Goal: Task Accomplishment & Management: Complete application form

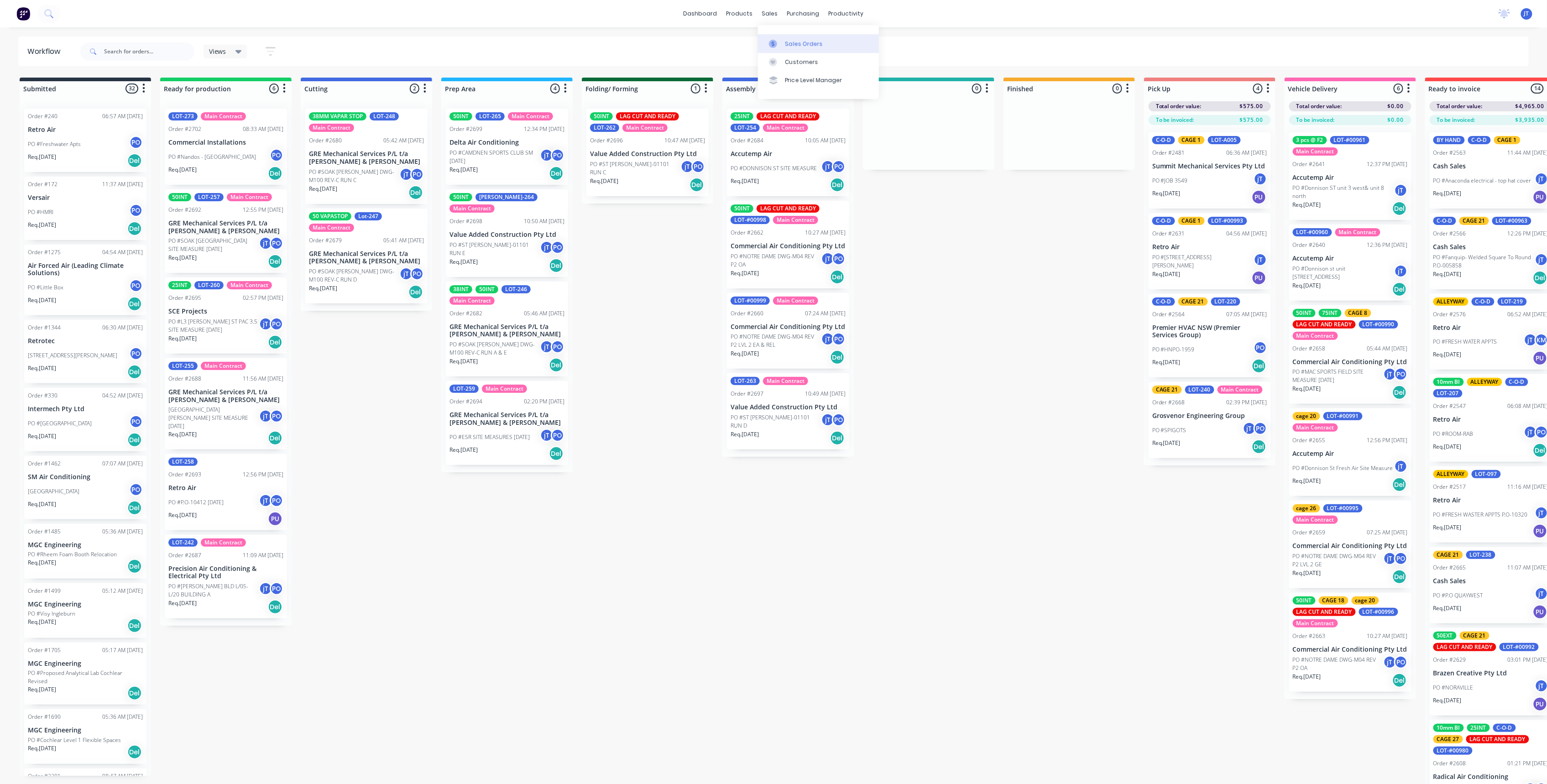
click at [794, 42] on div "Sales Orders" at bounding box center [804, 44] width 37 height 8
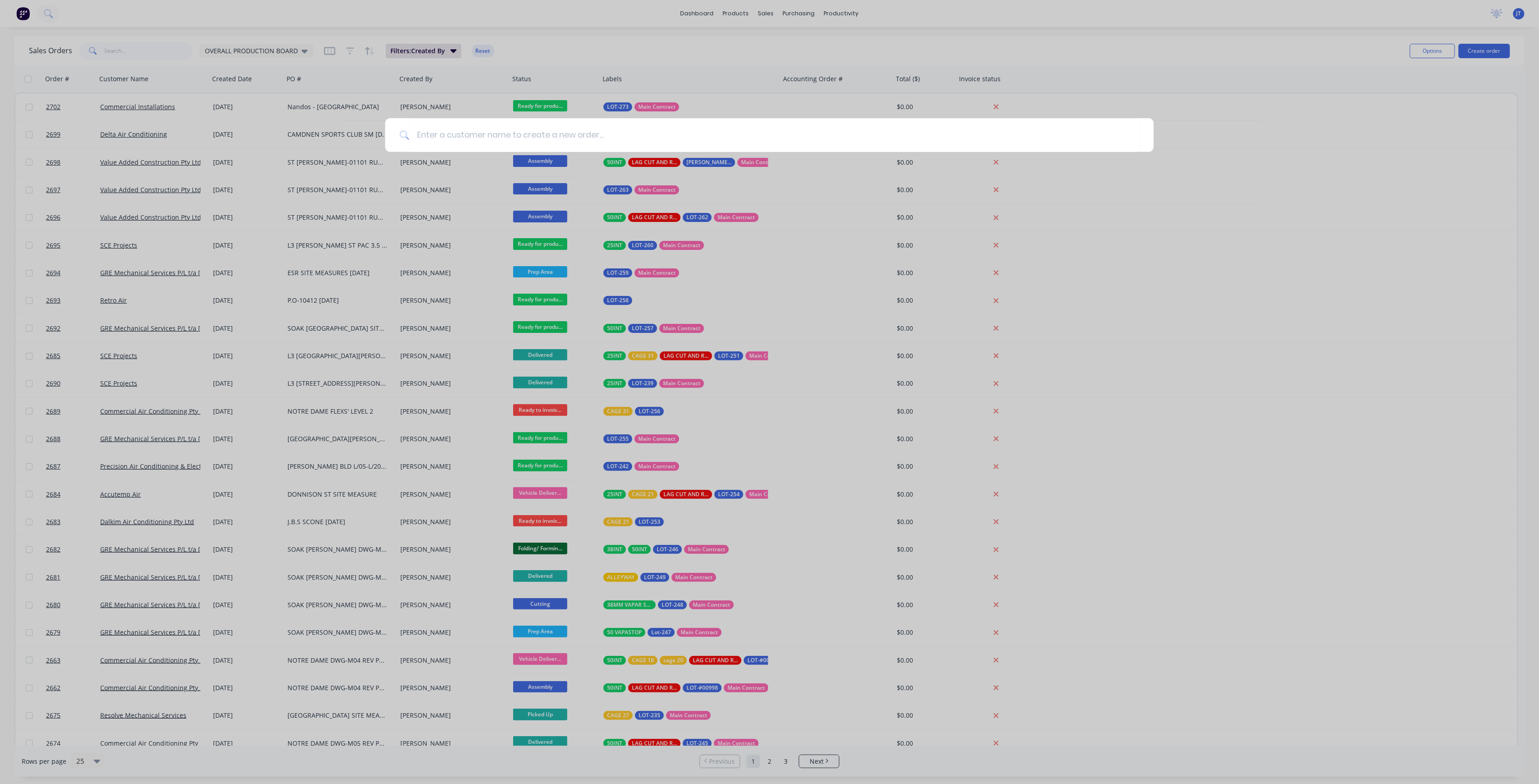
click at [627, 136] on input at bounding box center [774, 135] width 730 height 34
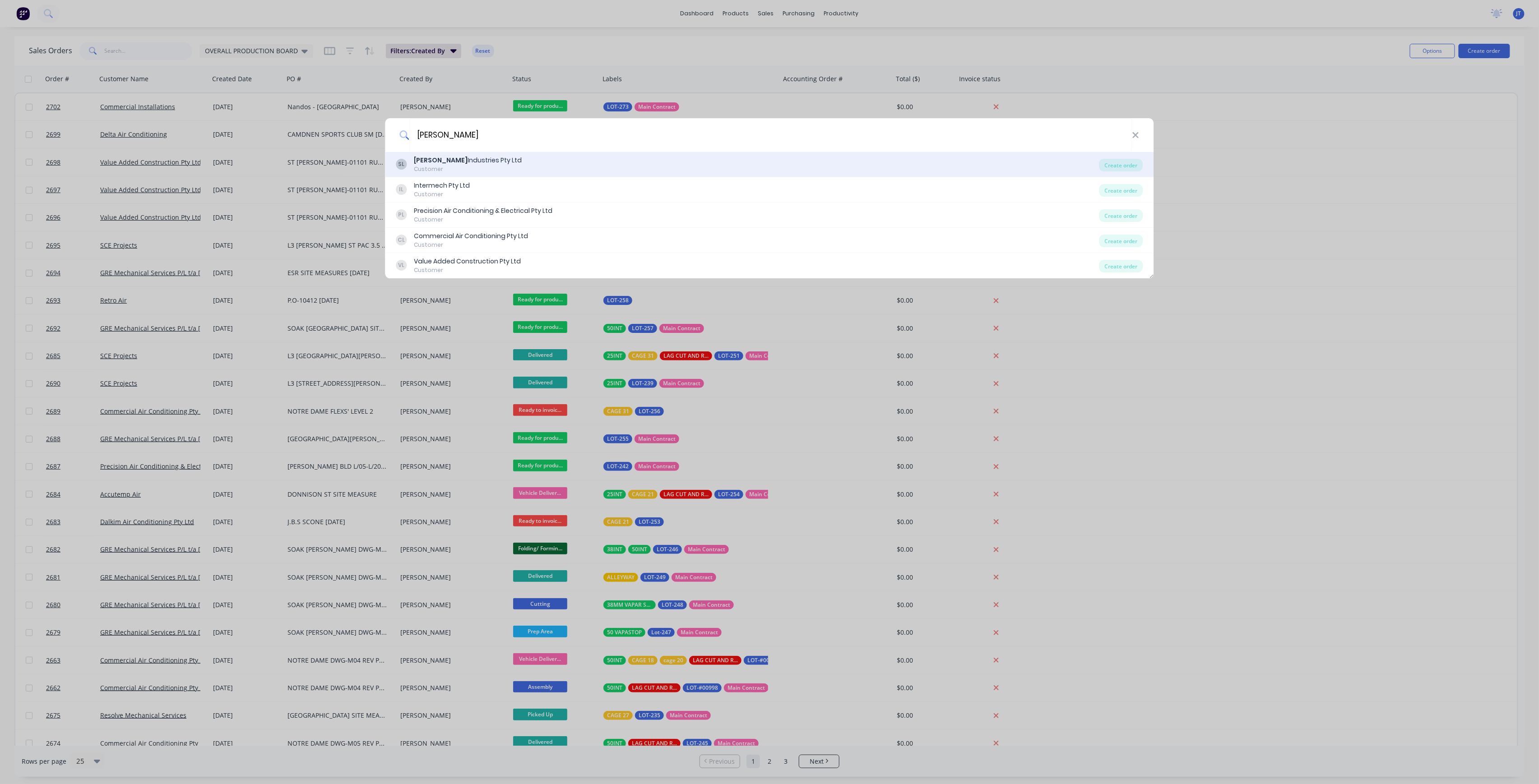
type input "[PERSON_NAME]"
click at [539, 171] on div "[PERSON_NAME] Industries Pty Ltd Customer" at bounding box center [747, 164] width 703 height 17
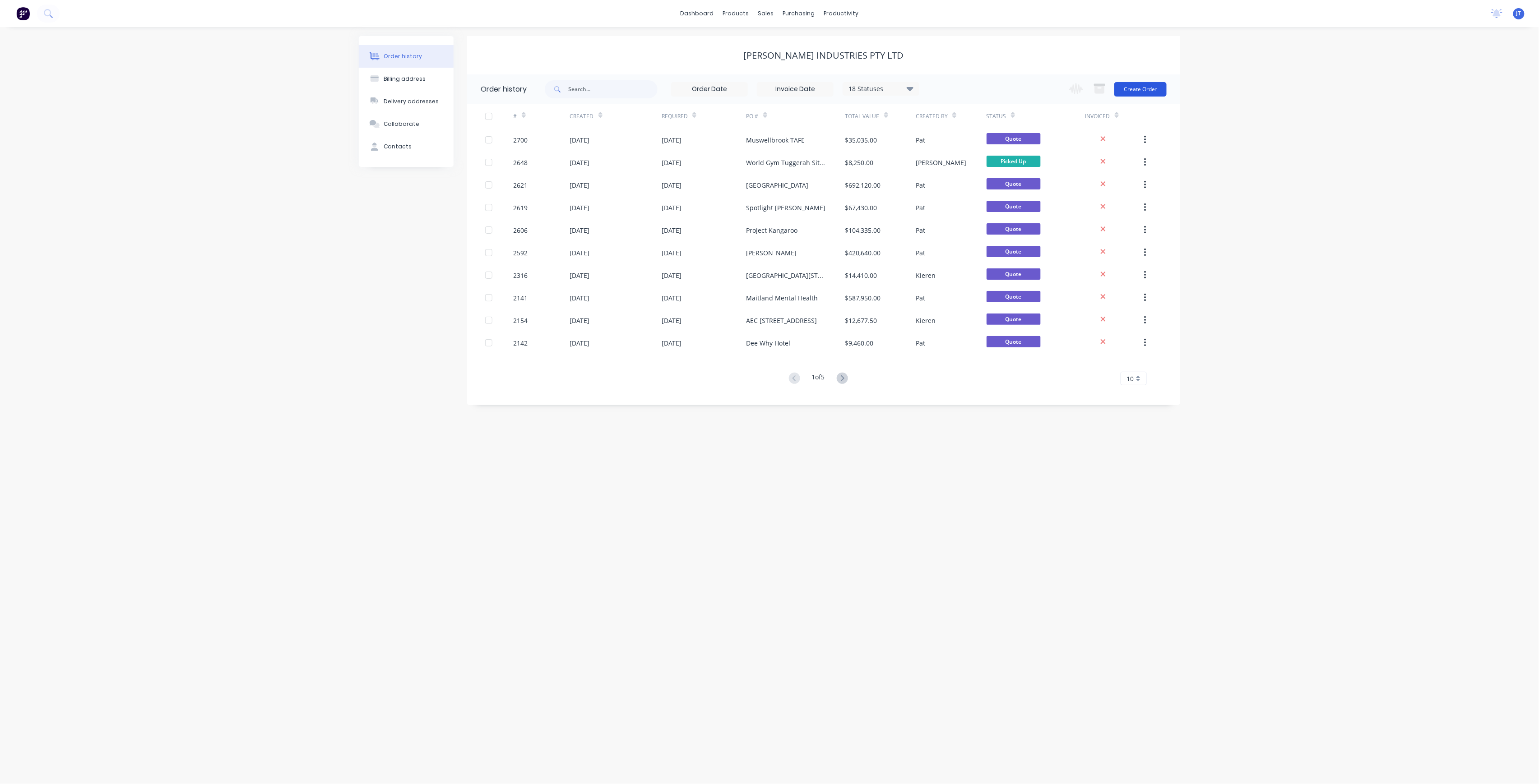
click at [1152, 90] on button "Create Order" at bounding box center [1141, 89] width 53 height 14
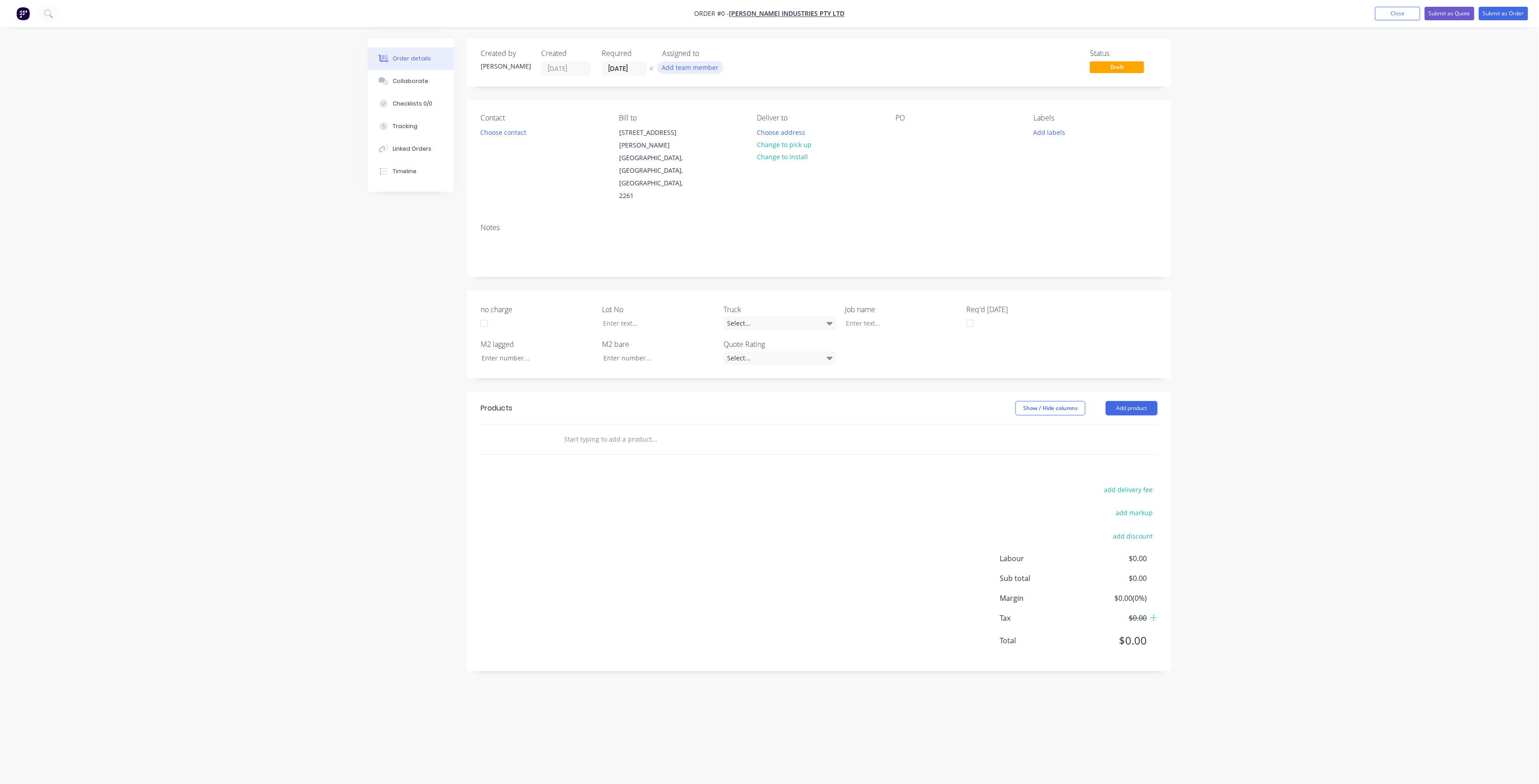
click at [701, 72] on button "Add team member" at bounding box center [690, 67] width 66 height 12
click at [714, 110] on button "[PERSON_NAME] (You)" at bounding box center [730, 118] width 136 height 18
click at [728, 171] on button "[PERSON_NAME]" at bounding box center [730, 163] width 136 height 18
click at [731, 139] on div "[PERSON_NAME]" at bounding box center [735, 136] width 90 height 10
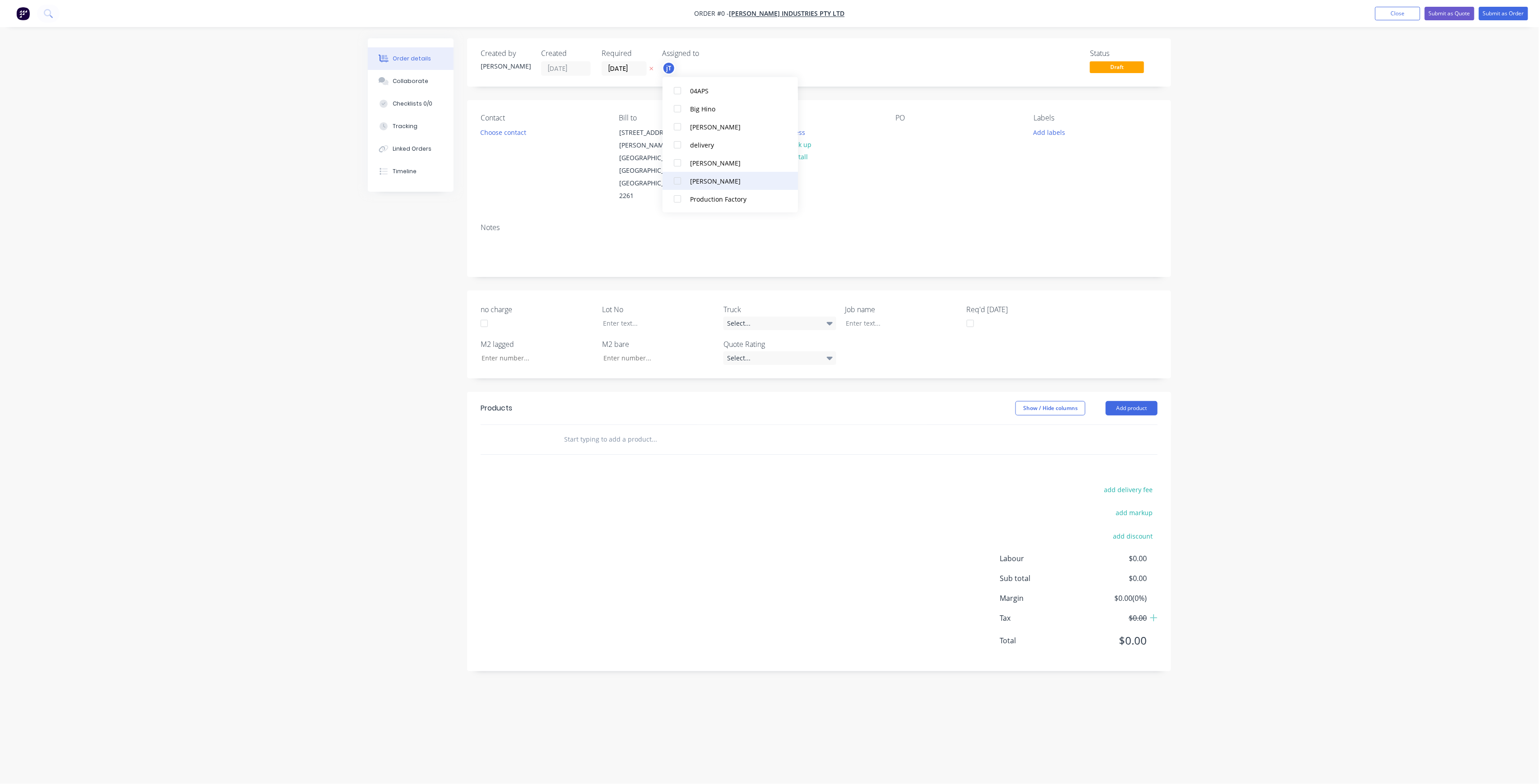
click at [728, 173] on button "[PERSON_NAME]" at bounding box center [730, 181] width 136 height 18
click at [615, 64] on div "Order details Collaborate Checklists 0/0 Tracking Linked Orders Timeline Order …" at bounding box center [770, 374] width 821 height 673
click at [493, 134] on button "Choose contact" at bounding box center [503, 132] width 56 height 12
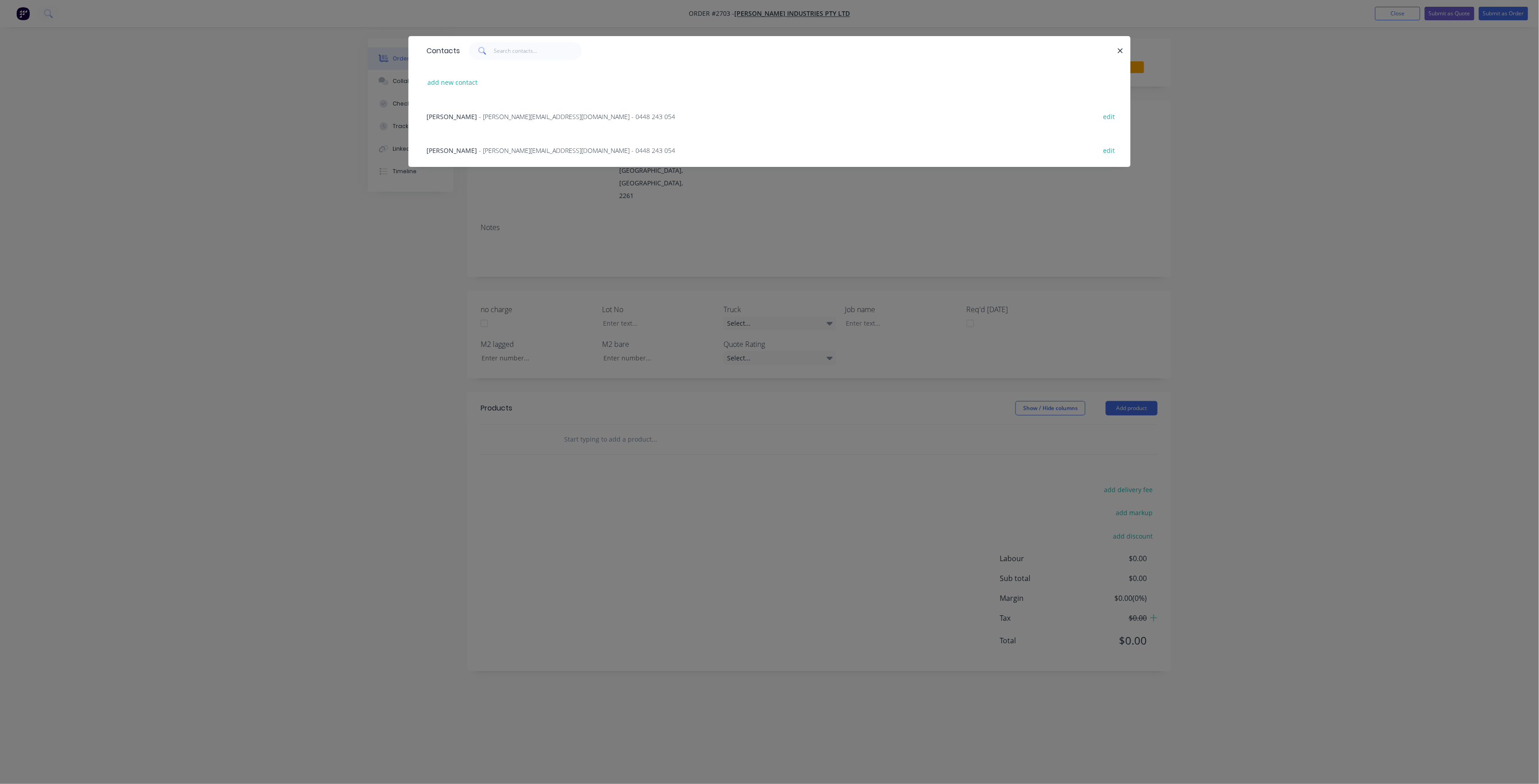
click at [508, 146] on span "- [PERSON_NAME][EMAIL_ADDRESS][DOMAIN_NAME] - 0448 243 054" at bounding box center [577, 150] width 197 height 8
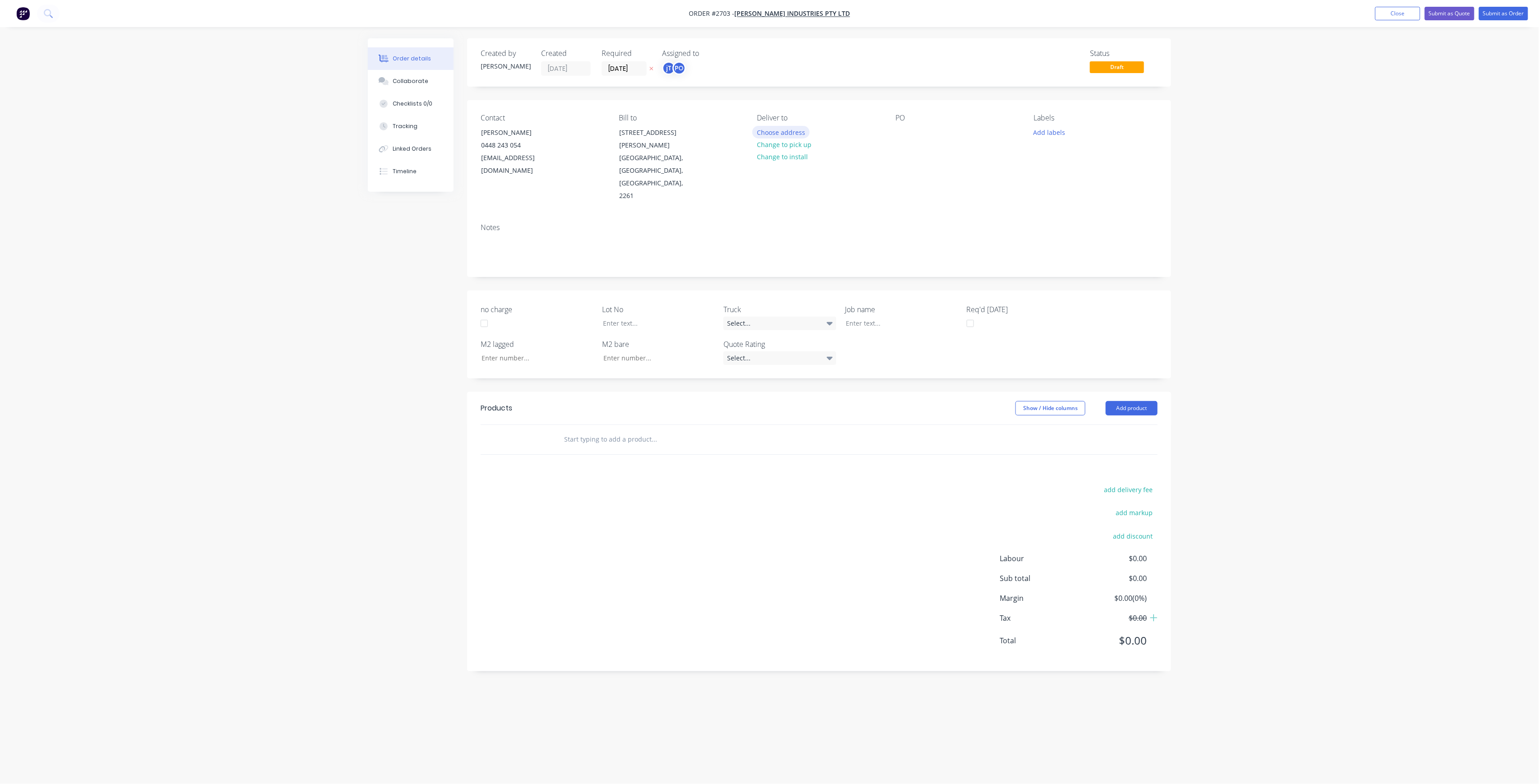
click at [801, 136] on button "Choose address" at bounding box center [781, 132] width 58 height 12
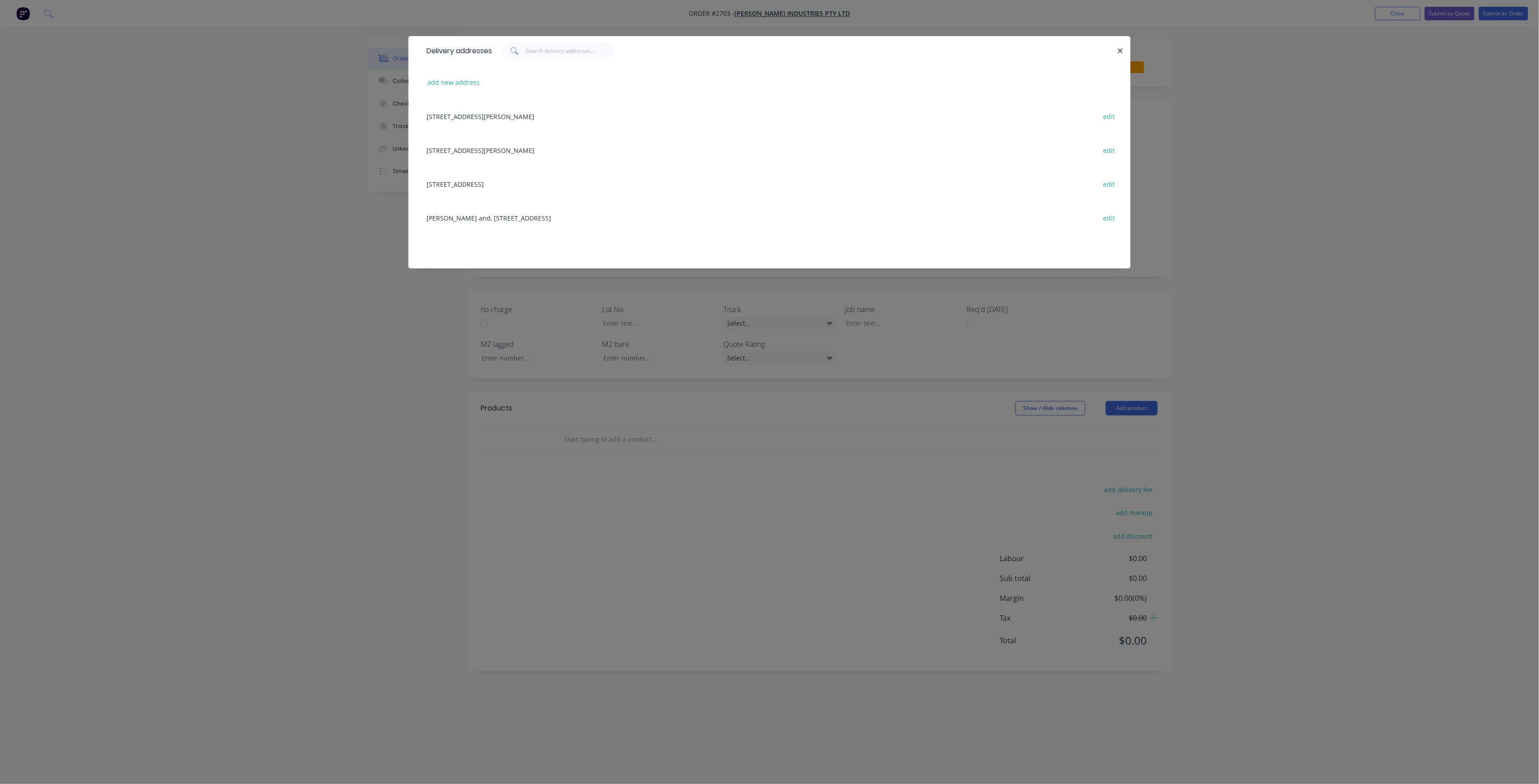
click at [602, 274] on div "Delivery addresses add new address [STREET_ADDRESS][PERSON_NAME] edit [STREET_A…" at bounding box center [770, 159] width 722 height 246
click at [844, 311] on div "Delivery addresses add new address [STREET_ADDRESS][PERSON_NAME] edit [STREET_A…" at bounding box center [770, 392] width 1539 height 784
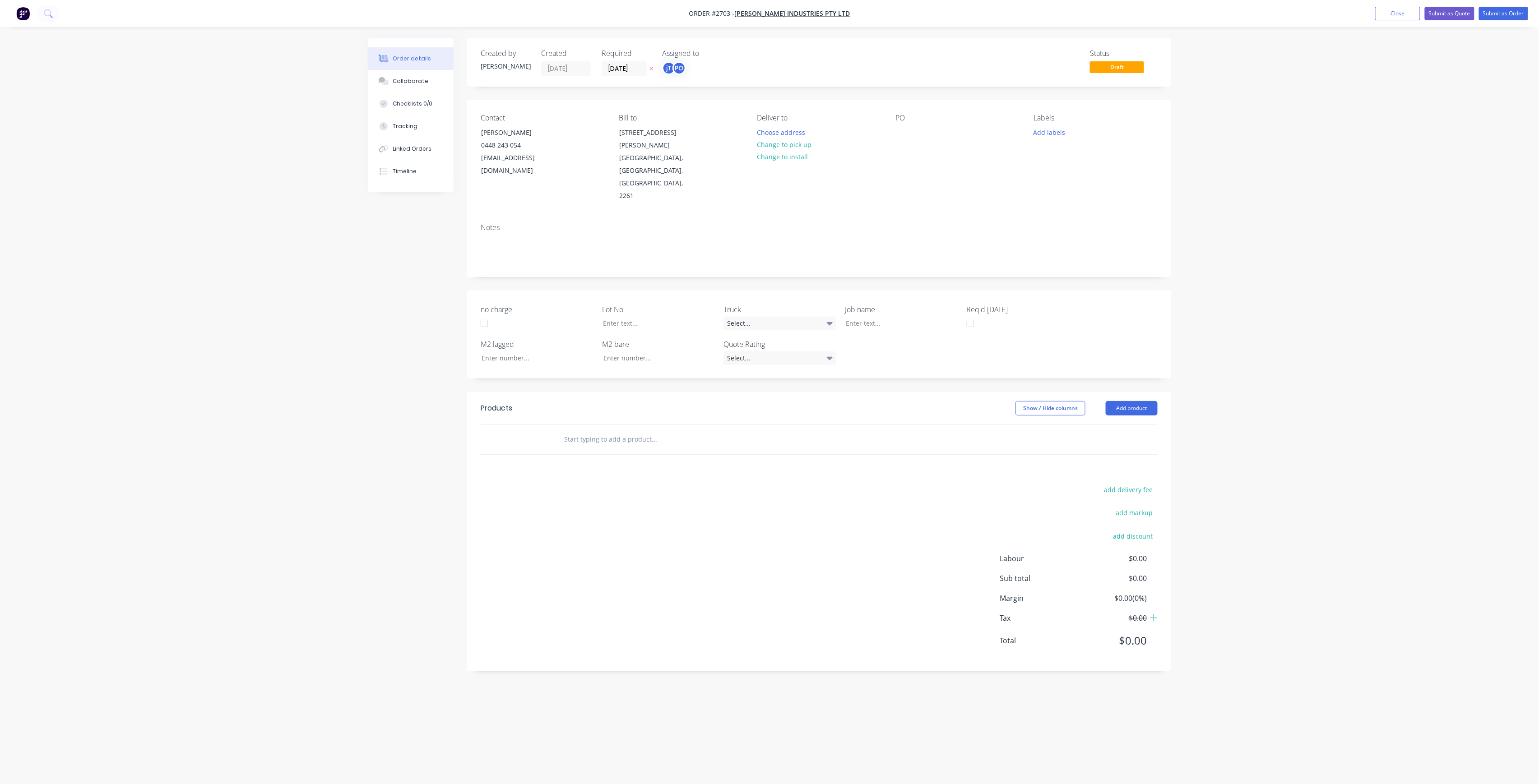
click at [903, 119] on div "PO" at bounding box center [957, 118] width 124 height 8
click at [906, 124] on div "PO" at bounding box center [957, 158] width 124 height 89
click at [905, 131] on div at bounding box center [903, 133] width 14 height 13
drag, startPoint x: 959, startPoint y: 147, endPoint x: 824, endPoint y: 129, distance: 136.2
click at [824, 129] on div "Contact [PERSON_NAME] [PHONE_NUMBER] [EMAIL_ADDRESS][DOMAIN_NAME] Bill to [STRE…" at bounding box center [819, 158] width 704 height 116
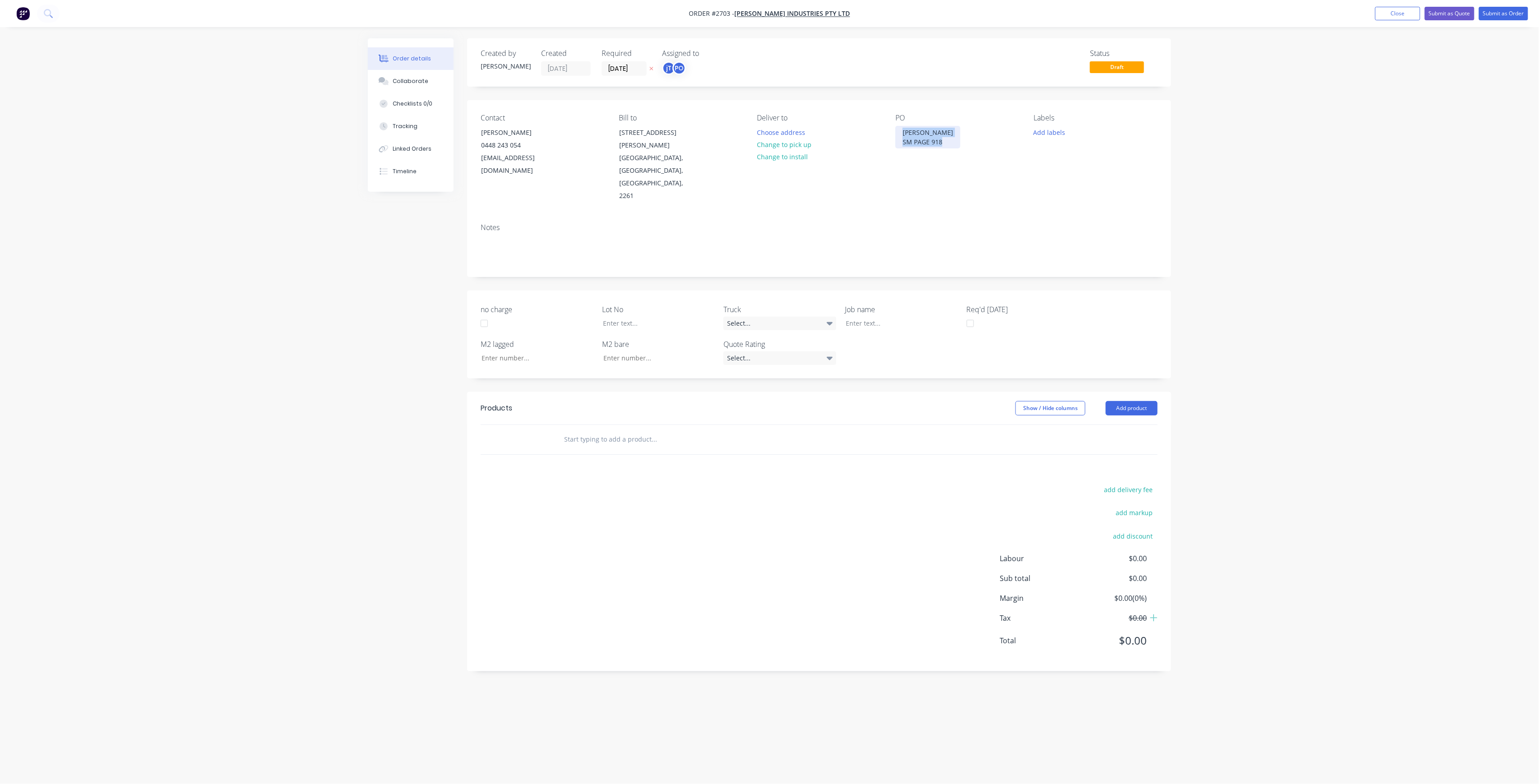
copy div "[PERSON_NAME] SM PAGE 918"
click at [866, 316] on div at bounding box center [895, 323] width 113 height 13
paste div
click at [900, 316] on div "UMINA TAKEAWAYSM PAGE 918" at bounding box center [895, 323] width 113 height 13
click at [1053, 134] on button "Add labels" at bounding box center [1049, 132] width 41 height 12
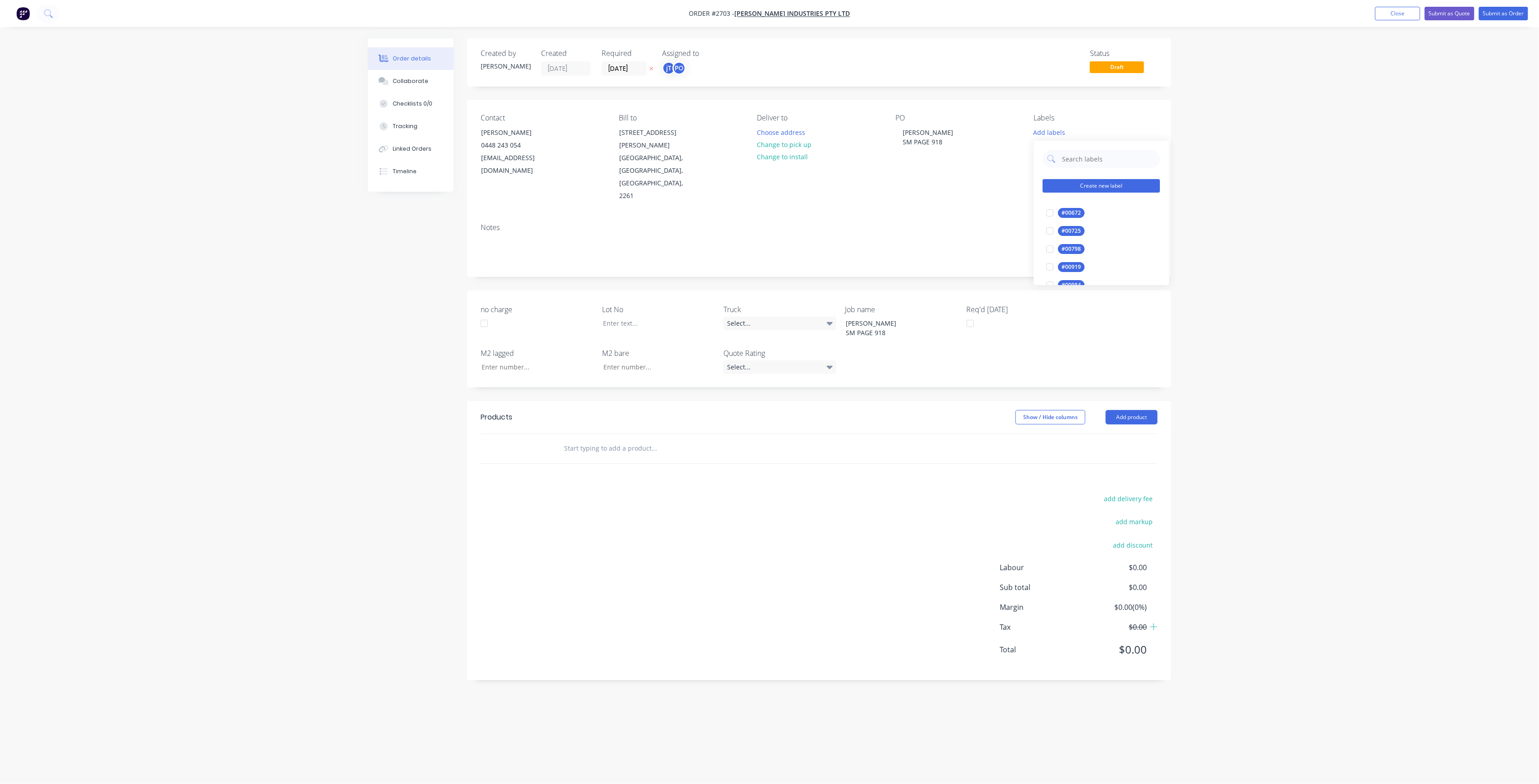
click at [1076, 184] on button "Create new label" at bounding box center [1102, 186] width 117 height 14
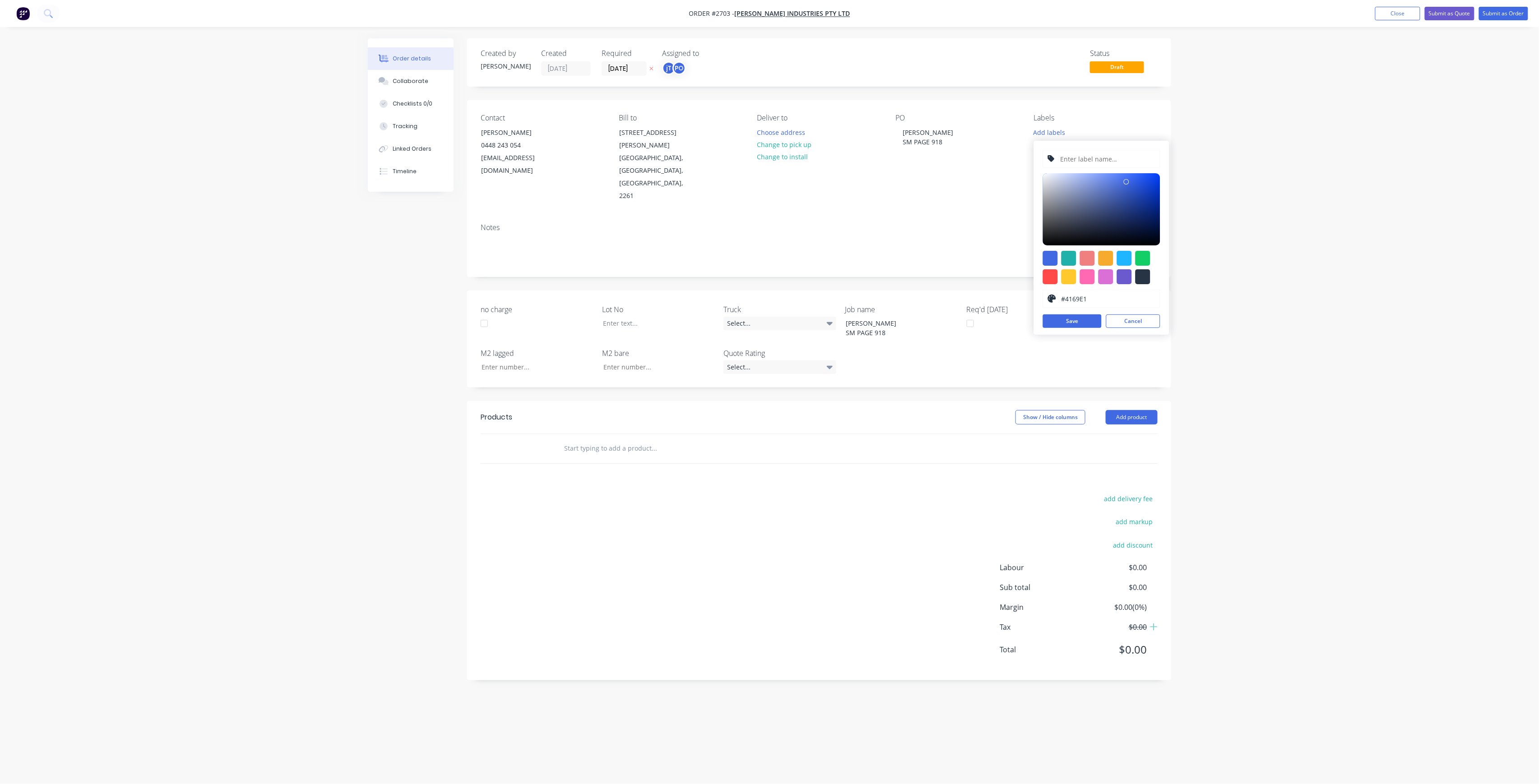
click at [1083, 162] on input "text" at bounding box center [1107, 159] width 96 height 17
type input "[PERSON_NAME]-269"
click at [1078, 318] on button "Save" at bounding box center [1072, 321] width 59 height 14
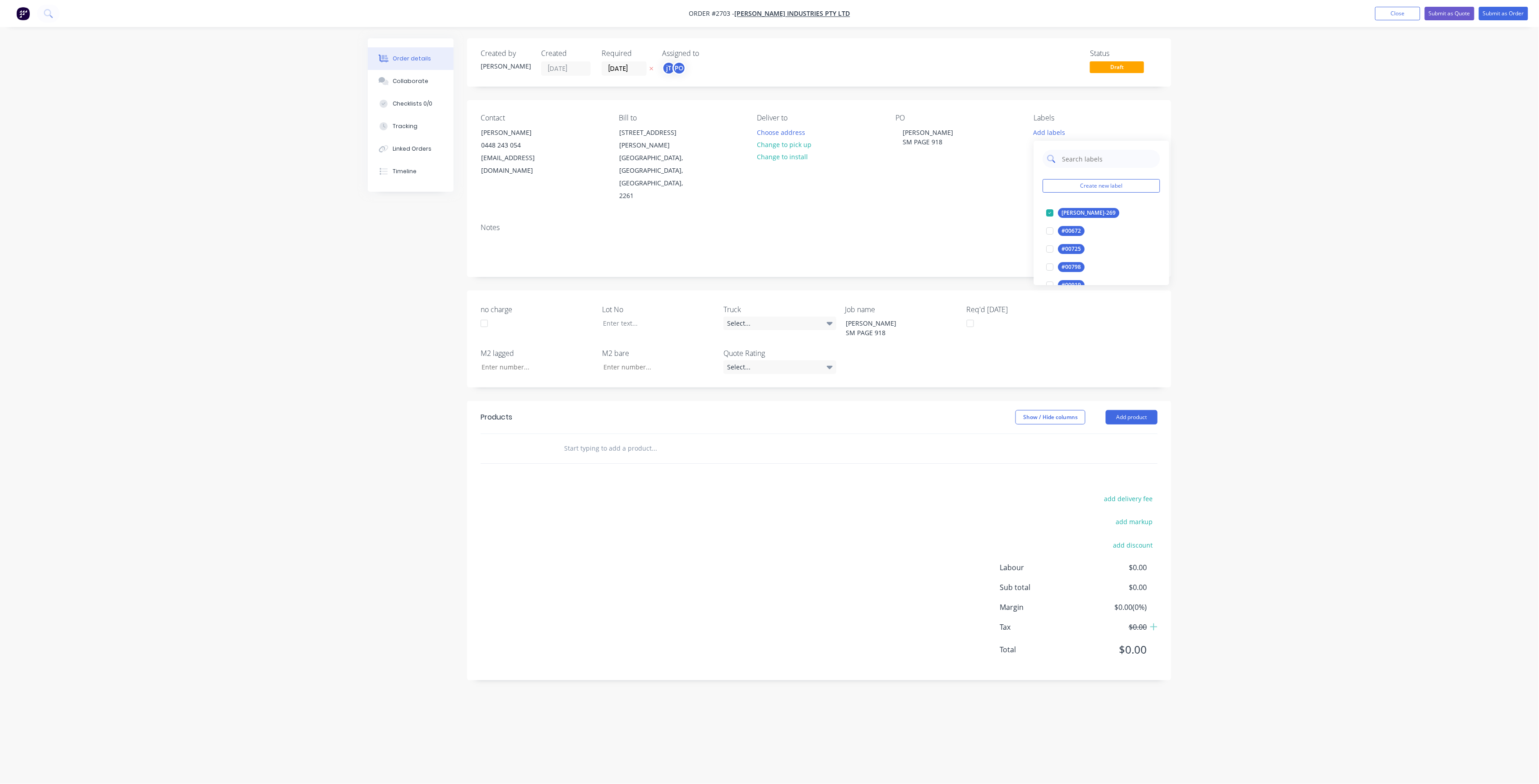
click at [1098, 152] on input "text" at bounding box center [1109, 159] width 94 height 18
type input "M"
type input "50"
click at [1078, 246] on div "50INT" at bounding box center [1069, 249] width 23 height 10
click at [1453, 255] on div "Order details Collaborate Checklists 0/0 Tracking Linked Orders Timeline Order …" at bounding box center [770, 392] width 1539 height 784
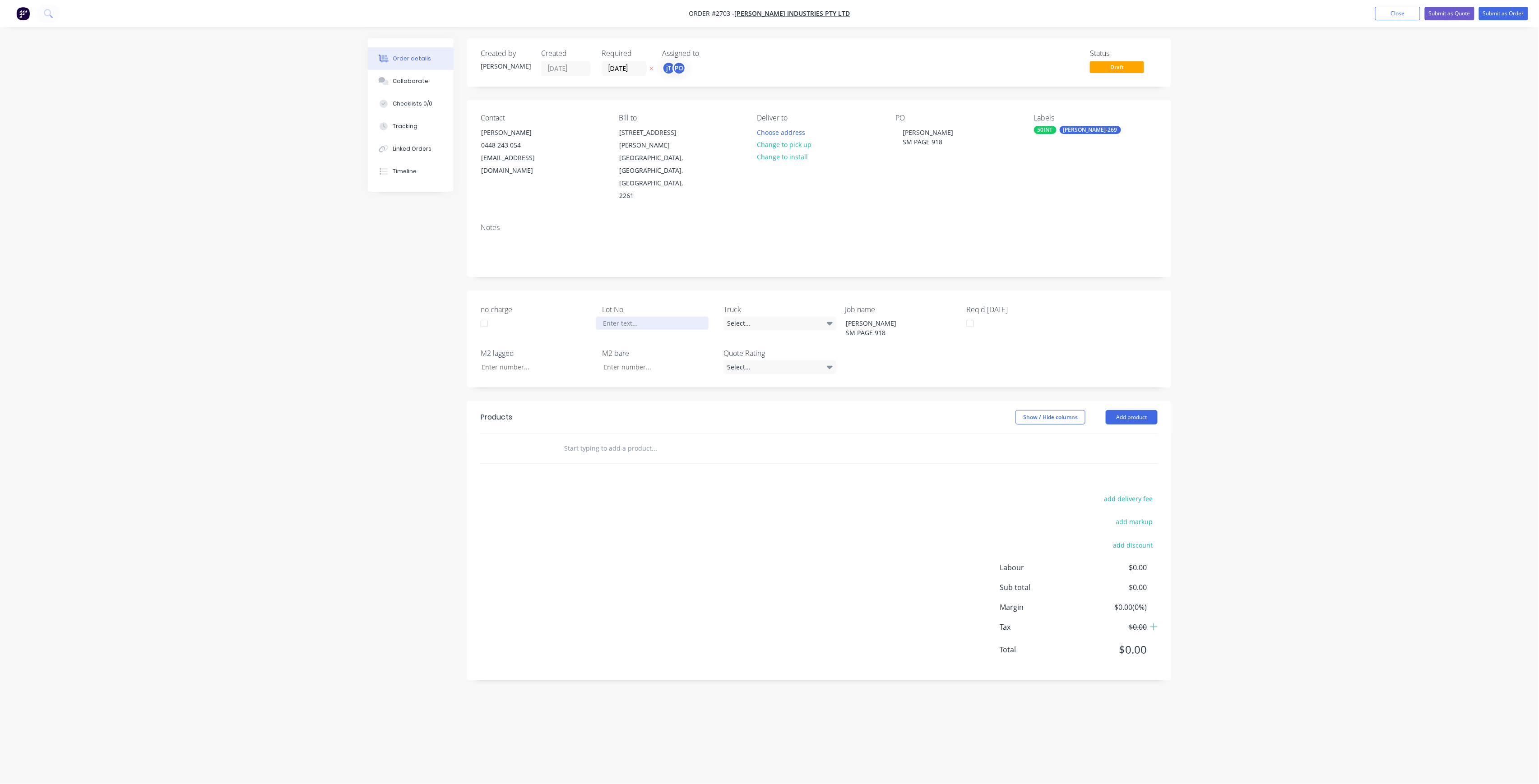
click at [677, 316] on div at bounding box center [652, 323] width 113 height 13
click at [687, 439] on input "text" at bounding box center [654, 448] width 180 height 18
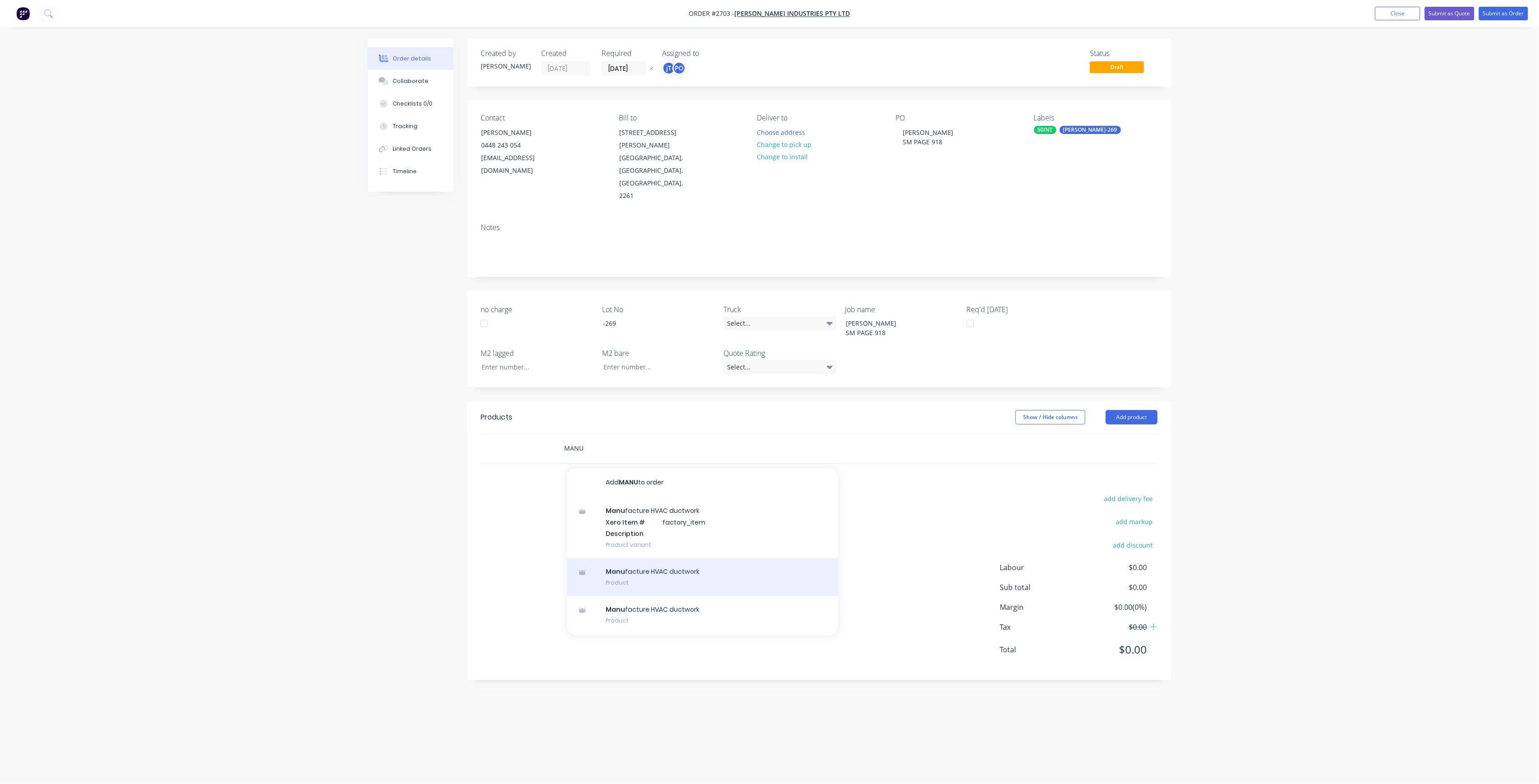
type input "MANU"
click at [649, 558] on div "Manu facture HVAC ductwork Product" at bounding box center [703, 576] width 271 height 38
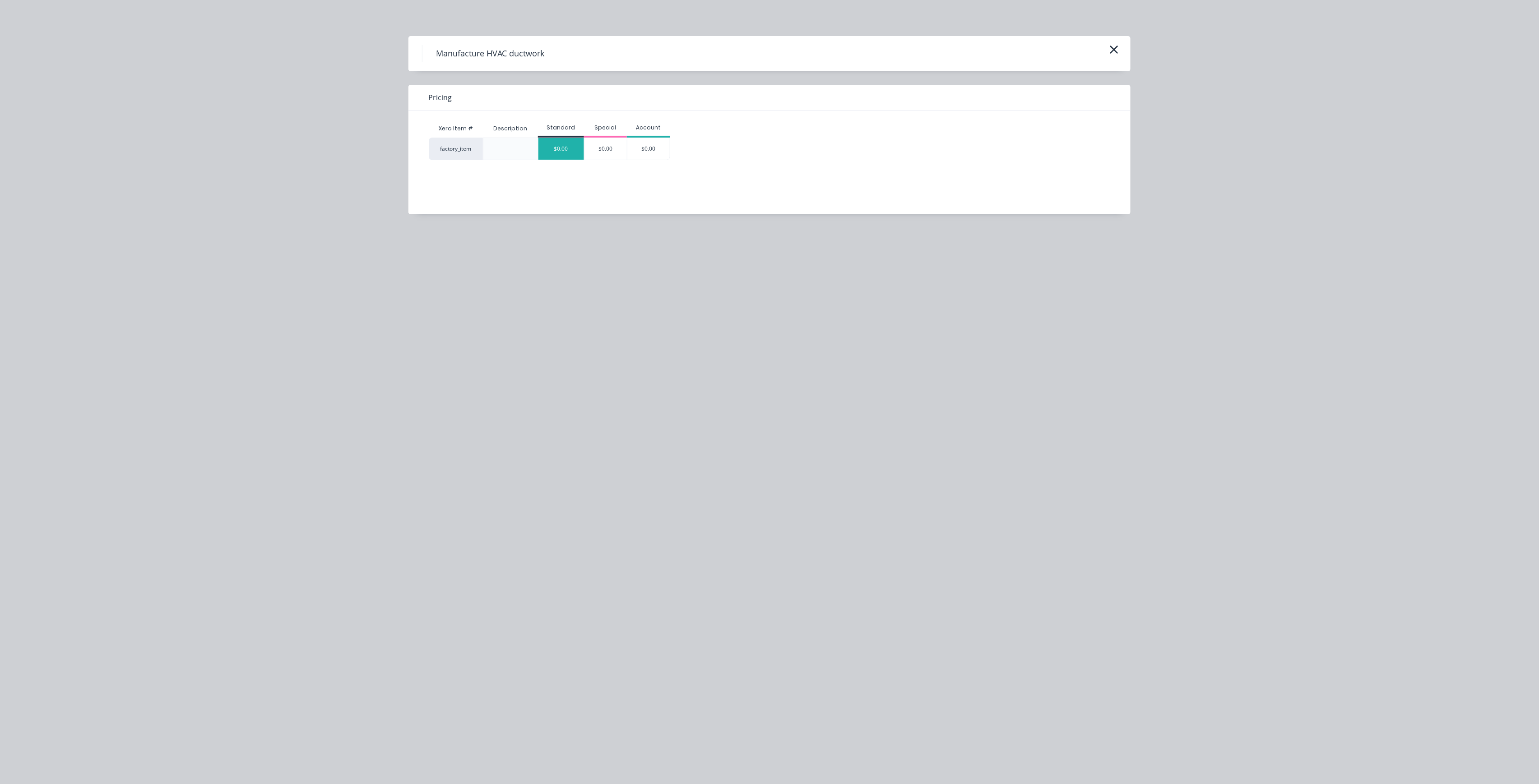
click at [567, 147] on div "$0.00" at bounding box center [561, 149] width 45 height 21
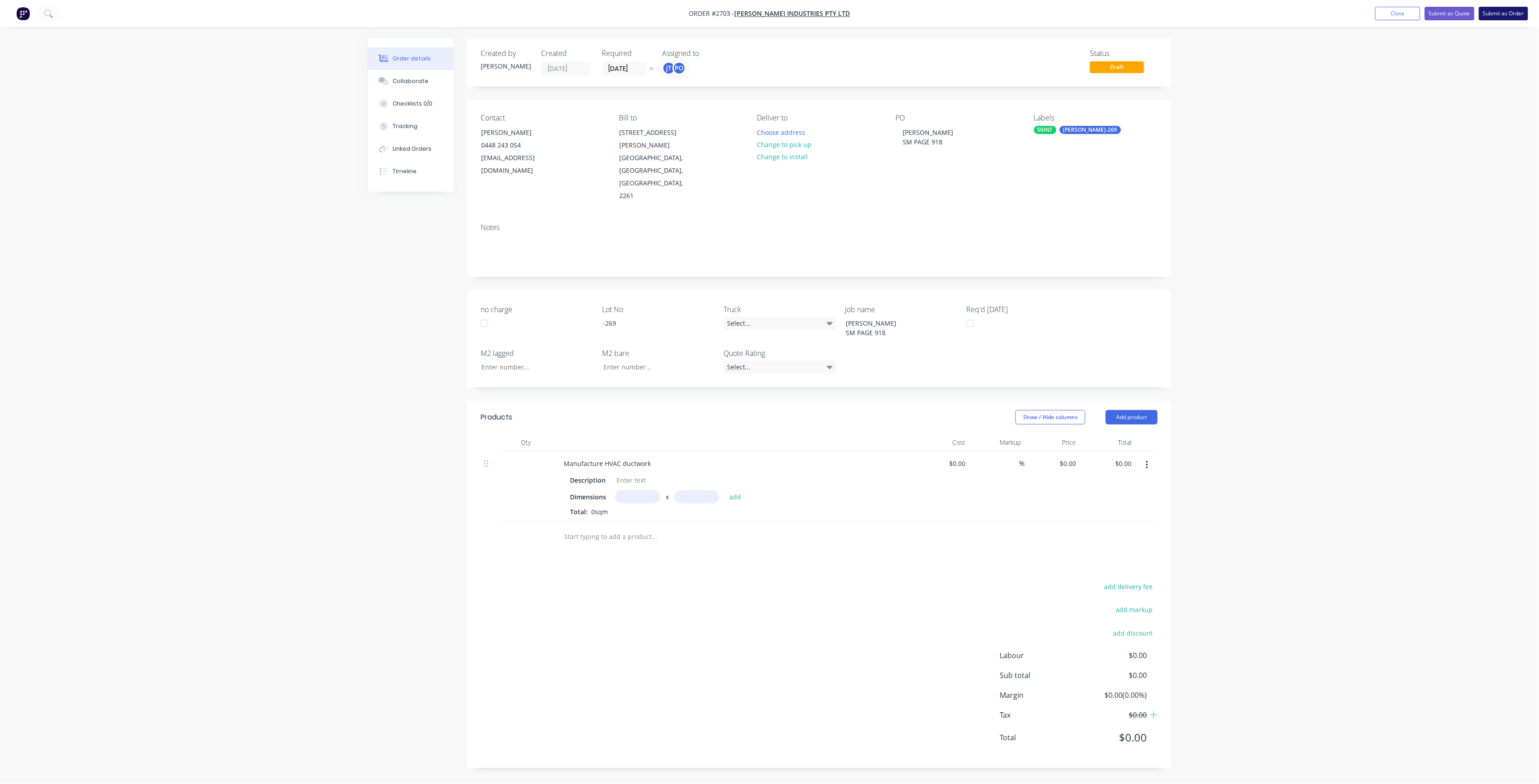
click at [1497, 16] on button "Submit as Order" at bounding box center [1504, 13] width 49 height 14
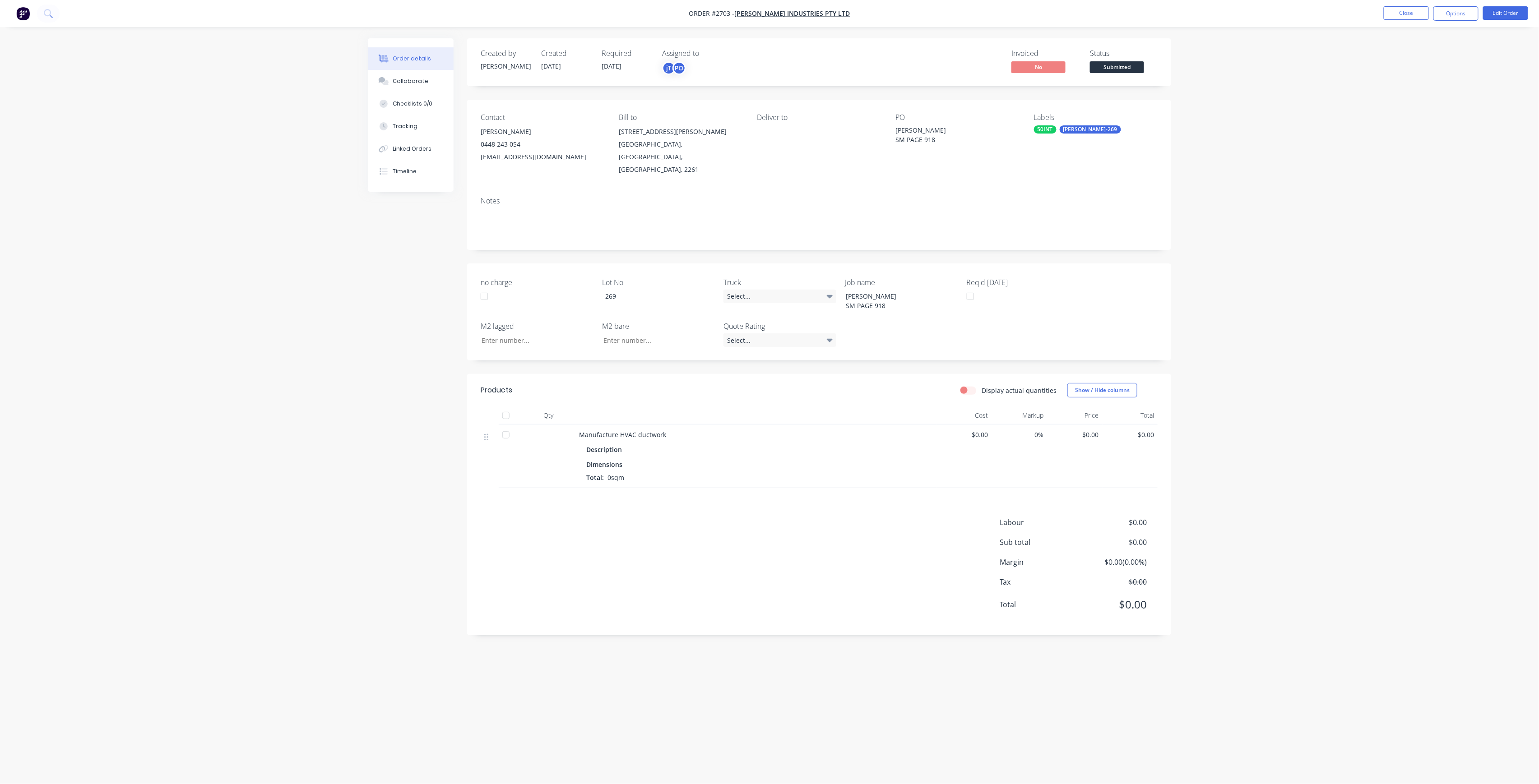
click at [1116, 60] on div "Status Submitted" at bounding box center [1123, 62] width 68 height 26
click at [1118, 65] on span "Submitted" at bounding box center [1117, 67] width 54 height 11
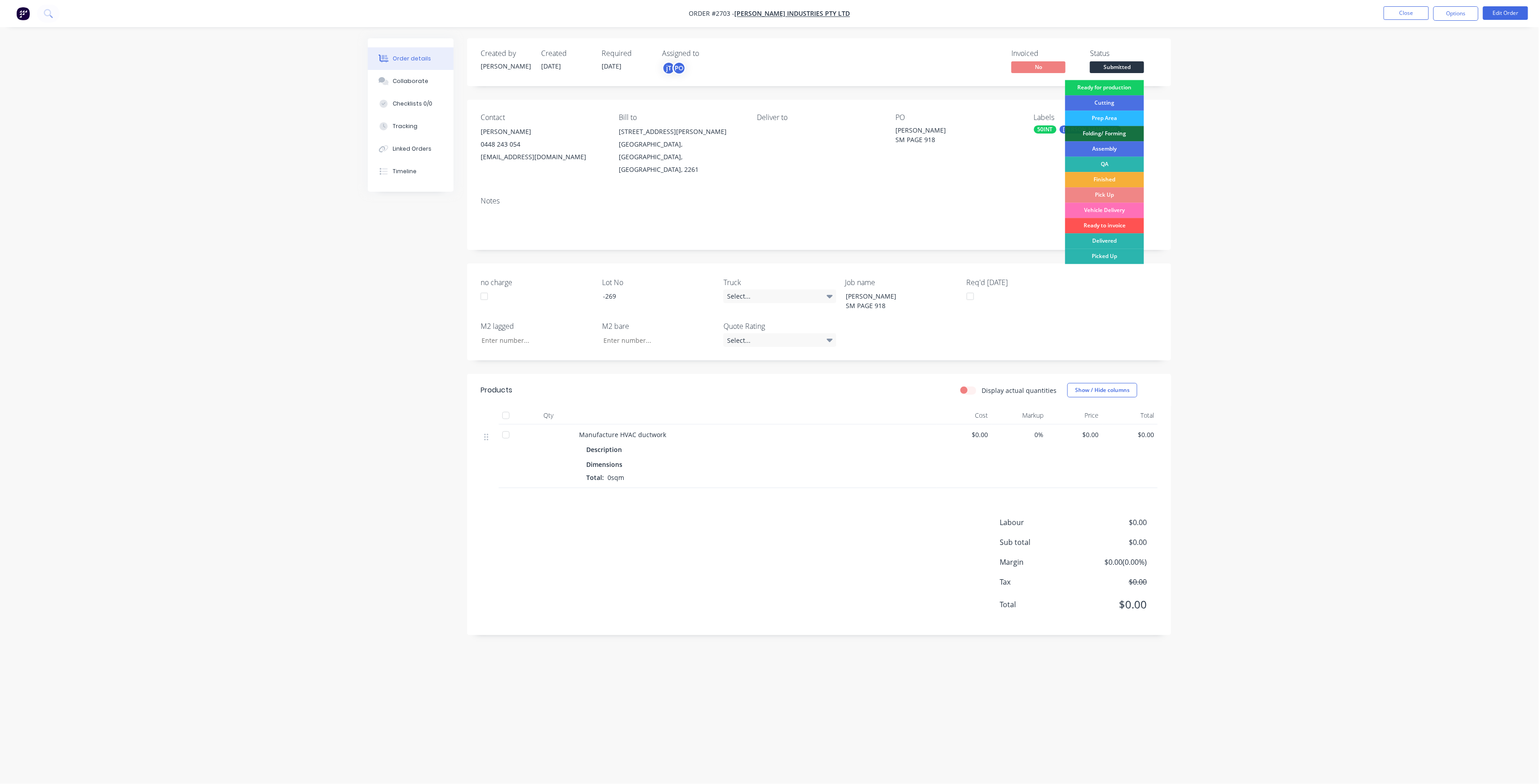
click at [1116, 80] on div "Ready for production" at bounding box center [1105, 88] width 79 height 16
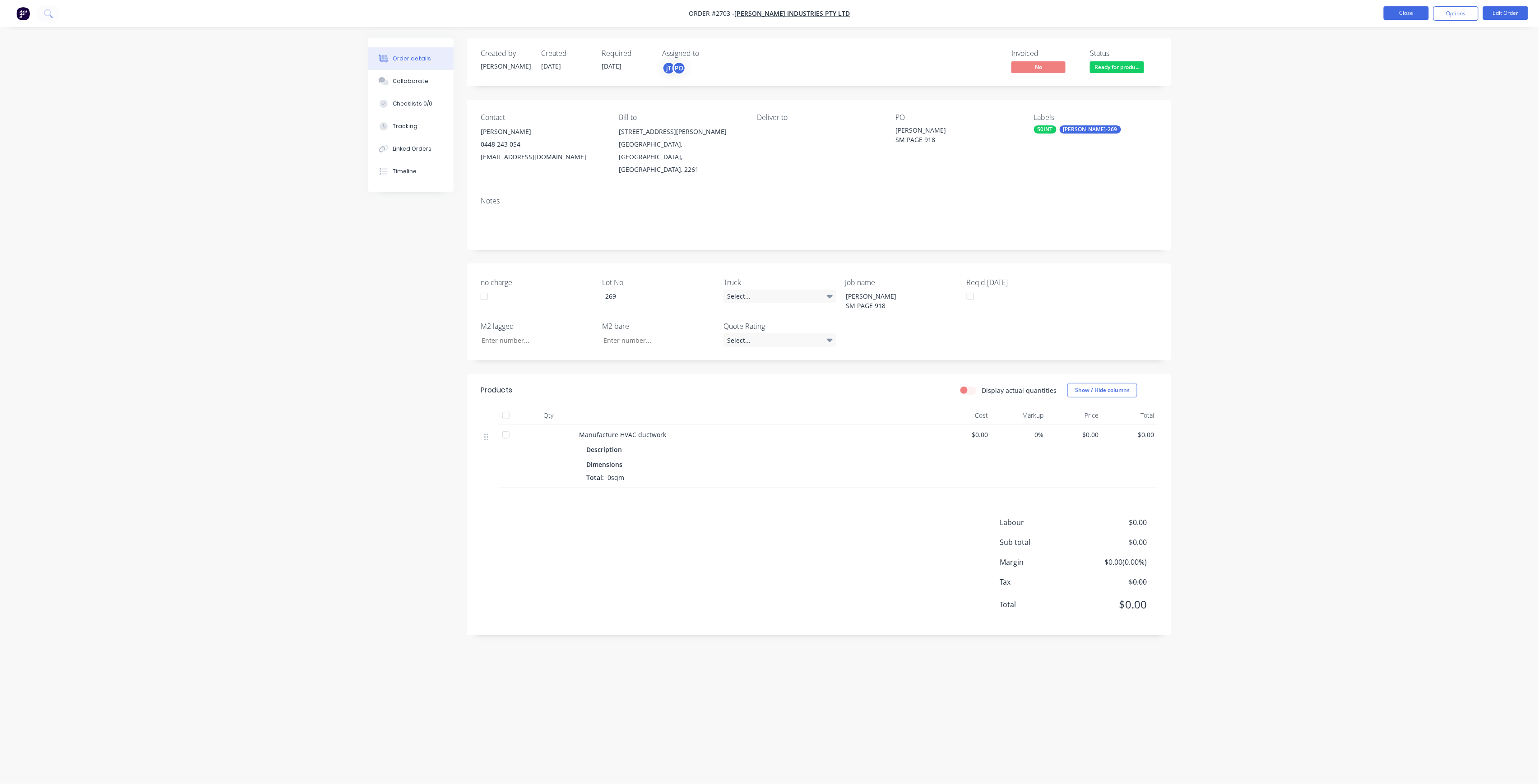
click at [1409, 13] on button "Close" at bounding box center [1406, 13] width 45 height 14
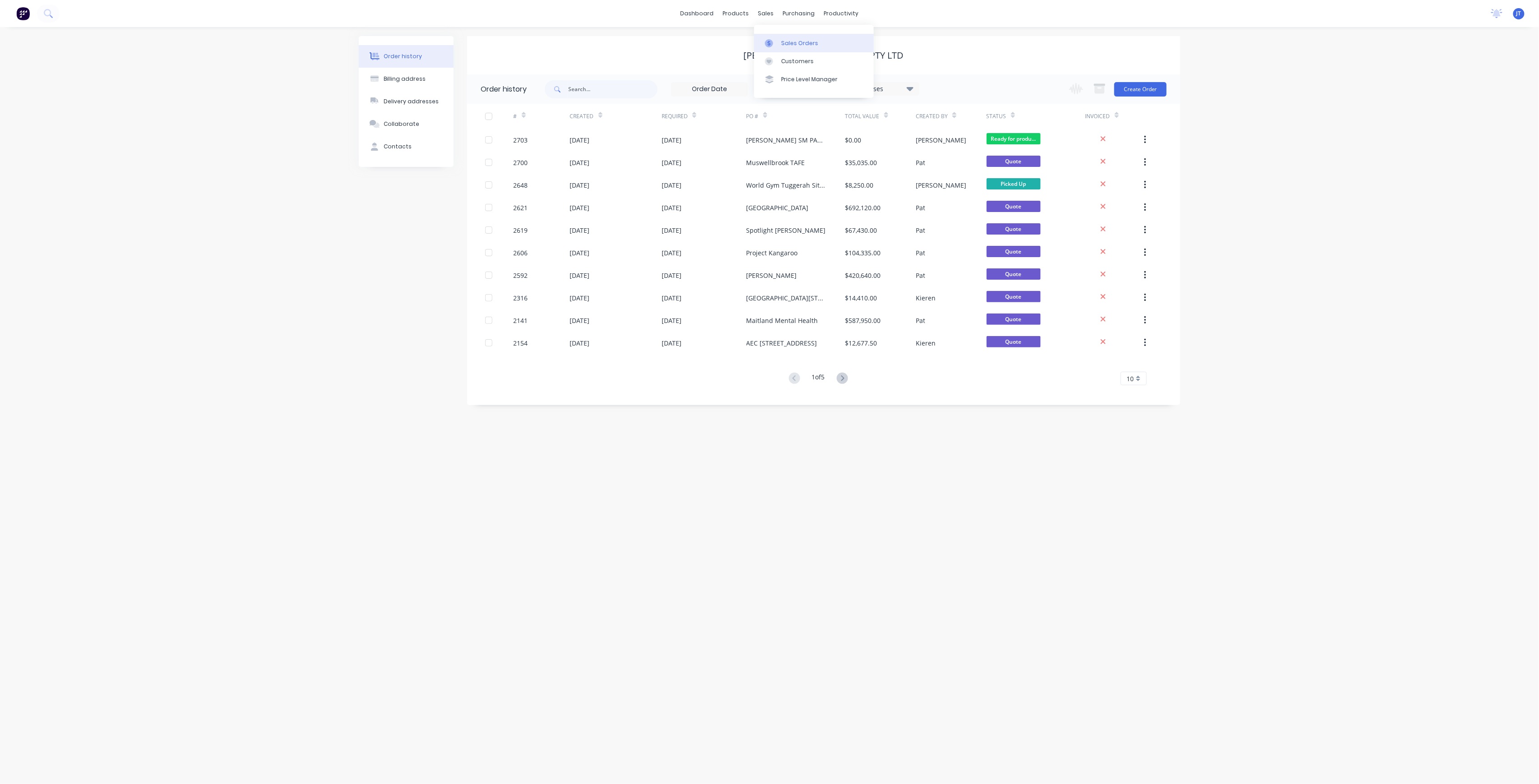
click at [783, 47] on div "Sales Orders" at bounding box center [800, 44] width 37 height 8
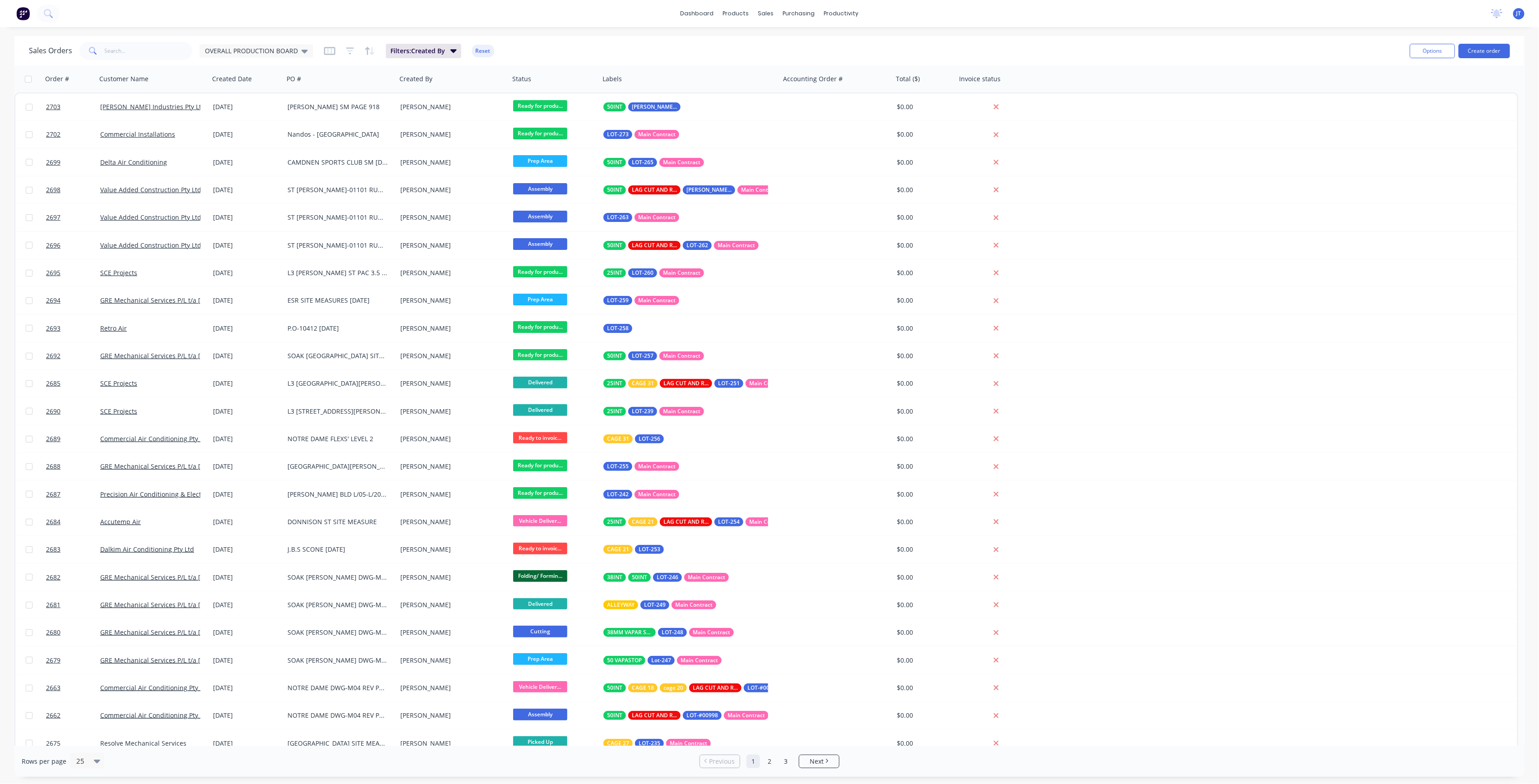
click at [1492, 60] on div "Options Create order" at bounding box center [1458, 50] width 104 height 22
click at [1486, 53] on button "Create order" at bounding box center [1485, 51] width 51 height 14
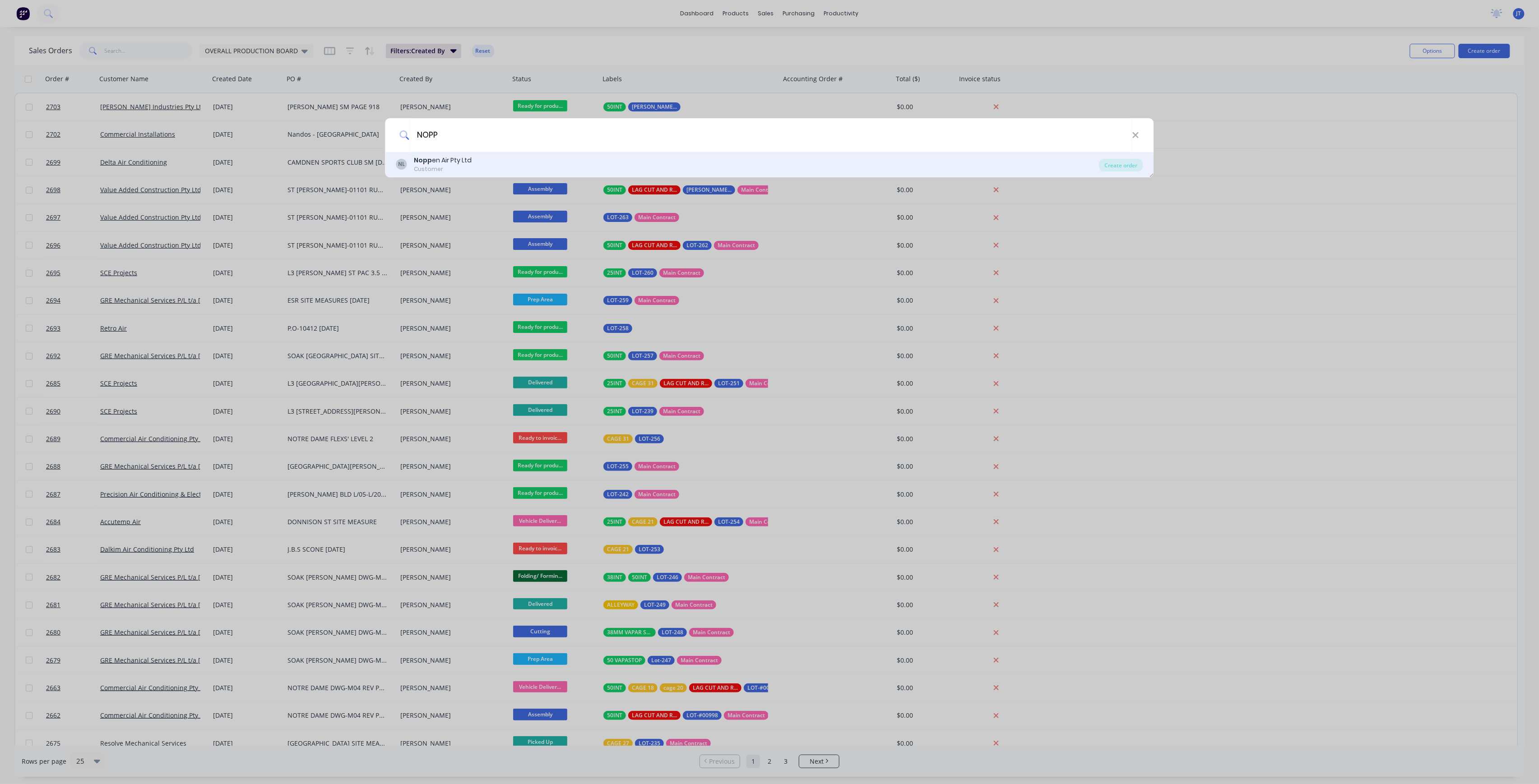
type input "NOPP"
click at [778, 171] on div "[PERSON_NAME] en Air Pty Ltd Customer" at bounding box center [747, 164] width 703 height 17
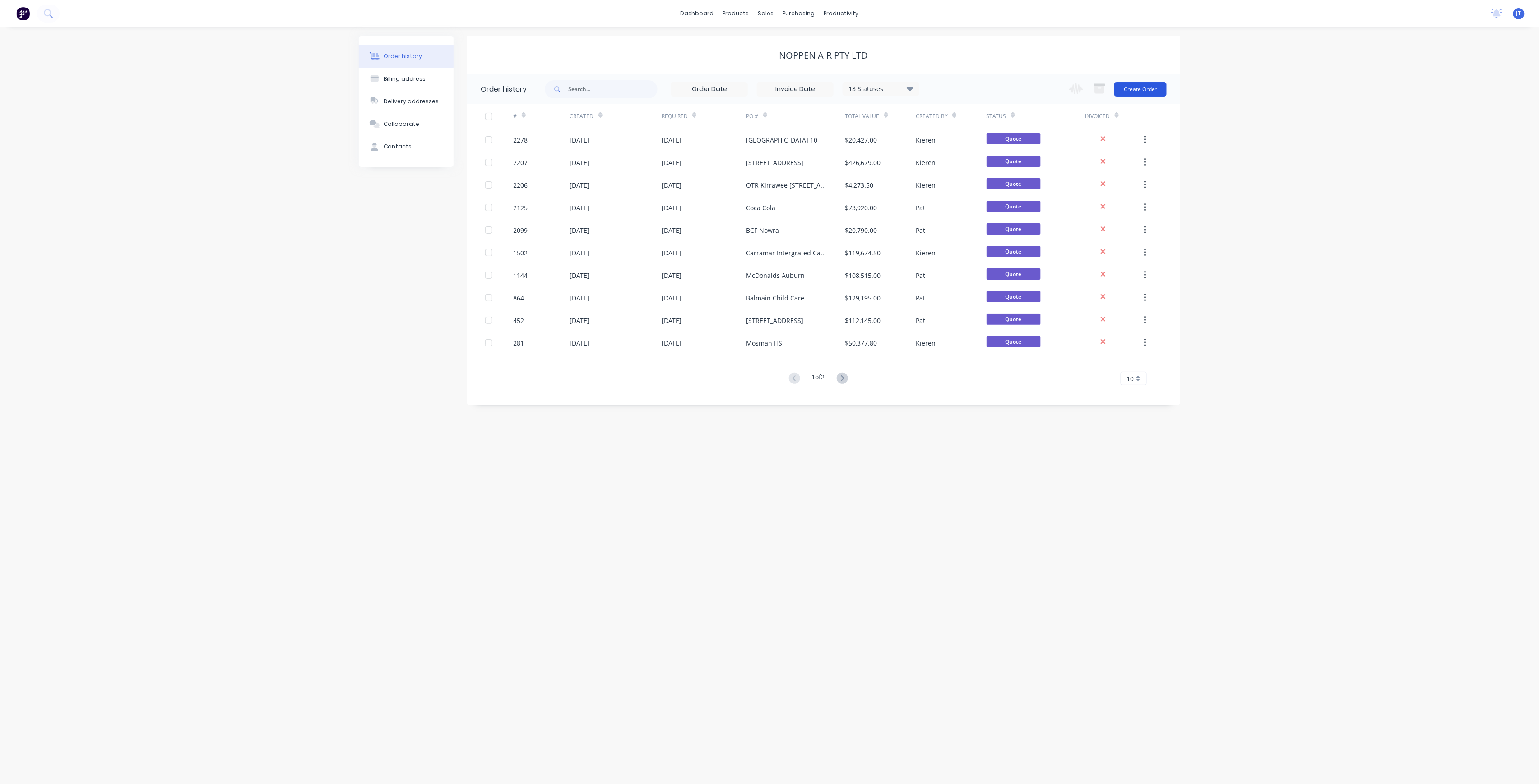
click at [1143, 82] on button "Create Order" at bounding box center [1141, 89] width 53 height 14
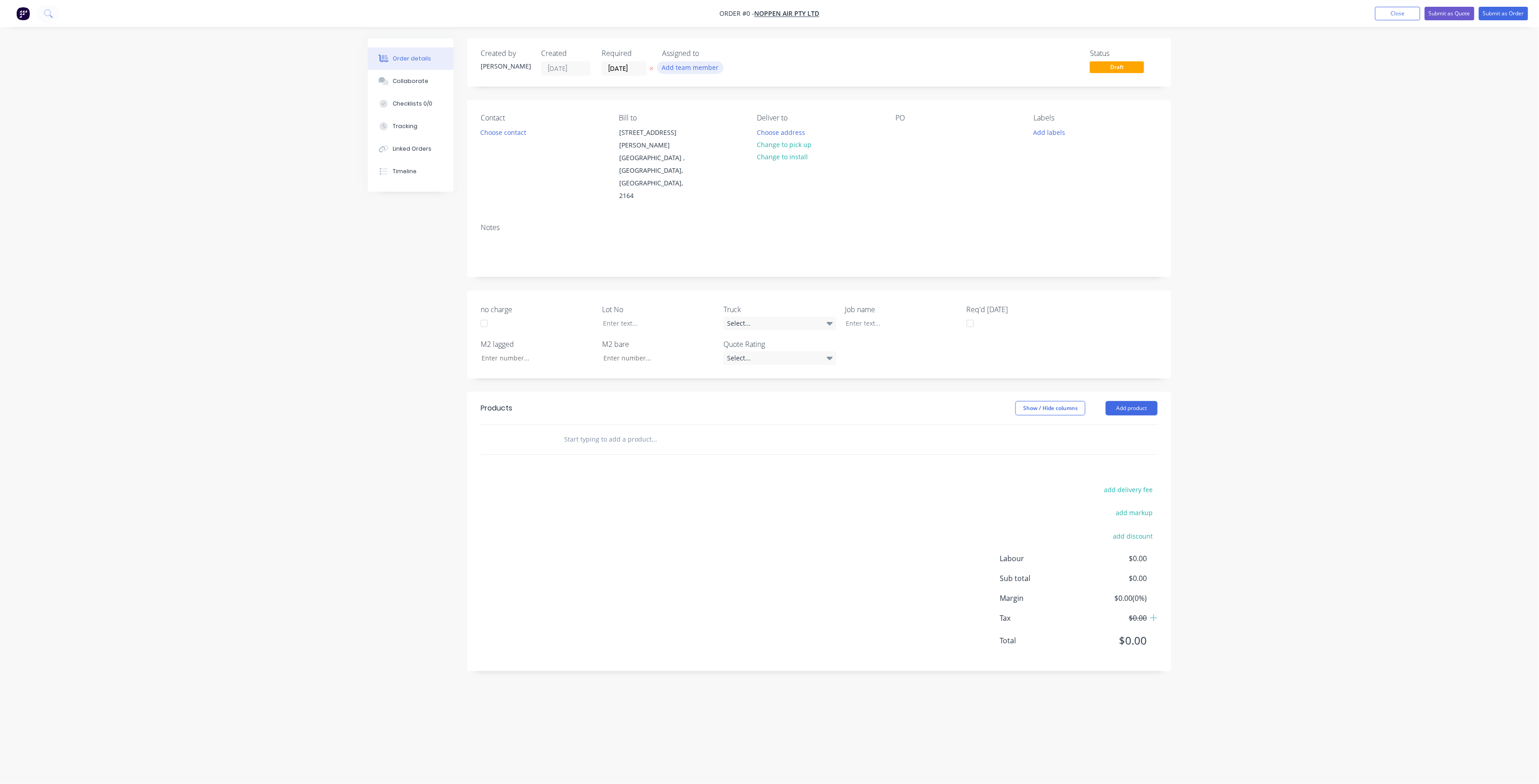
click at [713, 67] on button "Add team member" at bounding box center [690, 67] width 66 height 12
click at [716, 117] on div "[PERSON_NAME] (You)" at bounding box center [735, 118] width 90 height 10
click at [730, 173] on button "[PERSON_NAME]" at bounding box center [730, 181] width 136 height 18
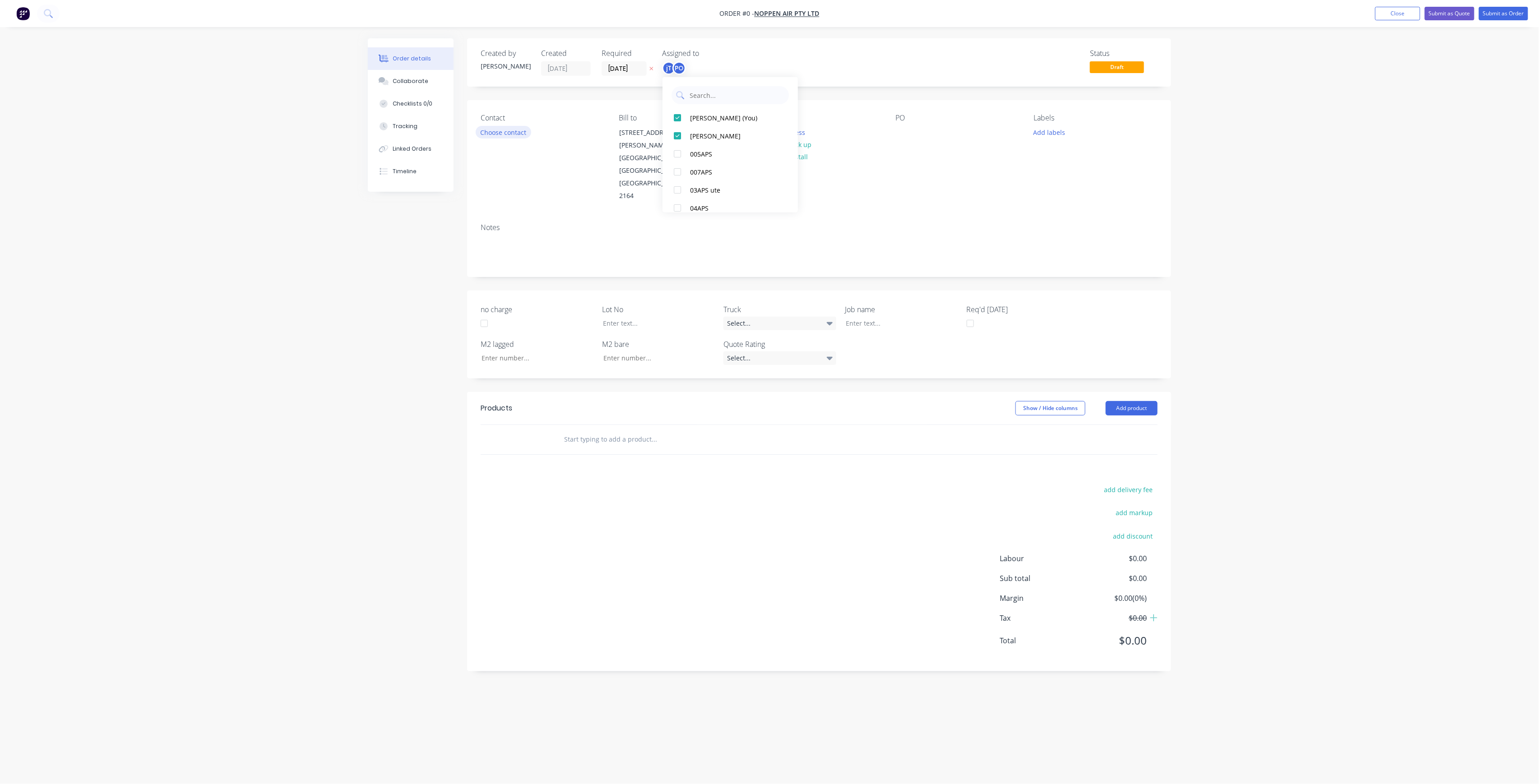
click at [515, 128] on div "Order details Collaborate Checklists 0/0 Tracking Linked Orders Timeline Order …" at bounding box center [770, 374] width 821 height 673
click at [519, 130] on button "Choose contact" at bounding box center [503, 132] width 56 height 12
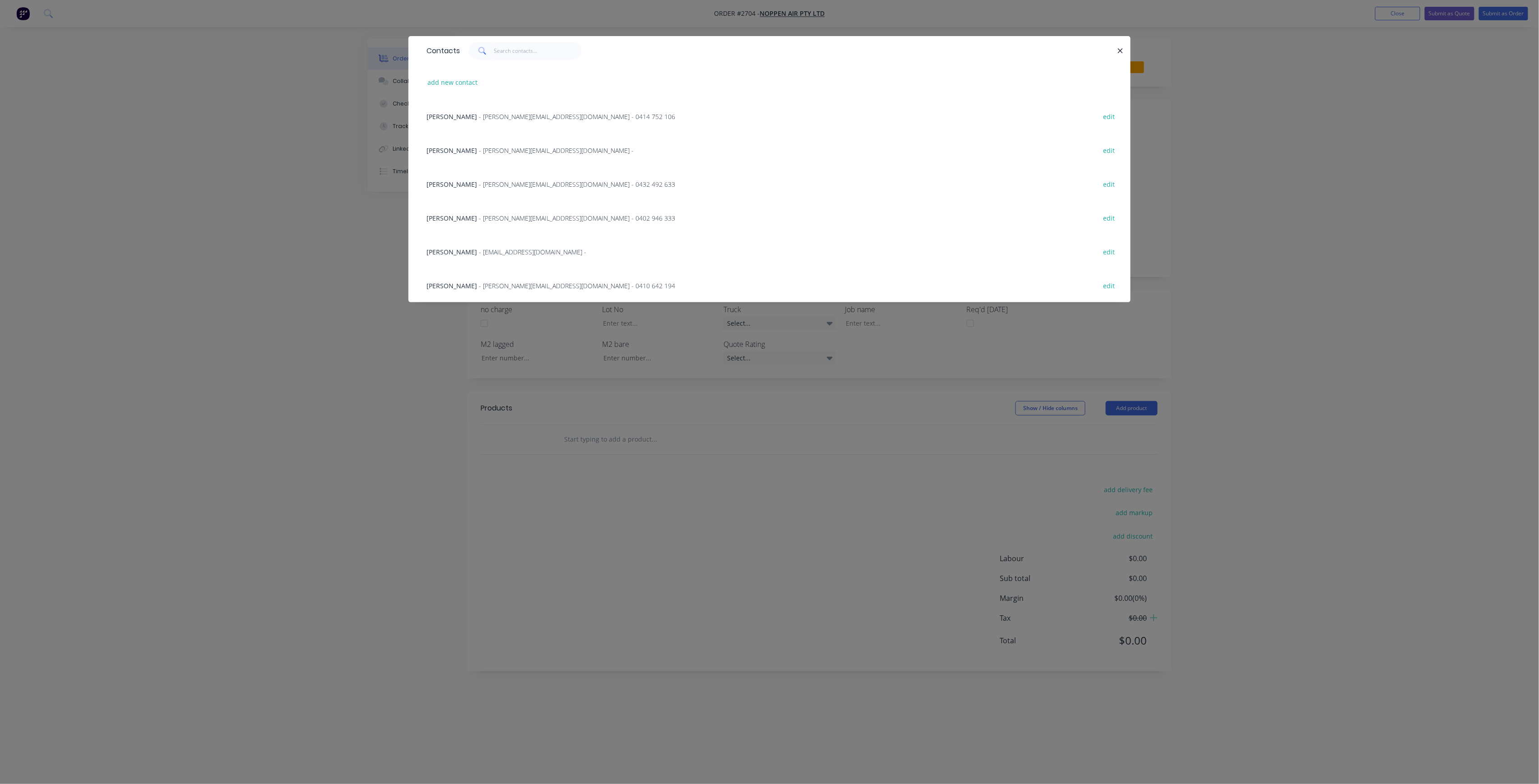
click at [523, 222] on div "Aaron Sawtell - [EMAIL_ADDRESS][DOMAIN_NAME] - 0402 946 333" at bounding box center [551, 218] width 249 height 10
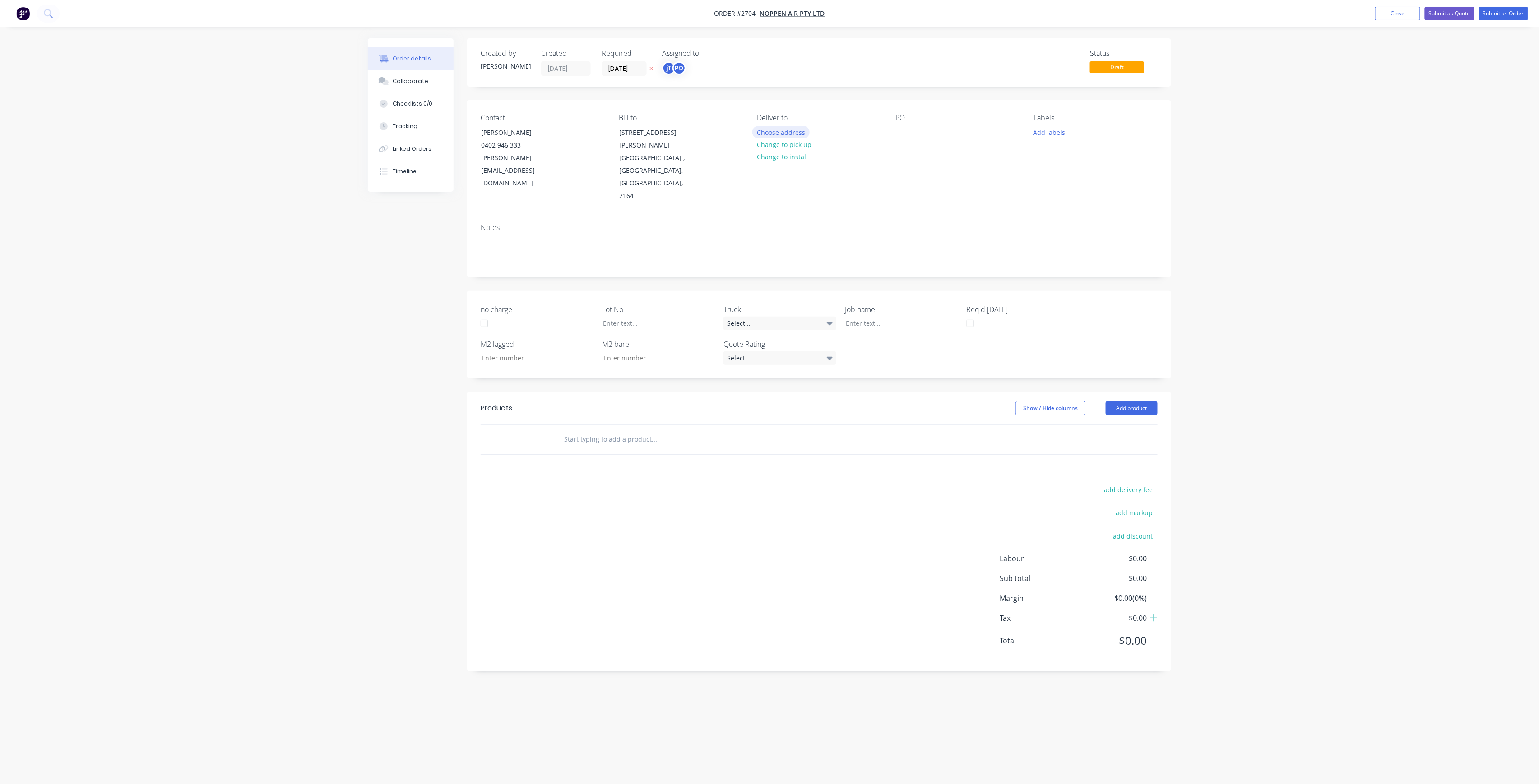
click at [791, 134] on button "Choose address" at bounding box center [781, 132] width 58 height 12
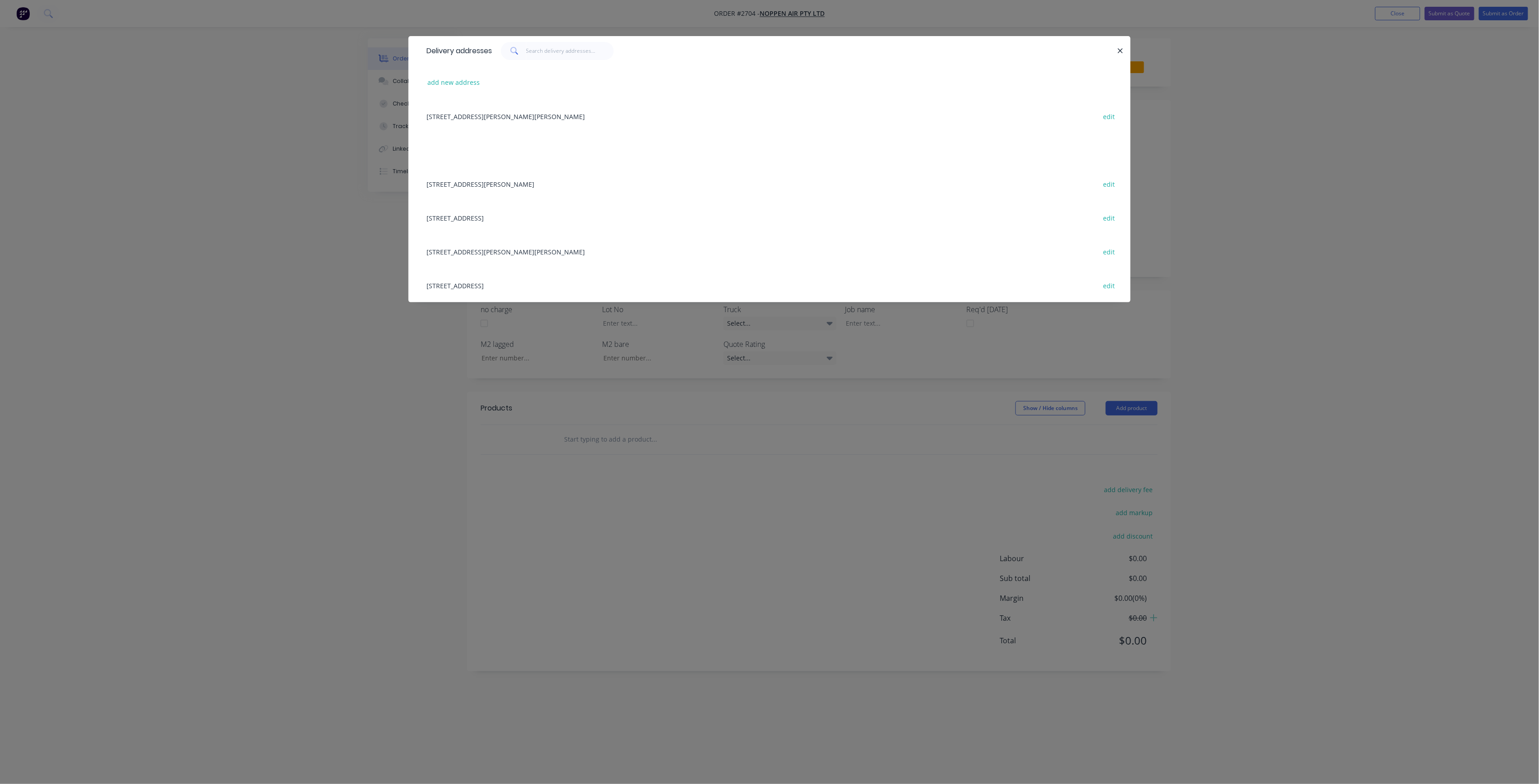
click at [482, 383] on div "Delivery addresses add new address [STREET_ADDRESS][GEOGRAPHIC_DATA][PERSON_NAM…" at bounding box center [770, 392] width 1539 height 784
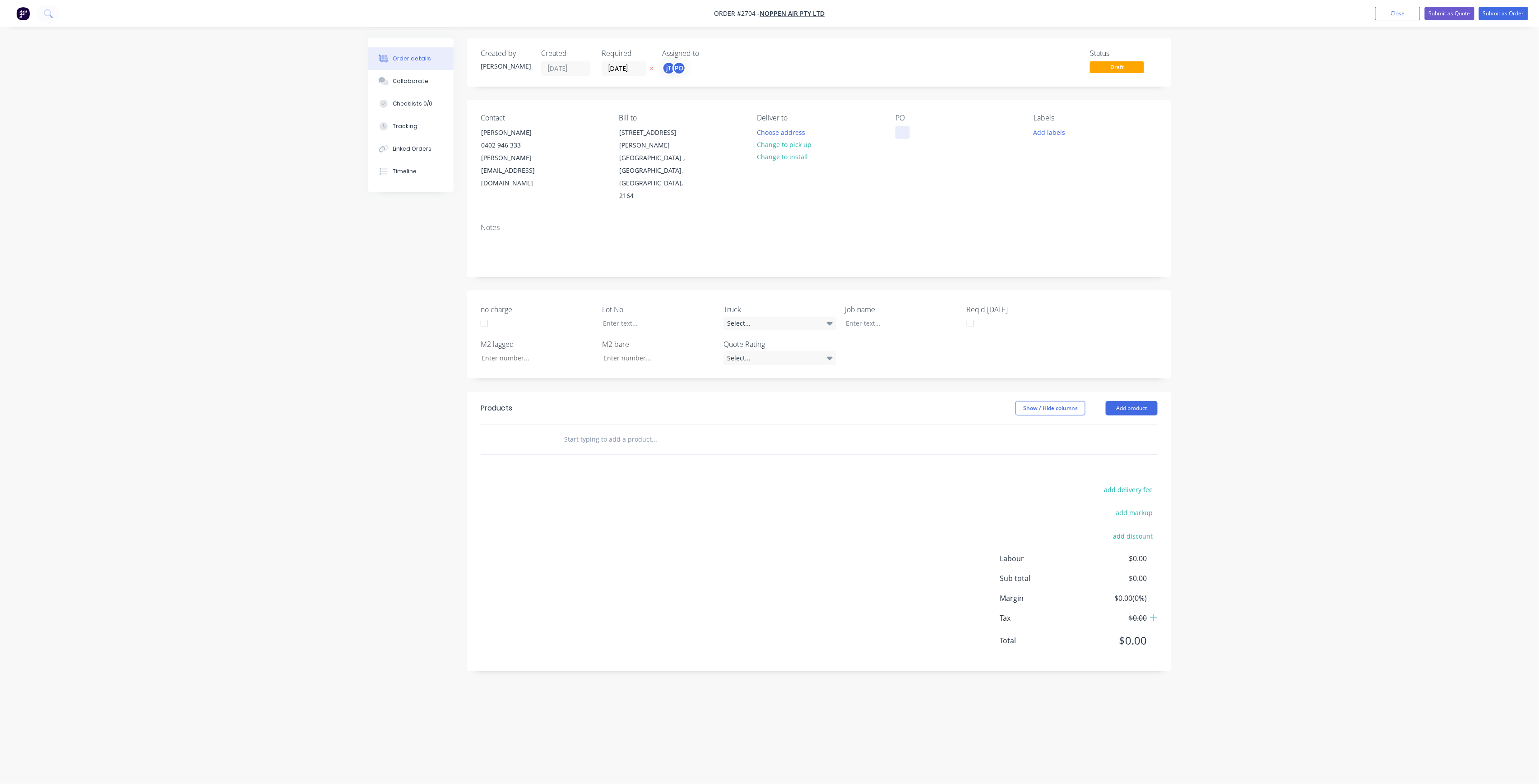
click at [903, 131] on div at bounding box center [903, 133] width 14 height 13
drag, startPoint x: 941, startPoint y: 141, endPoint x: 871, endPoint y: 121, distance: 72.8
click at [871, 121] on div "Contact [PERSON_NAME] [PHONE_NUMBER] [PERSON_NAME][EMAIL_ADDRESS][DOMAIN_NAME] …" at bounding box center [819, 158] width 704 height 116
copy div "DRIP TRAYS [DATE]"
click at [885, 316] on div at bounding box center [895, 323] width 113 height 13
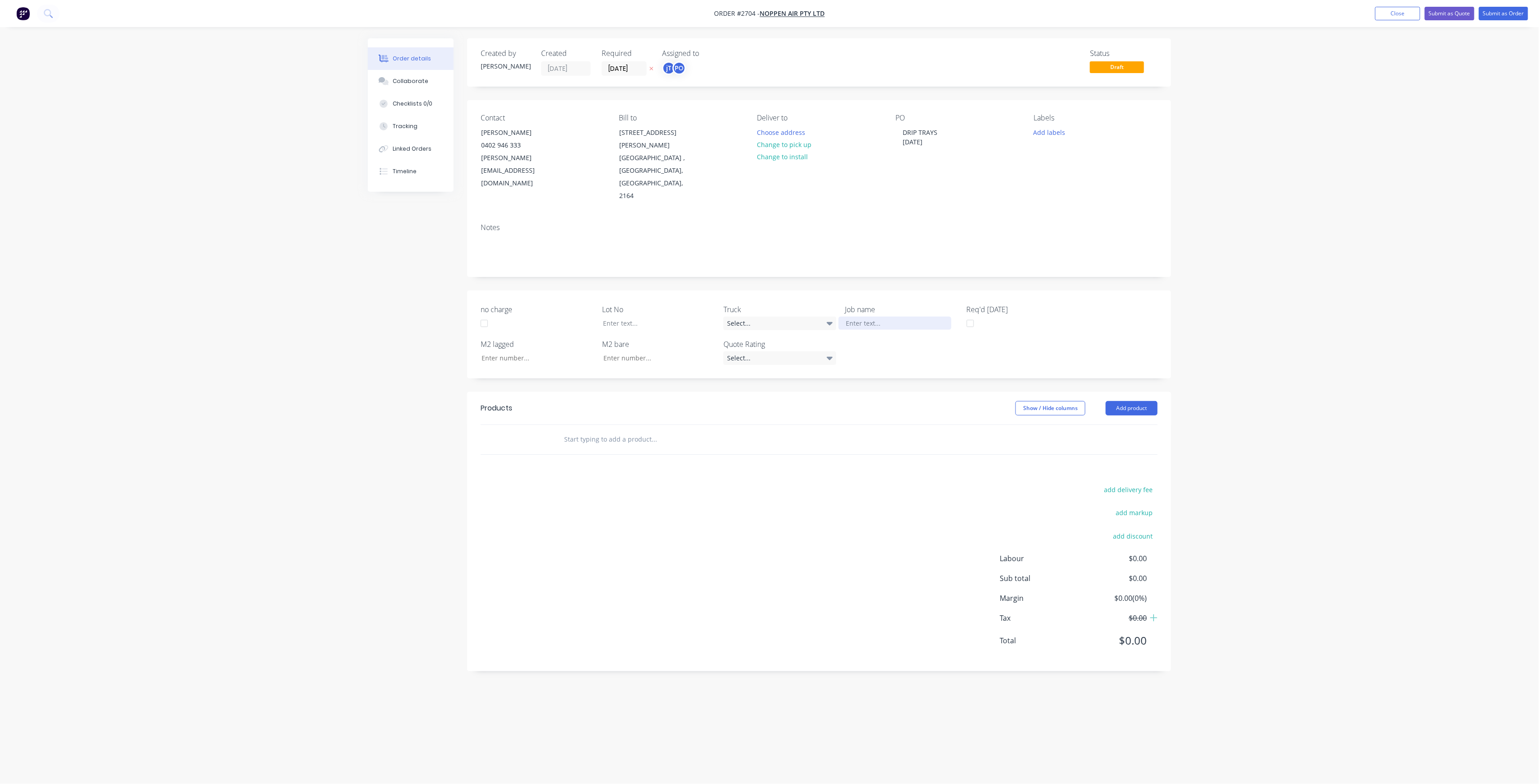
paste div
drag, startPoint x: 879, startPoint y: 296, endPoint x: 1030, endPoint y: 328, distance: 154.4
click at [881, 316] on div "DRIP TRAYS [DATE]" at bounding box center [895, 323] width 113 height 13
click at [1055, 132] on button "Add labels" at bounding box center [1049, 132] width 41 height 12
click at [1093, 183] on button "Create new label" at bounding box center [1102, 186] width 117 height 14
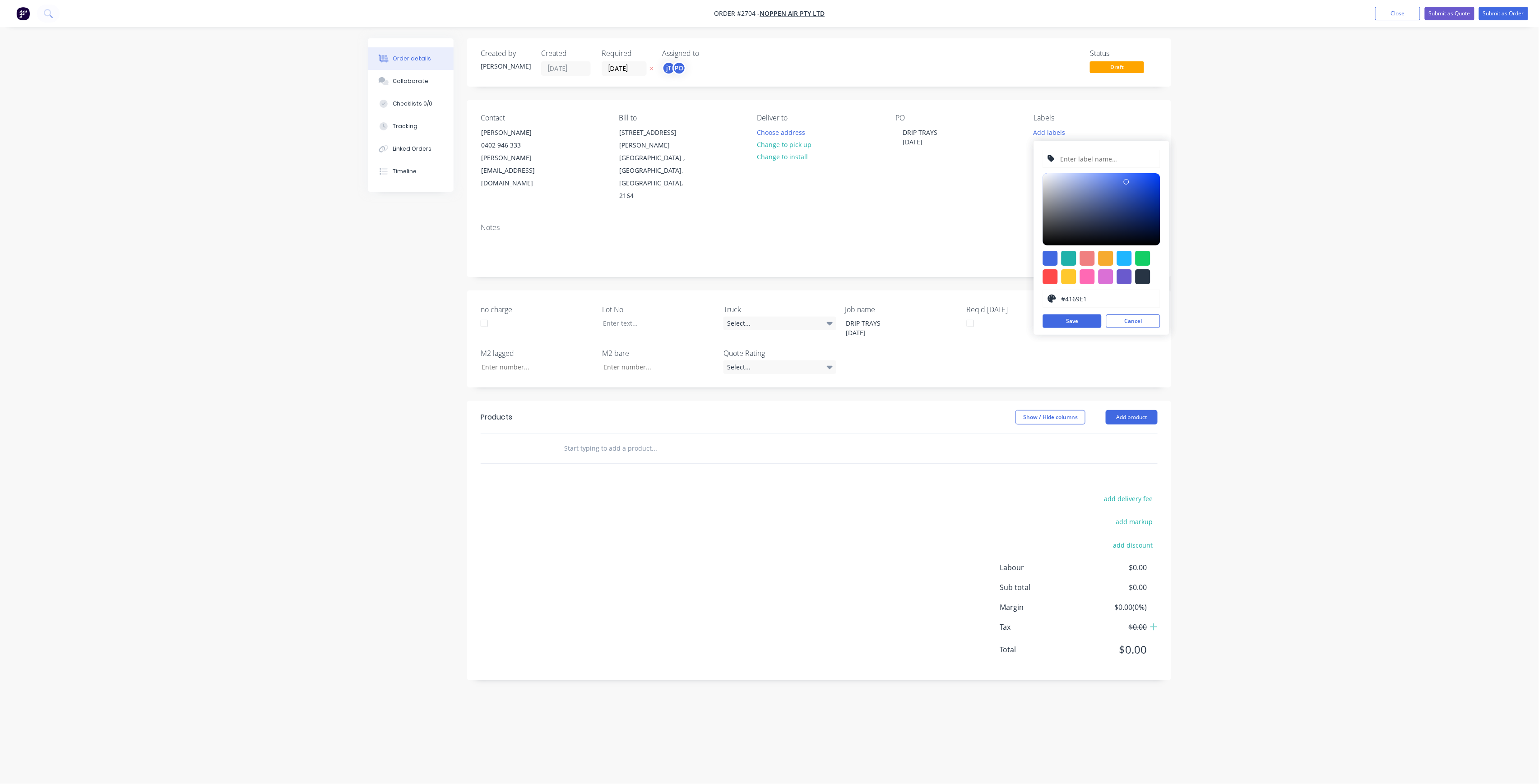
click at [1091, 163] on input "text" at bounding box center [1107, 159] width 96 height 17
type input "LOT-272"
click at [1071, 316] on button "Save" at bounding box center [1072, 321] width 59 height 14
click at [1132, 322] on button "Cancel" at bounding box center [1133, 321] width 54 height 14
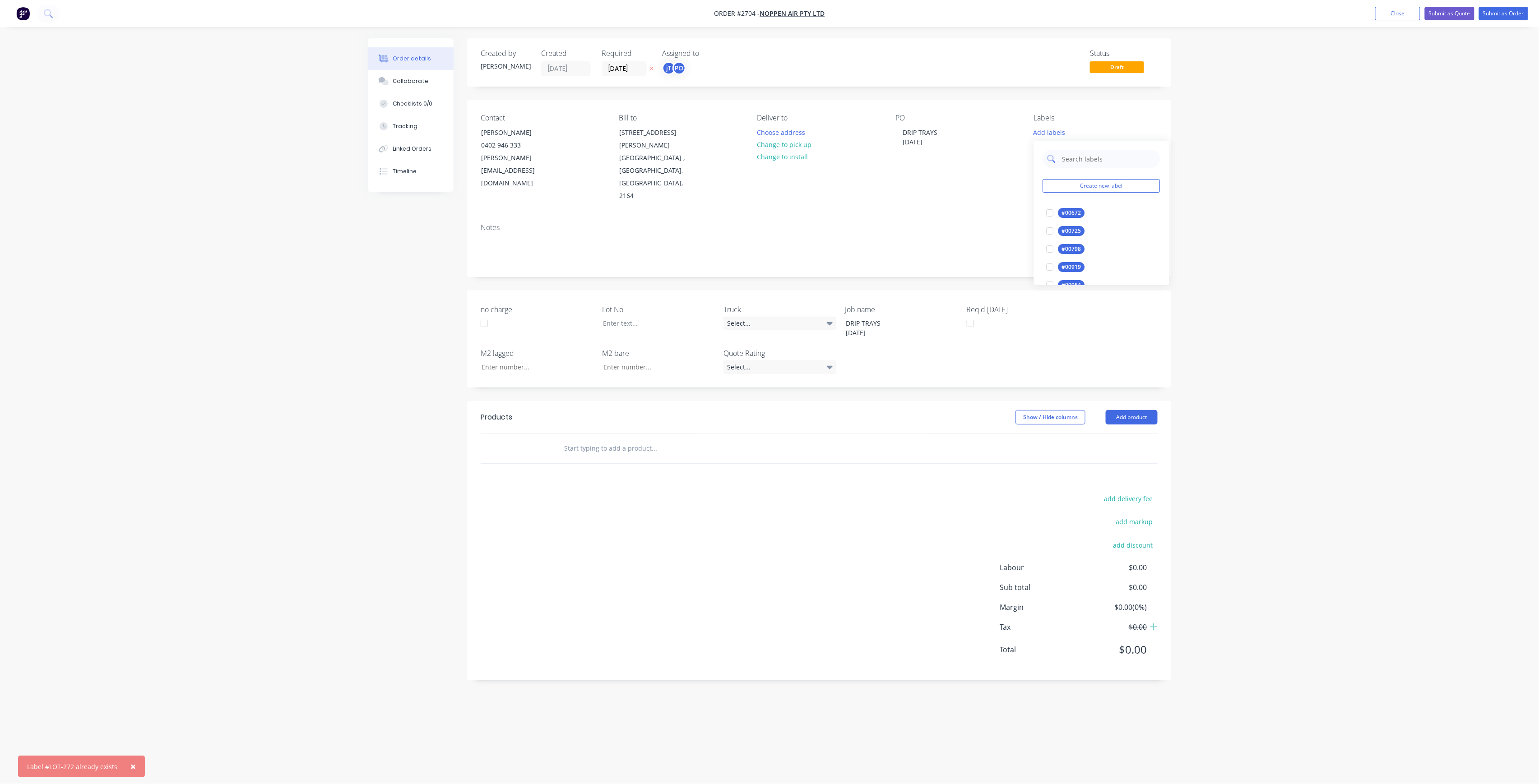
click at [1093, 154] on input "text" at bounding box center [1109, 159] width 94 height 18
click at [1053, 210] on div at bounding box center [1050, 213] width 18 height 18
click at [1097, 152] on input "LOT-272" at bounding box center [1109, 155] width 94 height 18
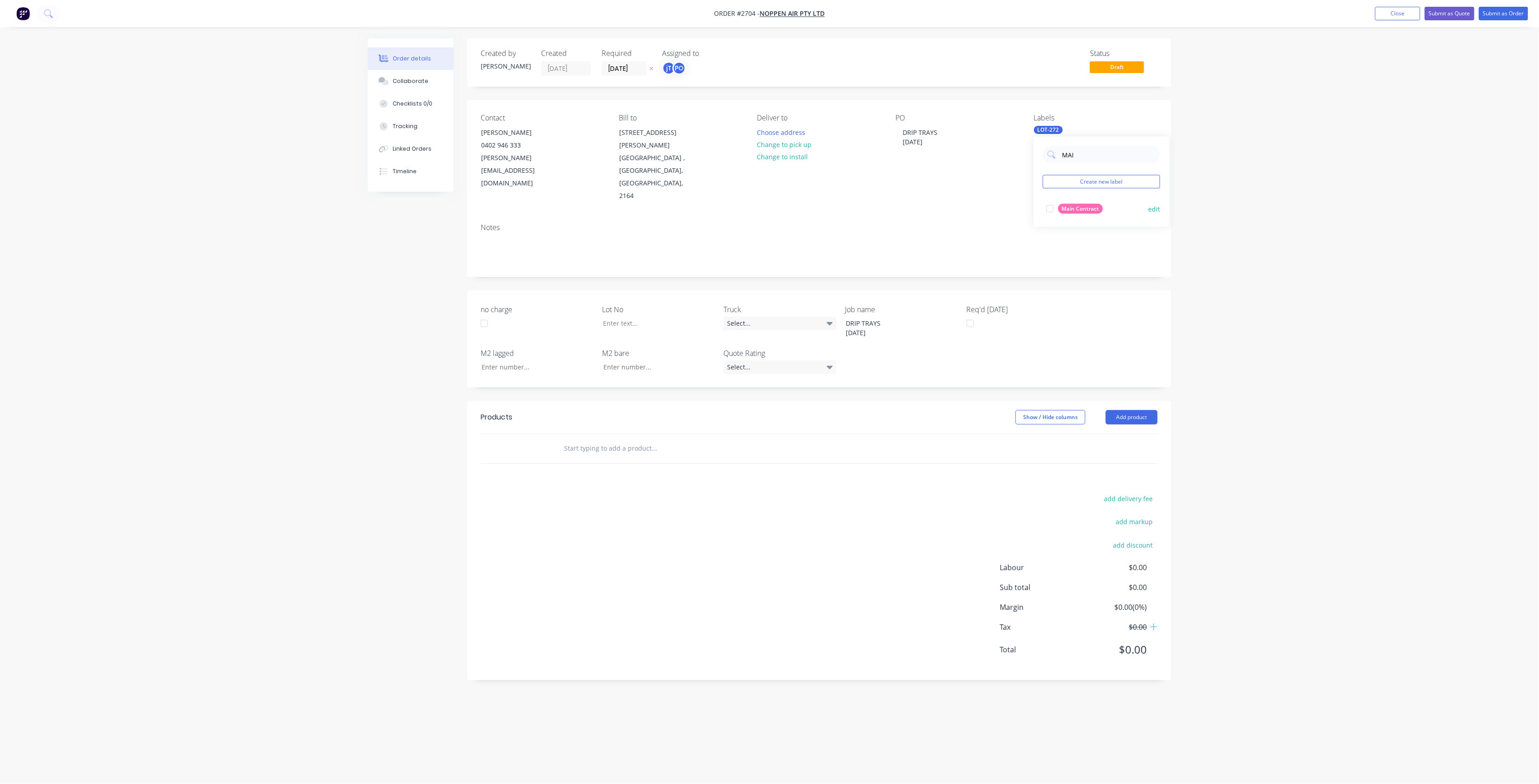
type input "MAI"
click at [1062, 205] on div "Main Contract" at bounding box center [1080, 208] width 45 height 10
click at [1226, 213] on div "Order details Collaborate Checklists 0/0 Tracking Linked Orders Timeline Order …" at bounding box center [770, 392] width 1539 height 784
click at [670, 316] on div at bounding box center [652, 323] width 113 height 13
click at [634, 439] on input "text" at bounding box center [654, 448] width 180 height 18
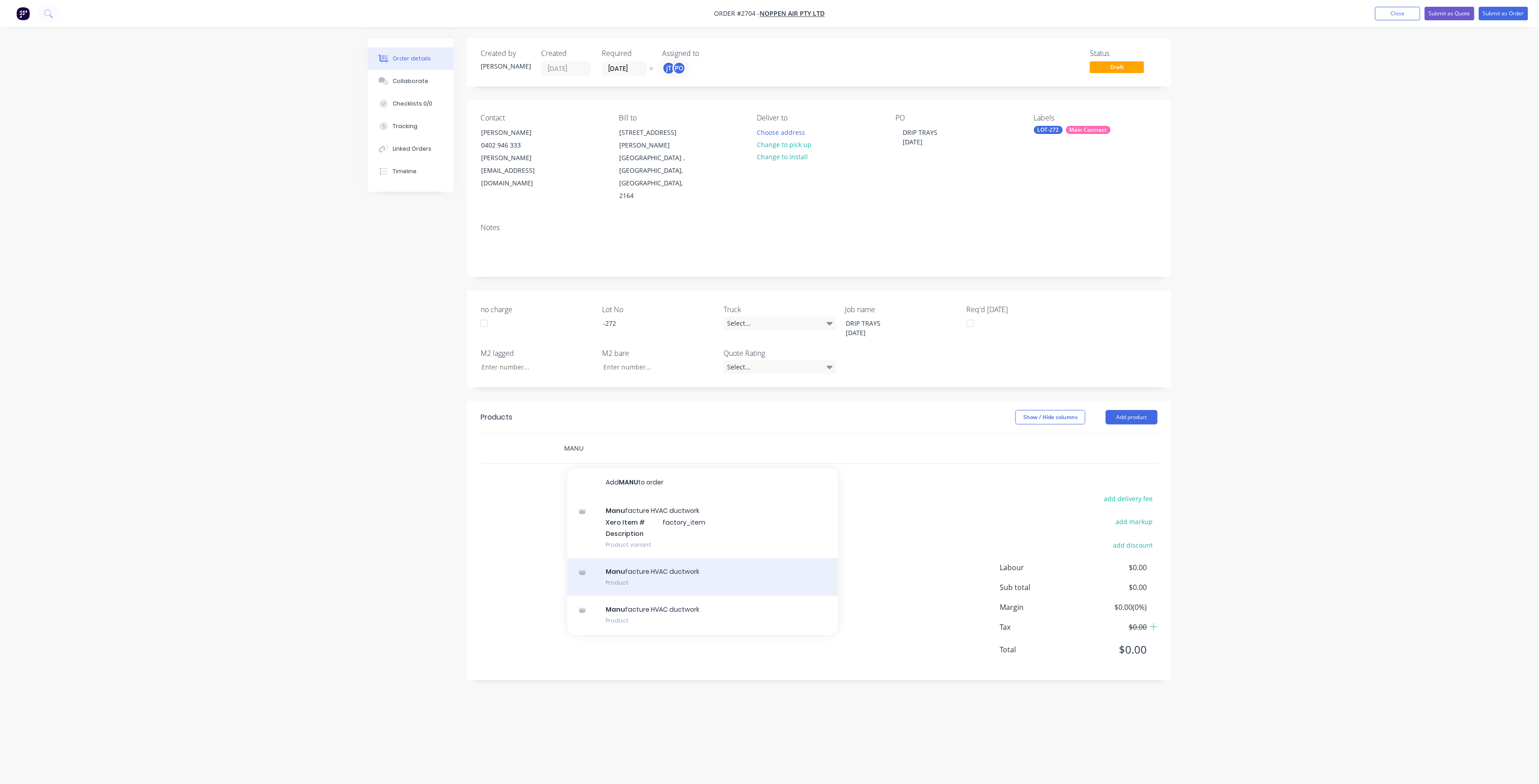
type input "MANU"
click at [710, 558] on div "Manu facture HVAC ductwork Product" at bounding box center [703, 576] width 271 height 38
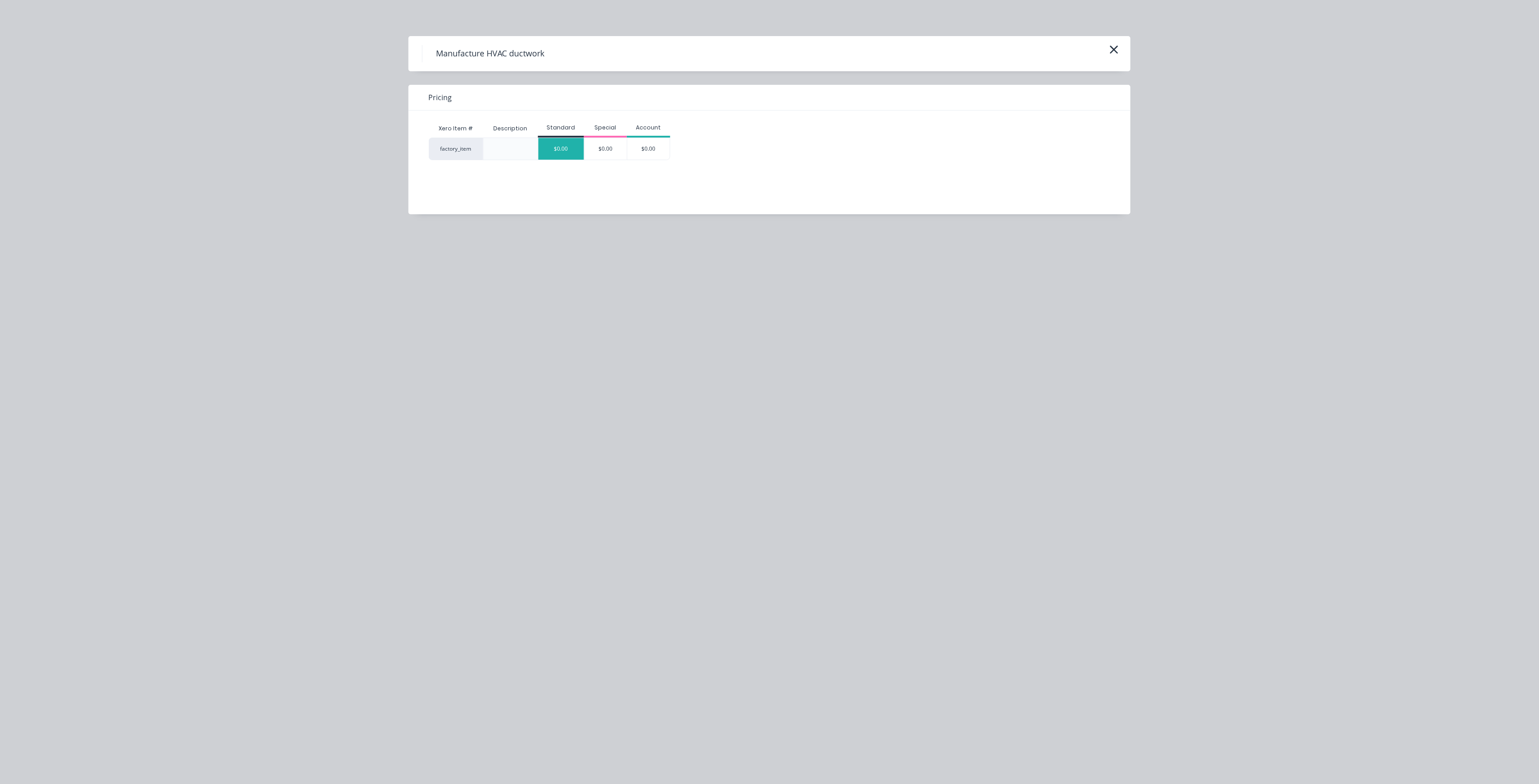
click at [549, 152] on div "$0.00" at bounding box center [561, 149] width 45 height 21
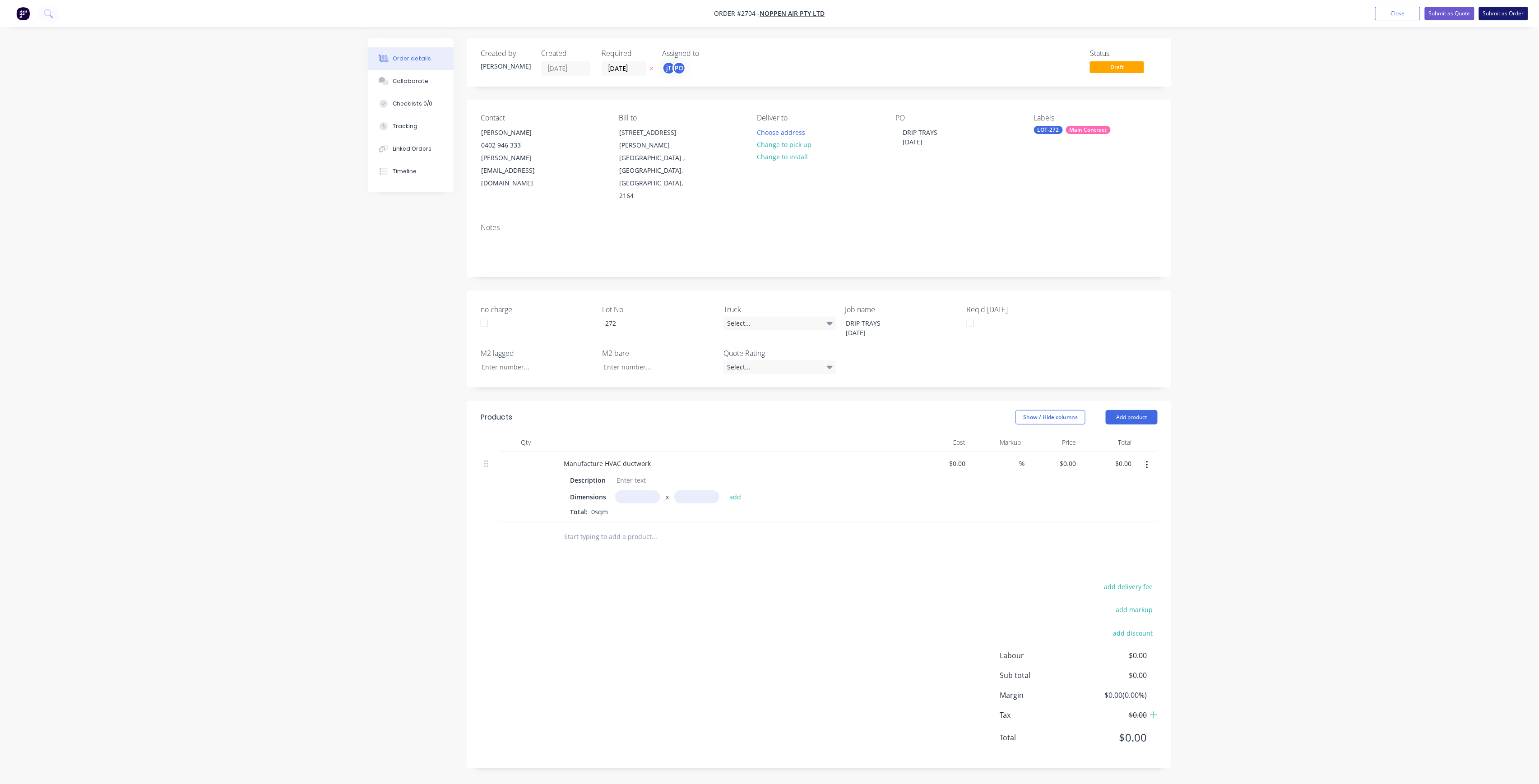
click at [1512, 16] on button "Submit as Order" at bounding box center [1504, 13] width 49 height 14
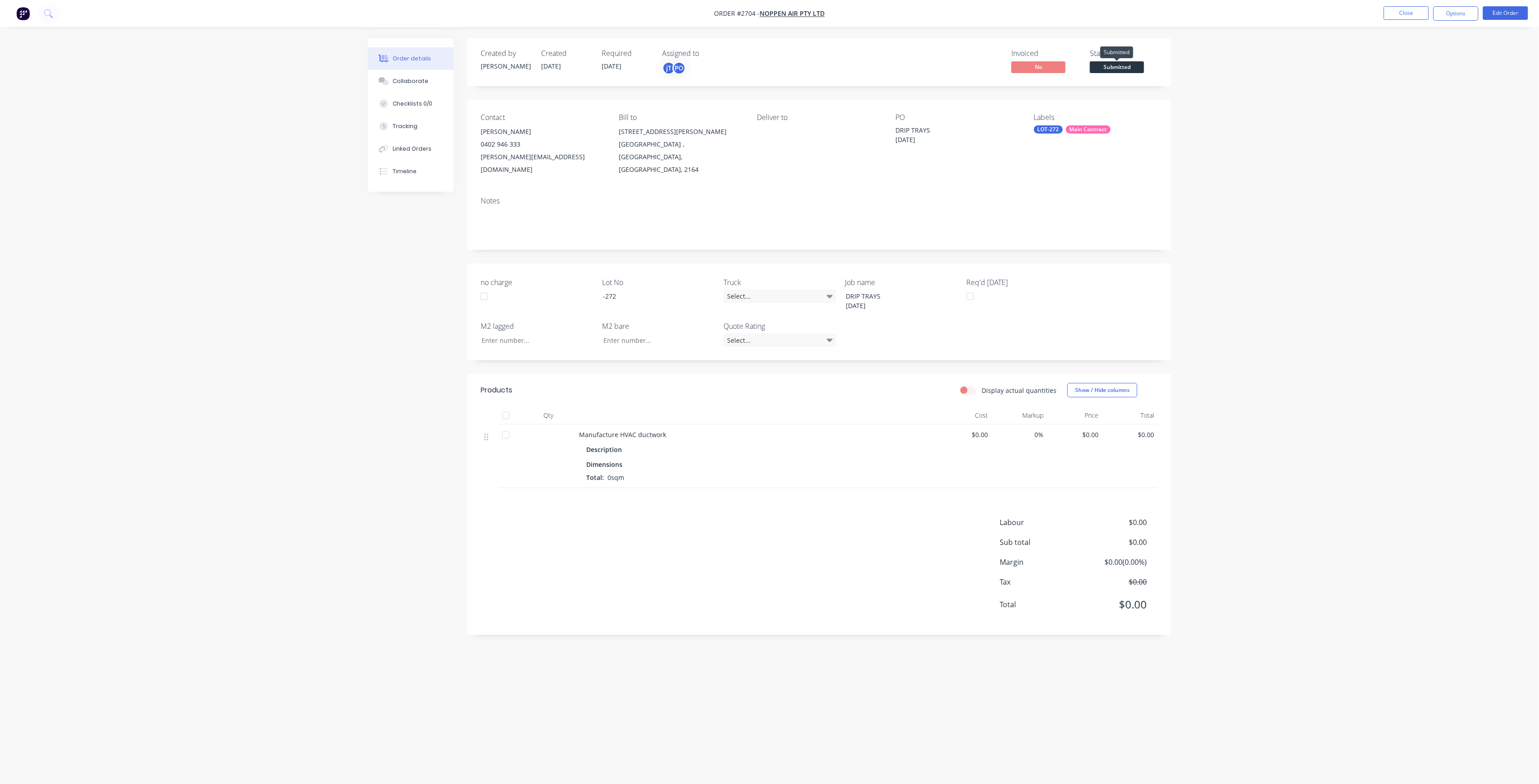
click at [1098, 66] on span "Submitted" at bounding box center [1117, 67] width 54 height 11
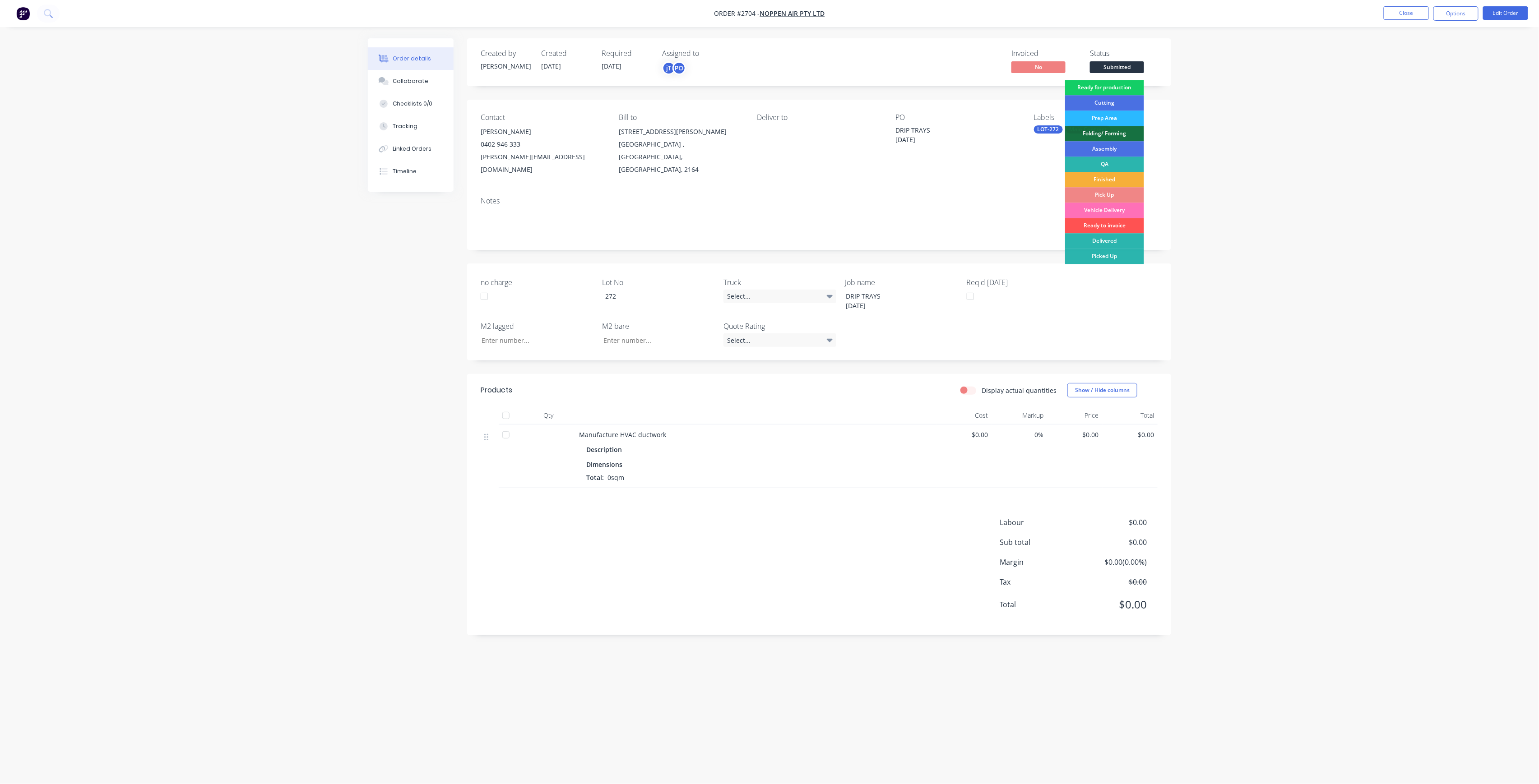
click at [1106, 82] on div "Ready for production" at bounding box center [1105, 88] width 79 height 16
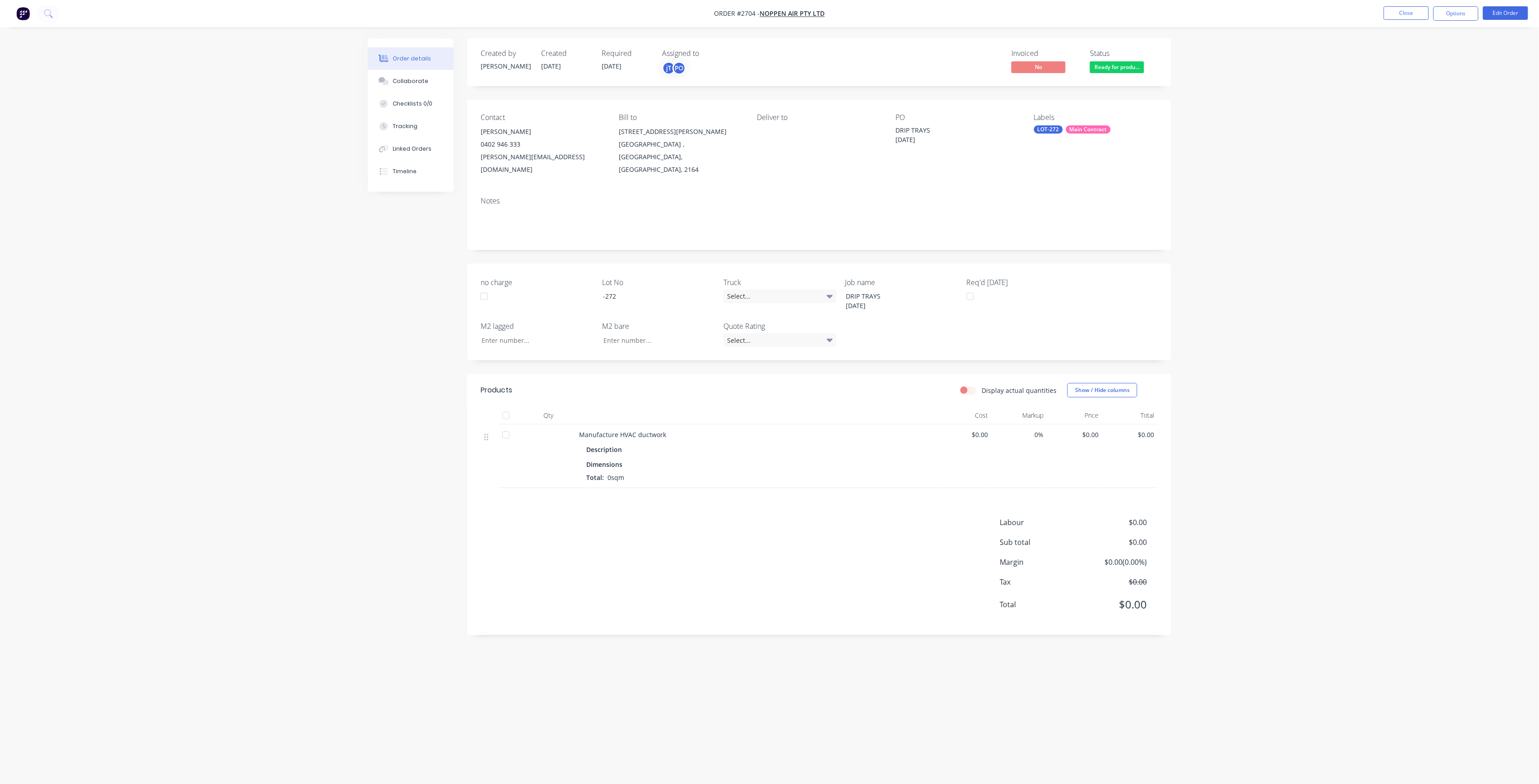
click at [1396, 23] on nav "Order #2704 - Noppen Air Pty Ltd Close Options Edit Order" at bounding box center [770, 13] width 1539 height 27
click at [1402, 16] on button "Close" at bounding box center [1406, 13] width 45 height 14
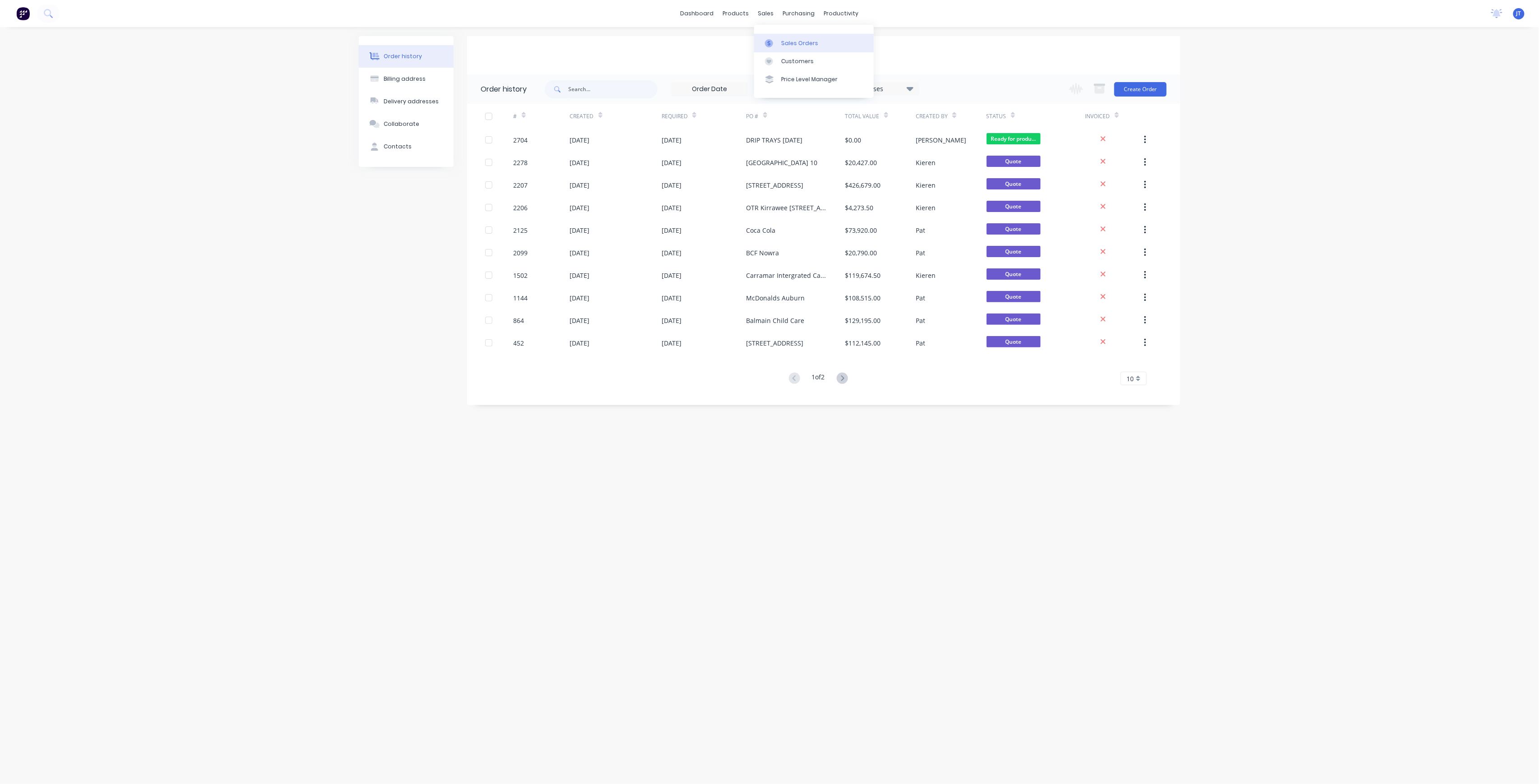
click at [775, 37] on link "Sales Orders" at bounding box center [814, 43] width 119 height 18
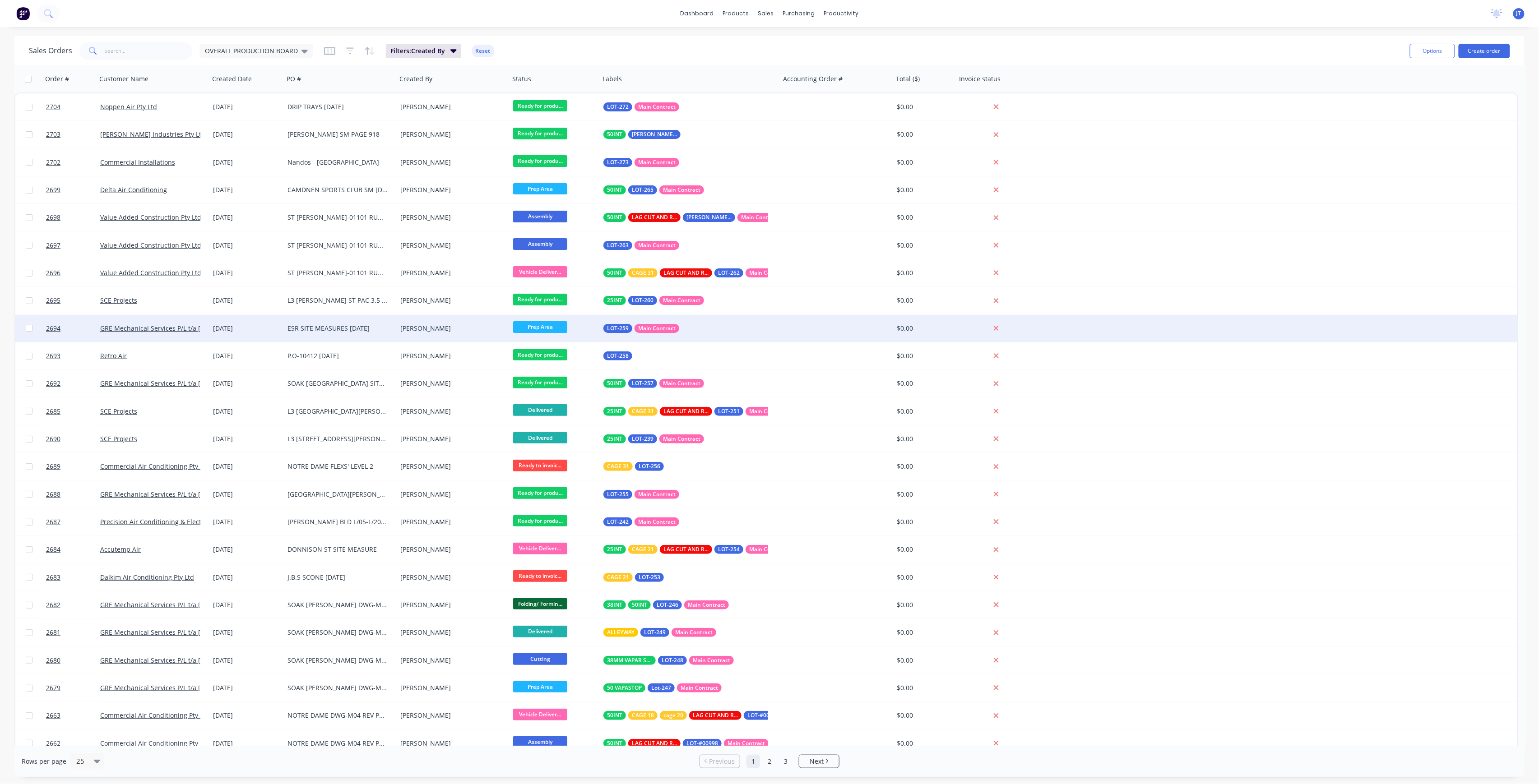
drag, startPoint x: 286, startPoint y: 297, endPoint x: 293, endPoint y: 318, distance: 22.1
click at [293, 316] on div "2704 Noppen Air Pty Ltd [DATE] DRIP TRAYS [DATE] [PERSON_NAME] Ready for produ.…" at bounding box center [766, 438] width 1504 height 691
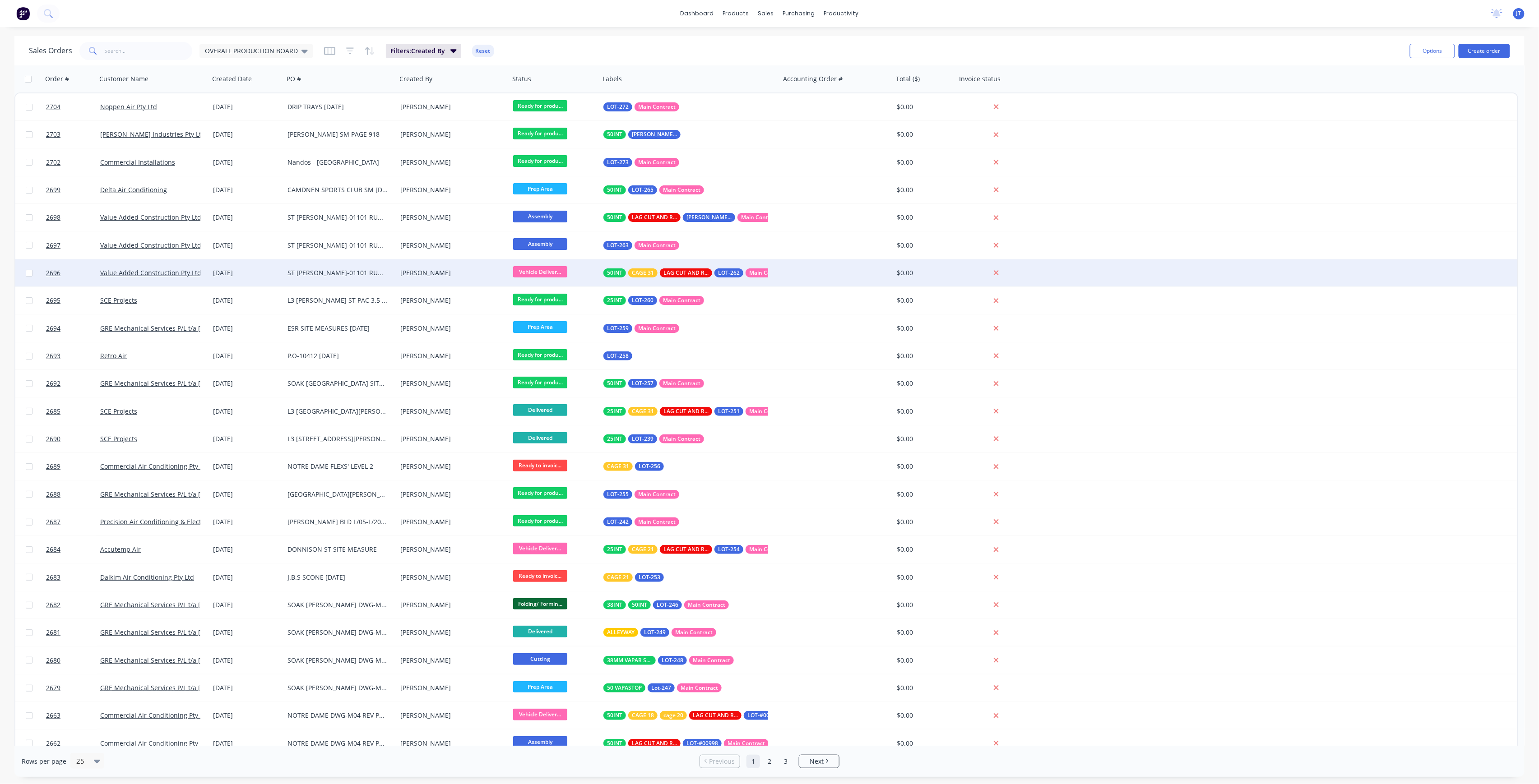
click at [44, 269] on div at bounding box center [69, 272] width 54 height 27
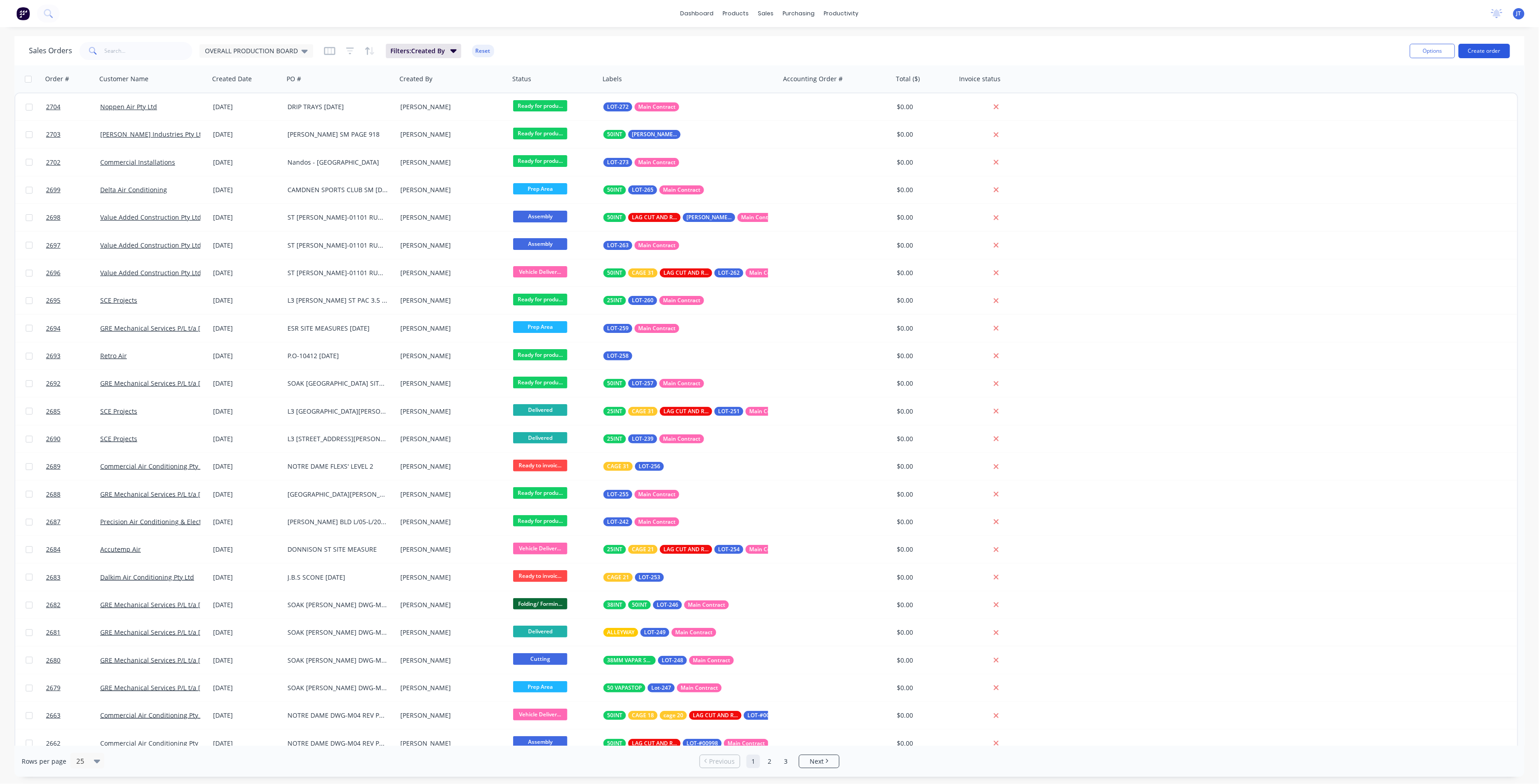
click at [1479, 53] on button "Create order" at bounding box center [1485, 51] width 51 height 14
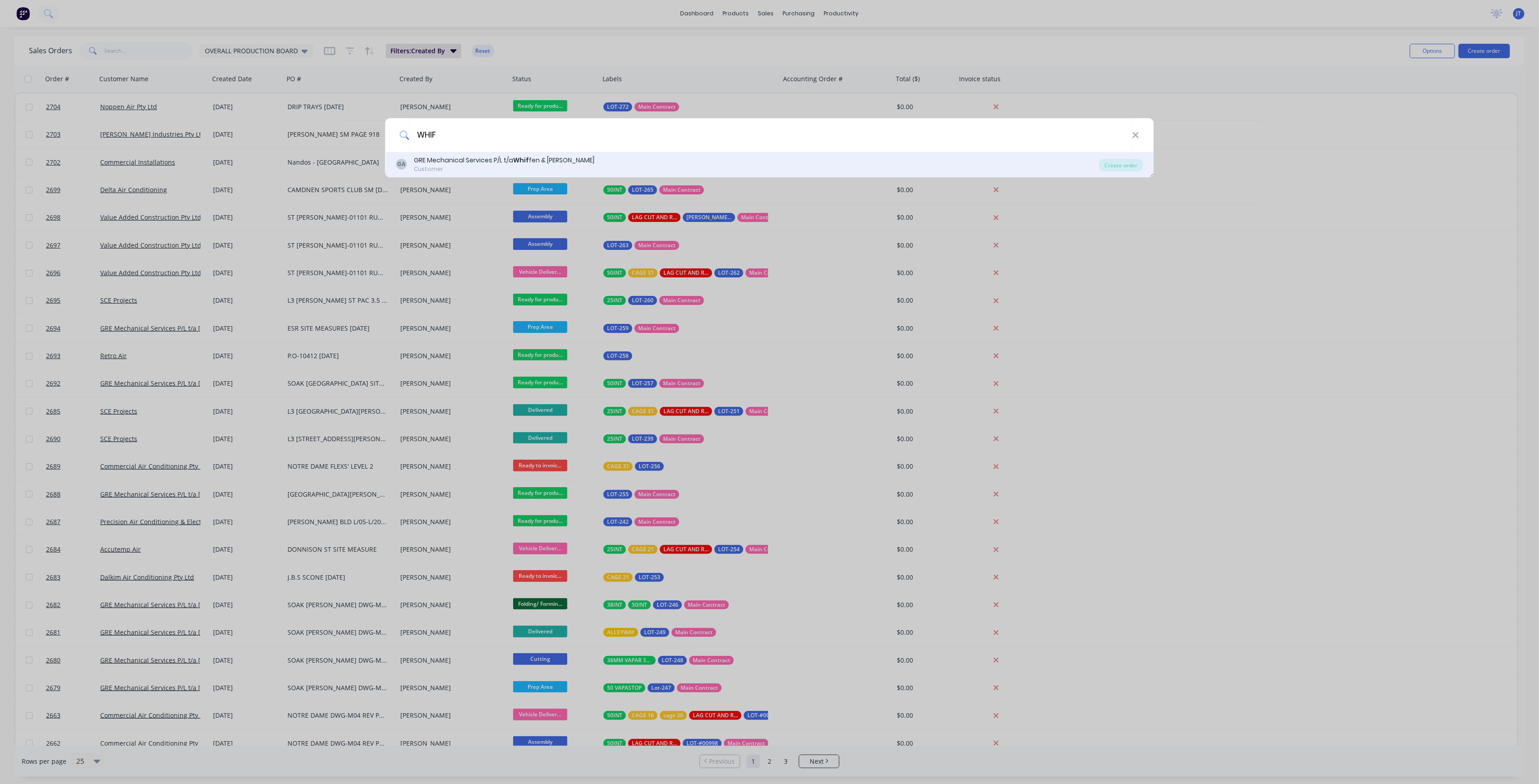
type input "WHIF"
click at [625, 166] on div "GA GRE Mechanical Services P/L t/a Whif fen & [PERSON_NAME] Customer" at bounding box center [747, 164] width 703 height 17
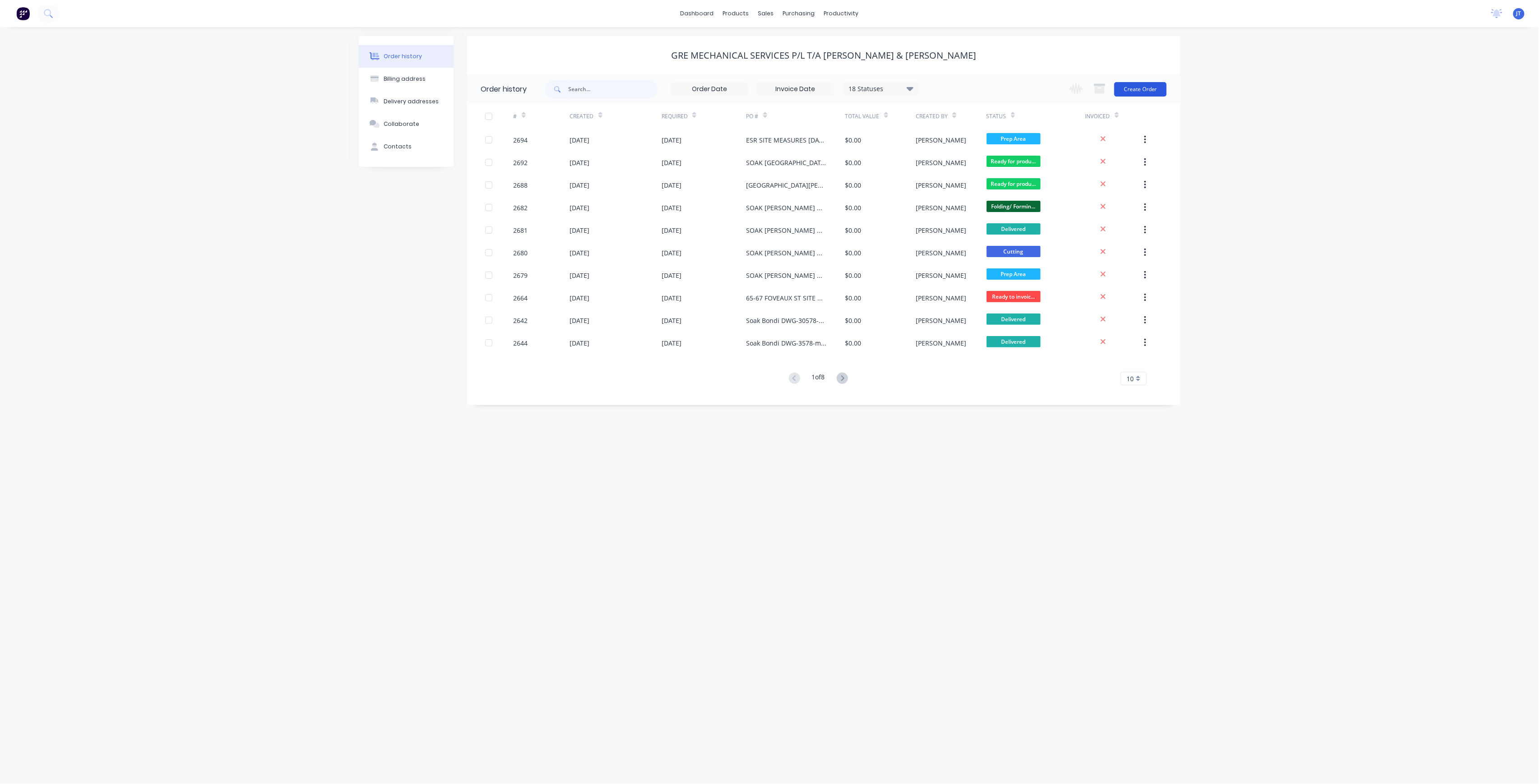
click at [1147, 88] on button "Create Order" at bounding box center [1141, 89] width 53 height 14
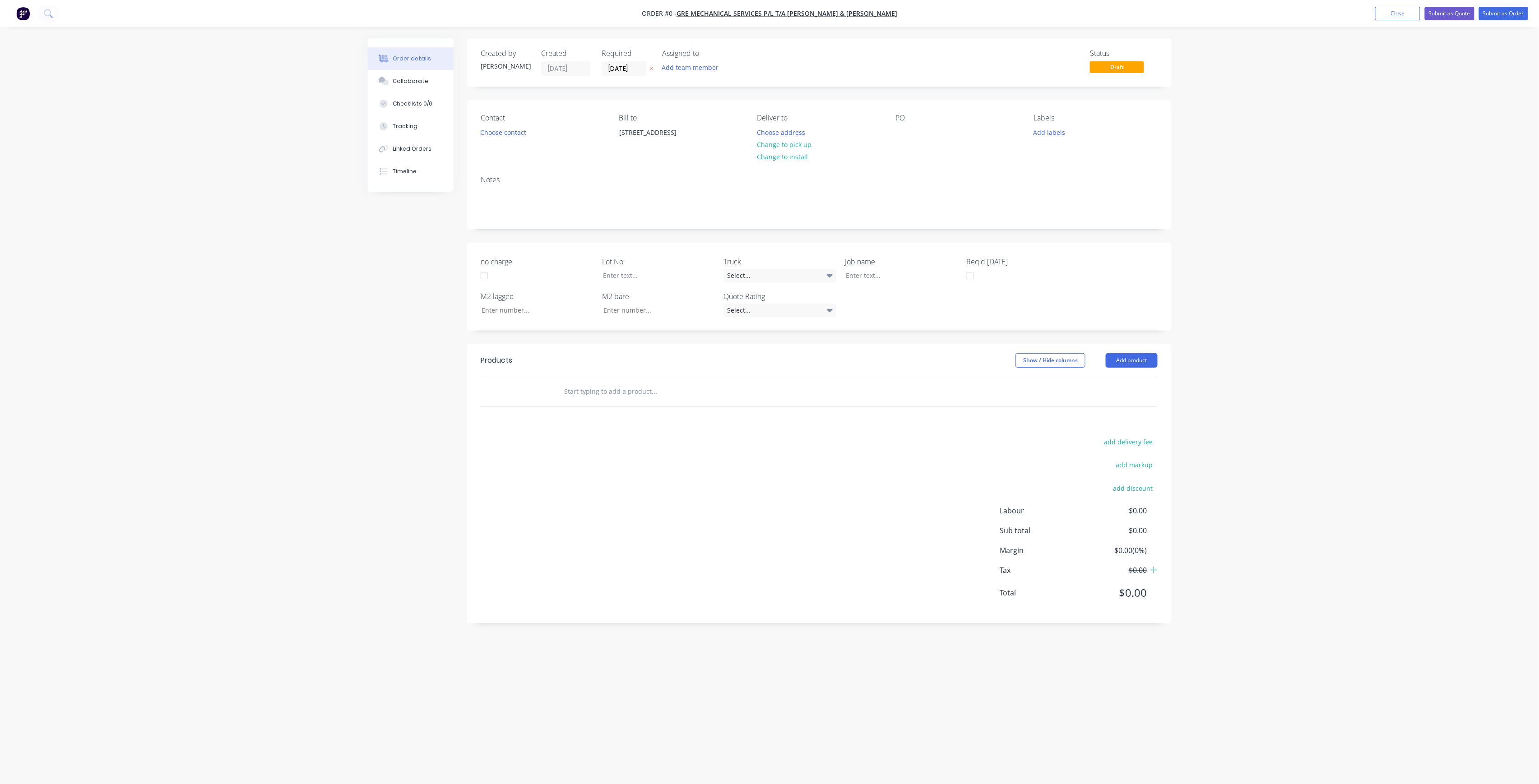
click at [692, 56] on div "Assigned to" at bounding box center [707, 53] width 90 height 8
click at [695, 63] on button "Add team member" at bounding box center [690, 67] width 66 height 12
click at [717, 116] on div "[PERSON_NAME] (You)" at bounding box center [735, 118] width 90 height 10
click at [721, 177] on div "[PERSON_NAME]" at bounding box center [735, 181] width 90 height 10
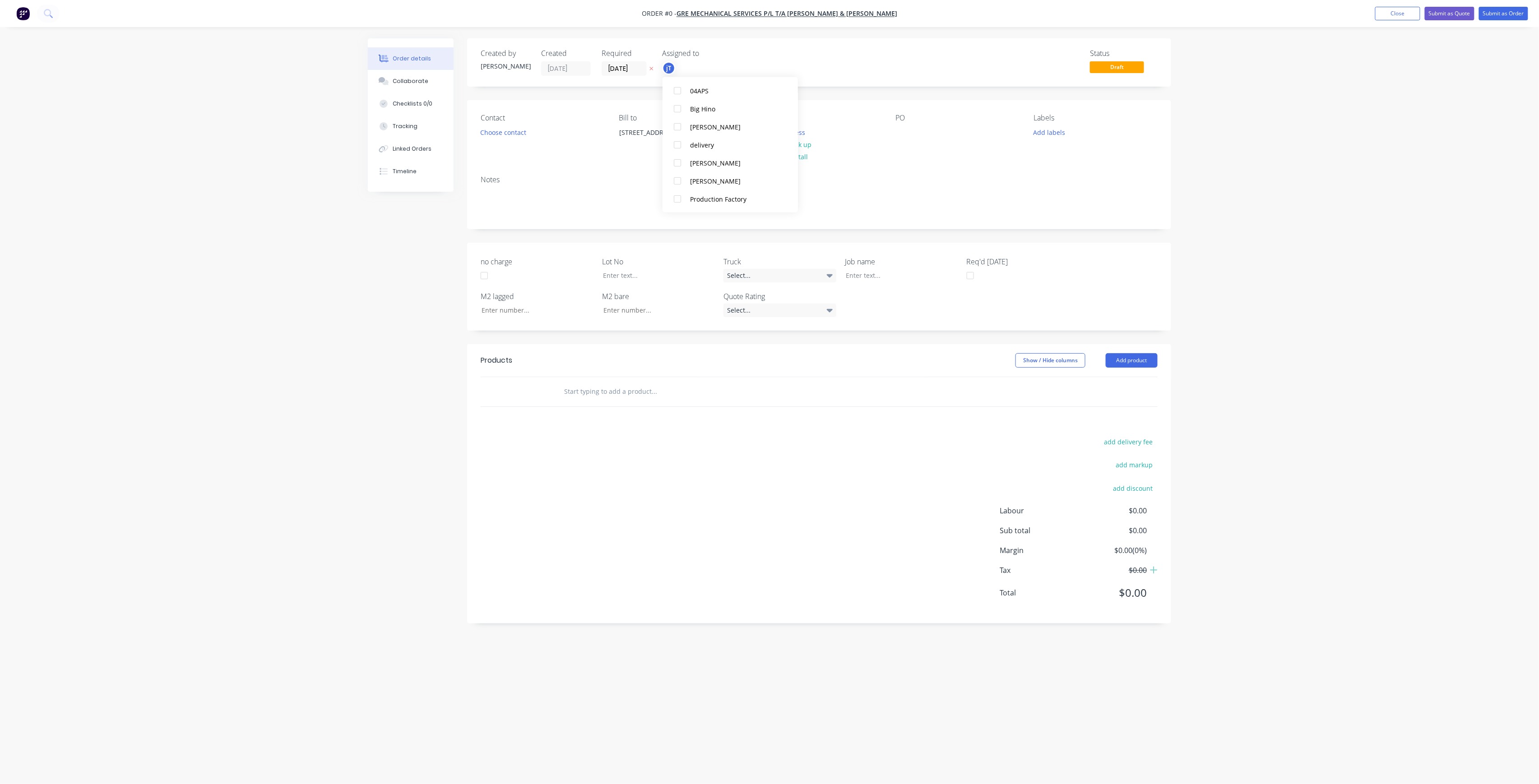
scroll to position [0, 0]
click at [607, 87] on div "Creating draft order... Loading... Order details Collaborate Checklists 0/0 Tra…" at bounding box center [770, 374] width 821 height 673
click at [516, 131] on button "Choose contact" at bounding box center [503, 132] width 56 height 12
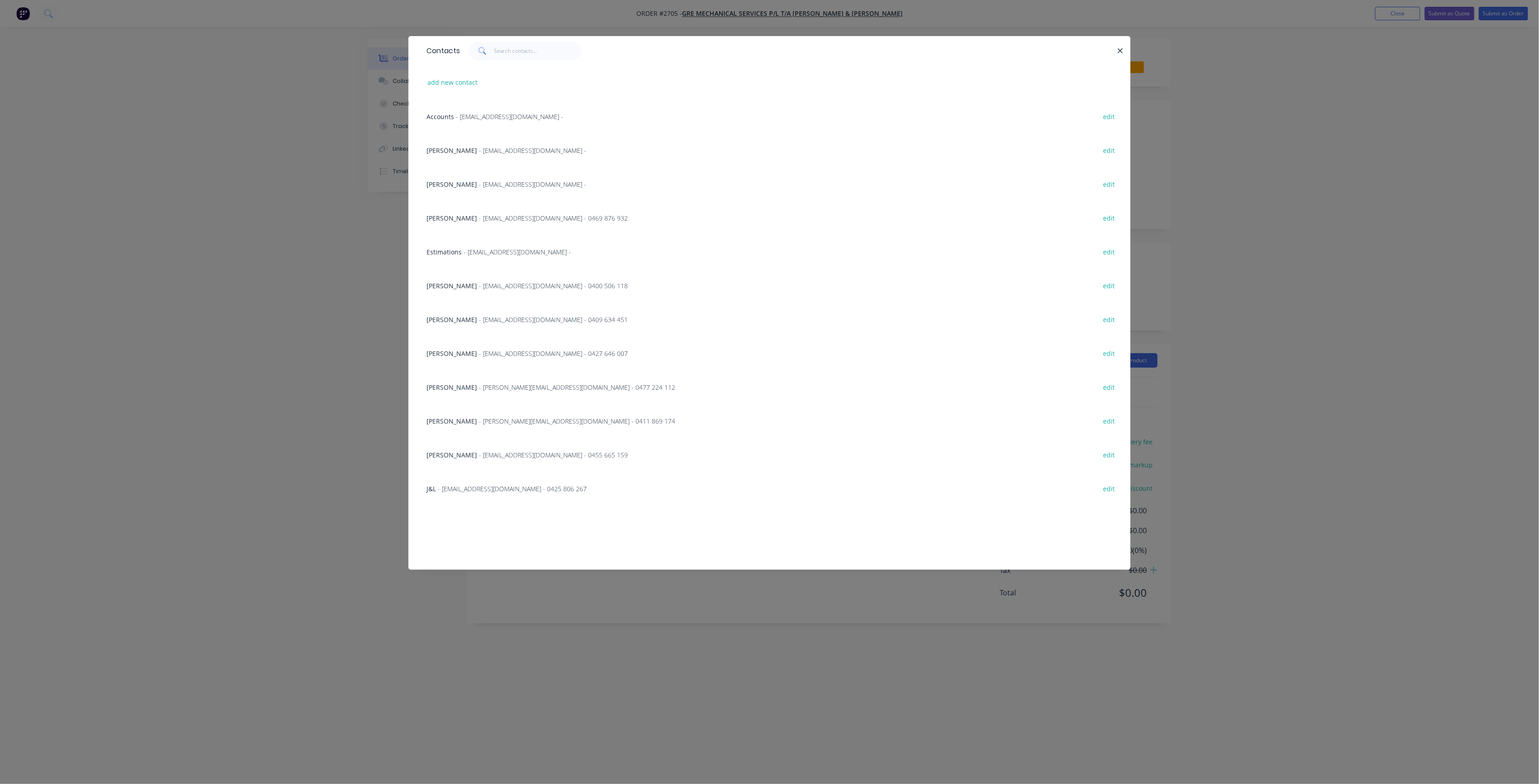
click at [357, 245] on div "Contacts add new contact Accounts - [EMAIL_ADDRESS][DOMAIN_NAME] - edit [PERSON…" at bounding box center [770, 392] width 1539 height 784
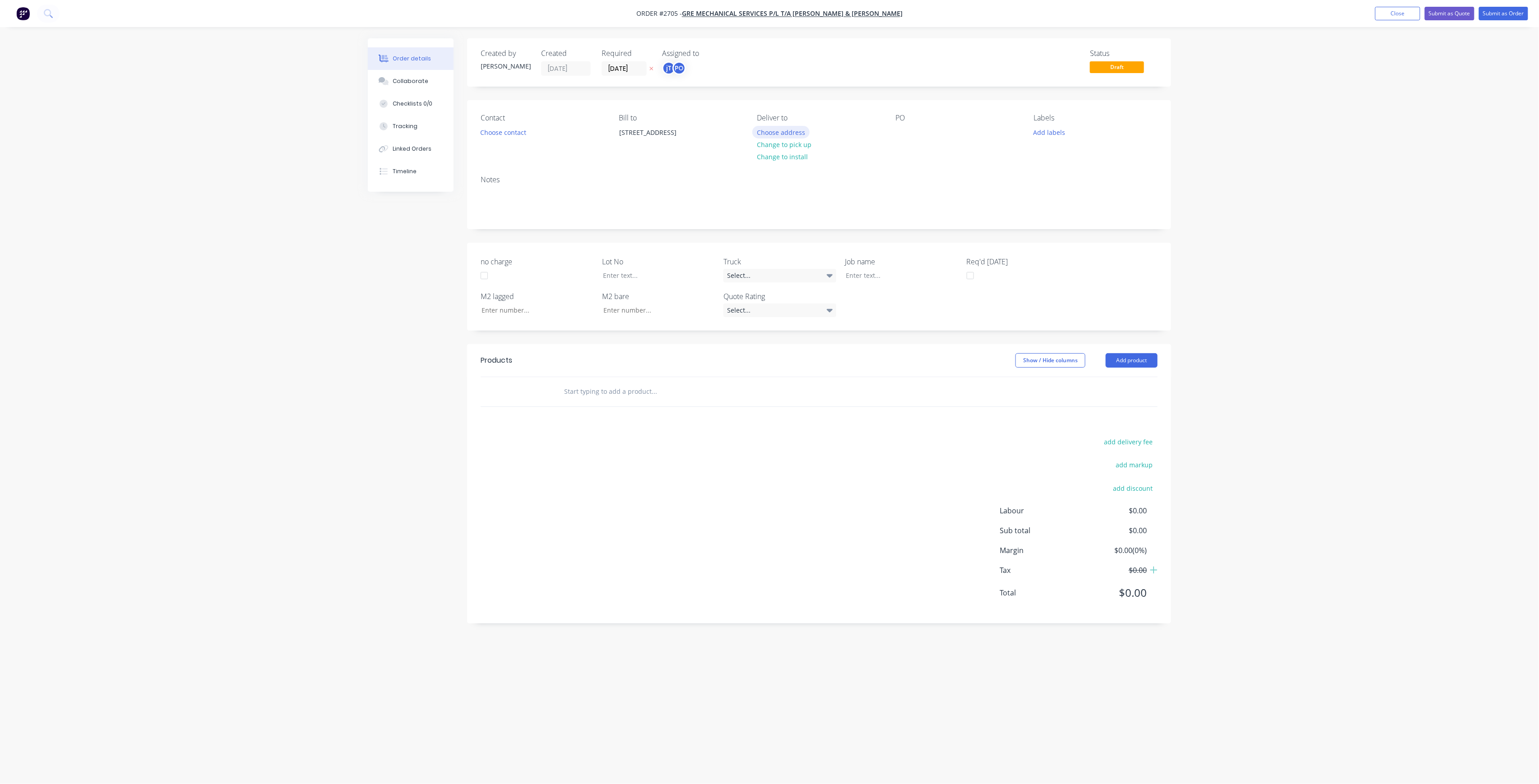
click at [787, 128] on button "Choose address" at bounding box center [781, 132] width 58 height 12
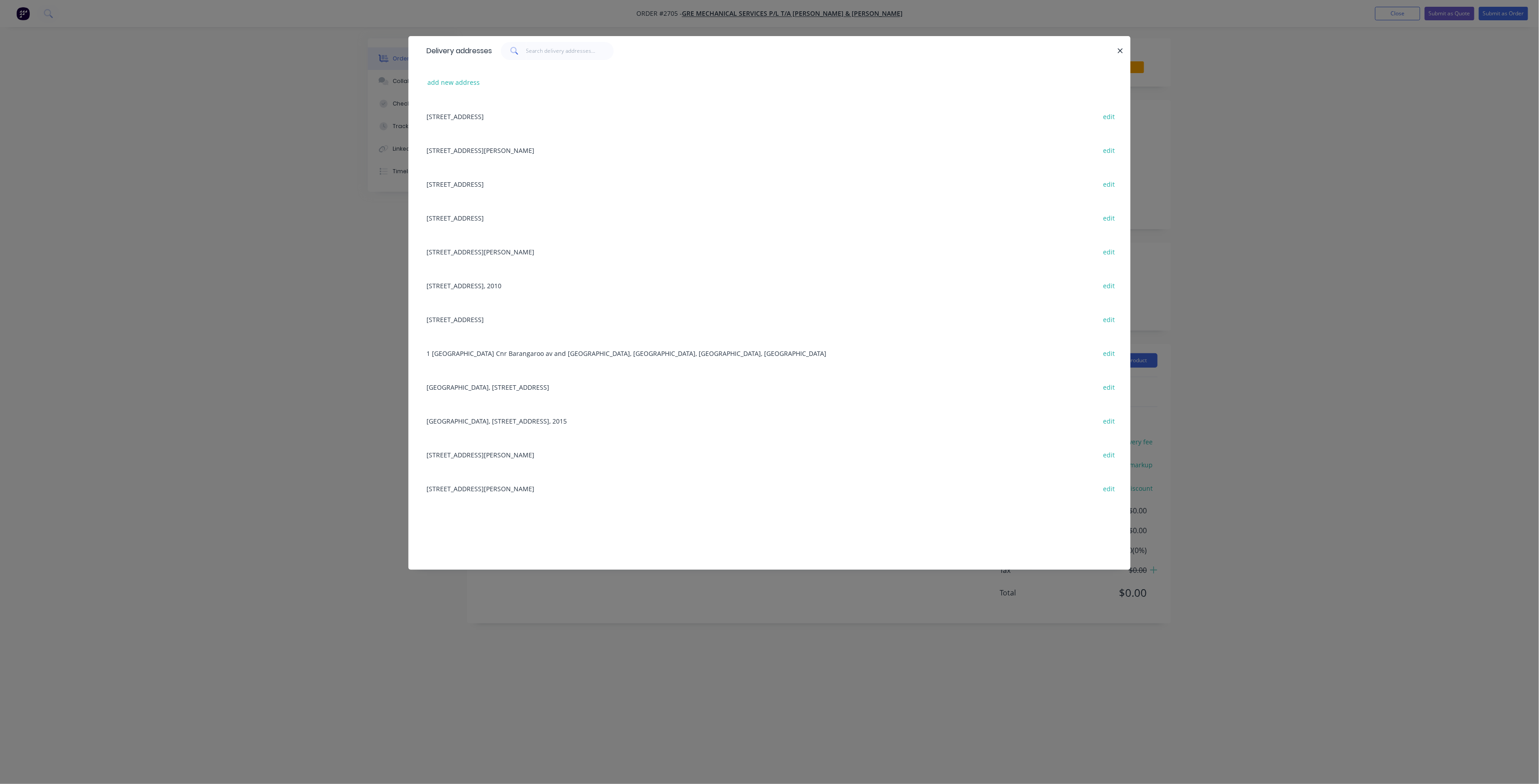
click at [521, 150] on div "[STREET_ADDRESS][PERSON_NAME] edit" at bounding box center [769, 150] width 695 height 34
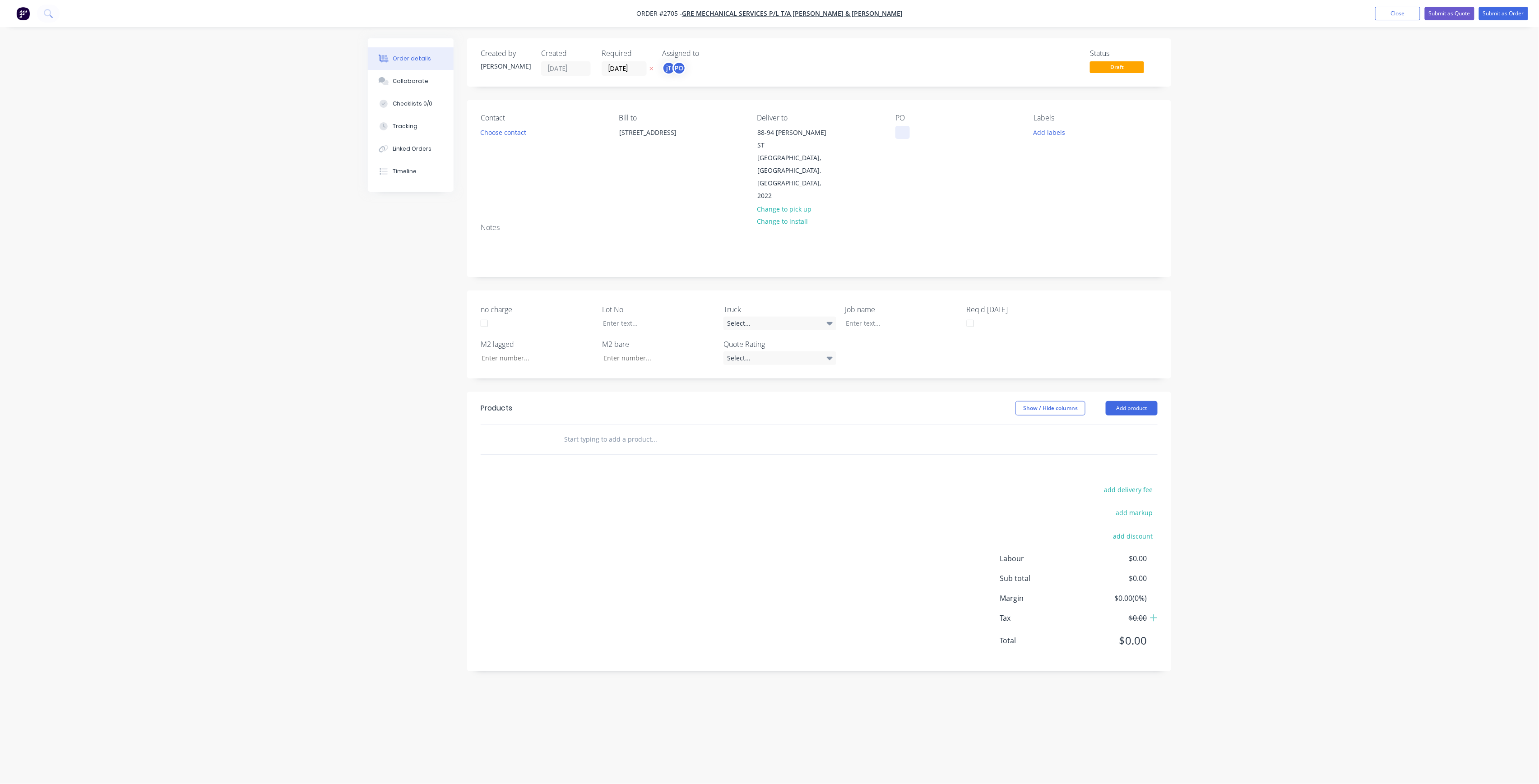
click at [907, 132] on div at bounding box center [903, 133] width 14 height 13
drag, startPoint x: 955, startPoint y: 139, endPoint x: 827, endPoint y: 108, distance: 131.7
click at [827, 108] on div "Contact Choose contact Bill to [STREET_ADDRESS] Deliver to [STREET_ADDRESS][PER…" at bounding box center [819, 158] width 704 height 116
copy div "SOAKE [PERSON_NAME] SM PAGE 10883"
click at [856, 316] on div at bounding box center [895, 323] width 113 height 13
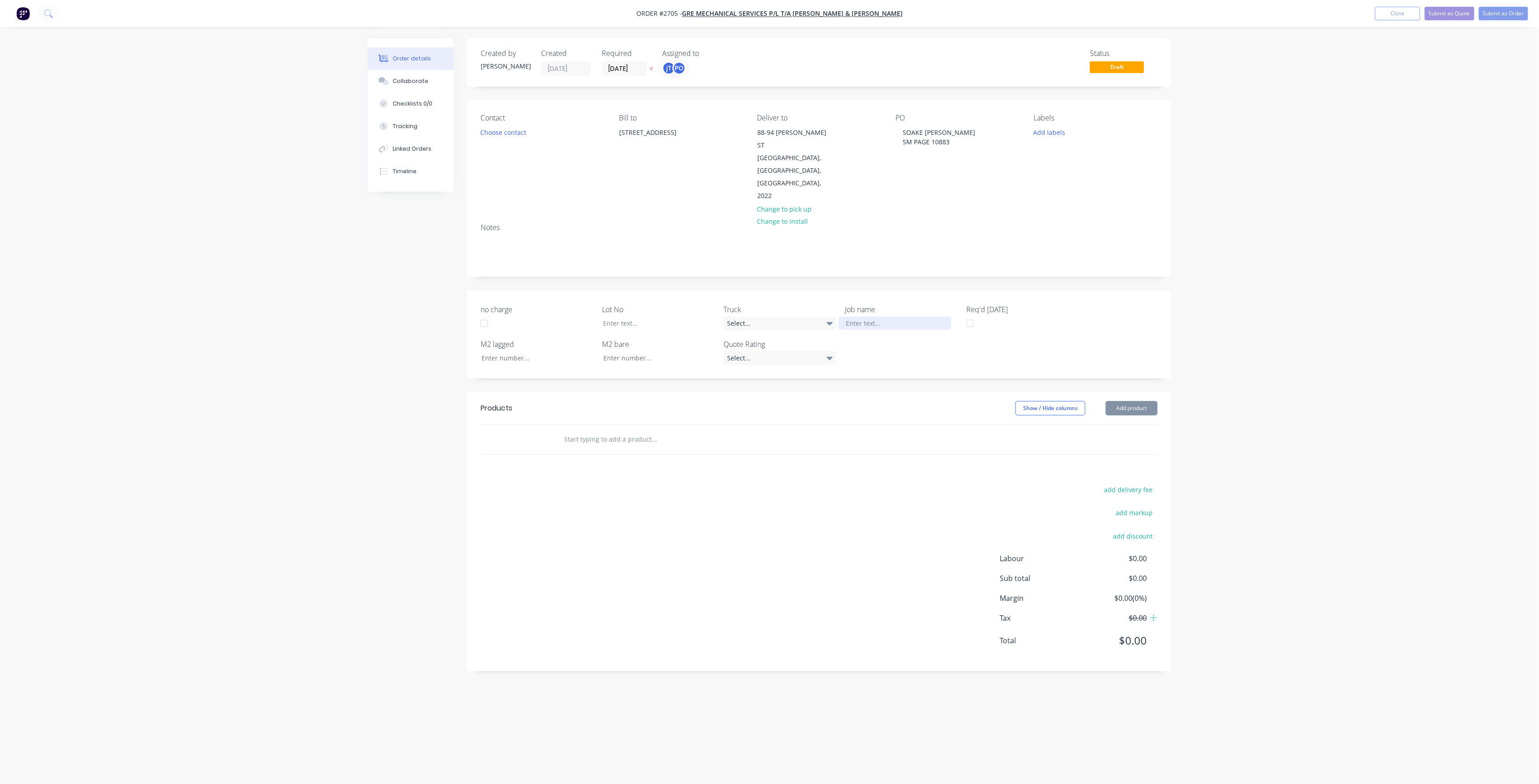
paste div
drag, startPoint x: 898, startPoint y: 298, endPoint x: 903, endPoint y: 298, distance: 5.0
click at [900, 316] on div "SOAKE BONDI B-HSM PAGE 10883" at bounding box center [895, 328] width 113 height 23
click at [1071, 129] on div "Add labels" at bounding box center [1096, 132] width 124 height 12
click at [1065, 129] on button "Add labels" at bounding box center [1049, 132] width 41 height 12
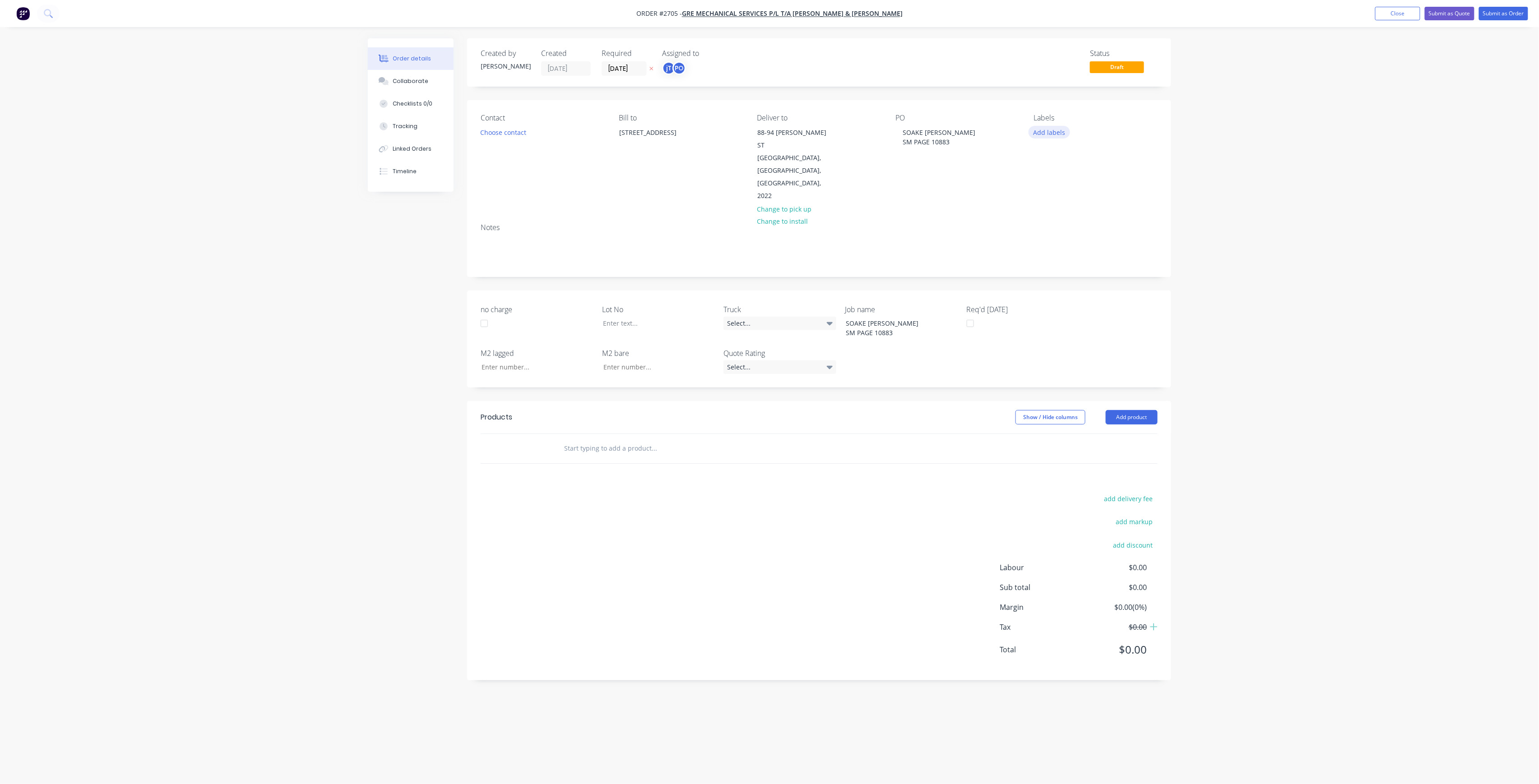
click at [1040, 130] on button "Add labels" at bounding box center [1049, 132] width 41 height 12
click at [1073, 156] on input "text" at bounding box center [1109, 159] width 94 height 18
type input "LOT-271"
click at [1053, 222] on div at bounding box center [1050, 213] width 18 height 18
click at [657, 316] on div at bounding box center [652, 323] width 113 height 13
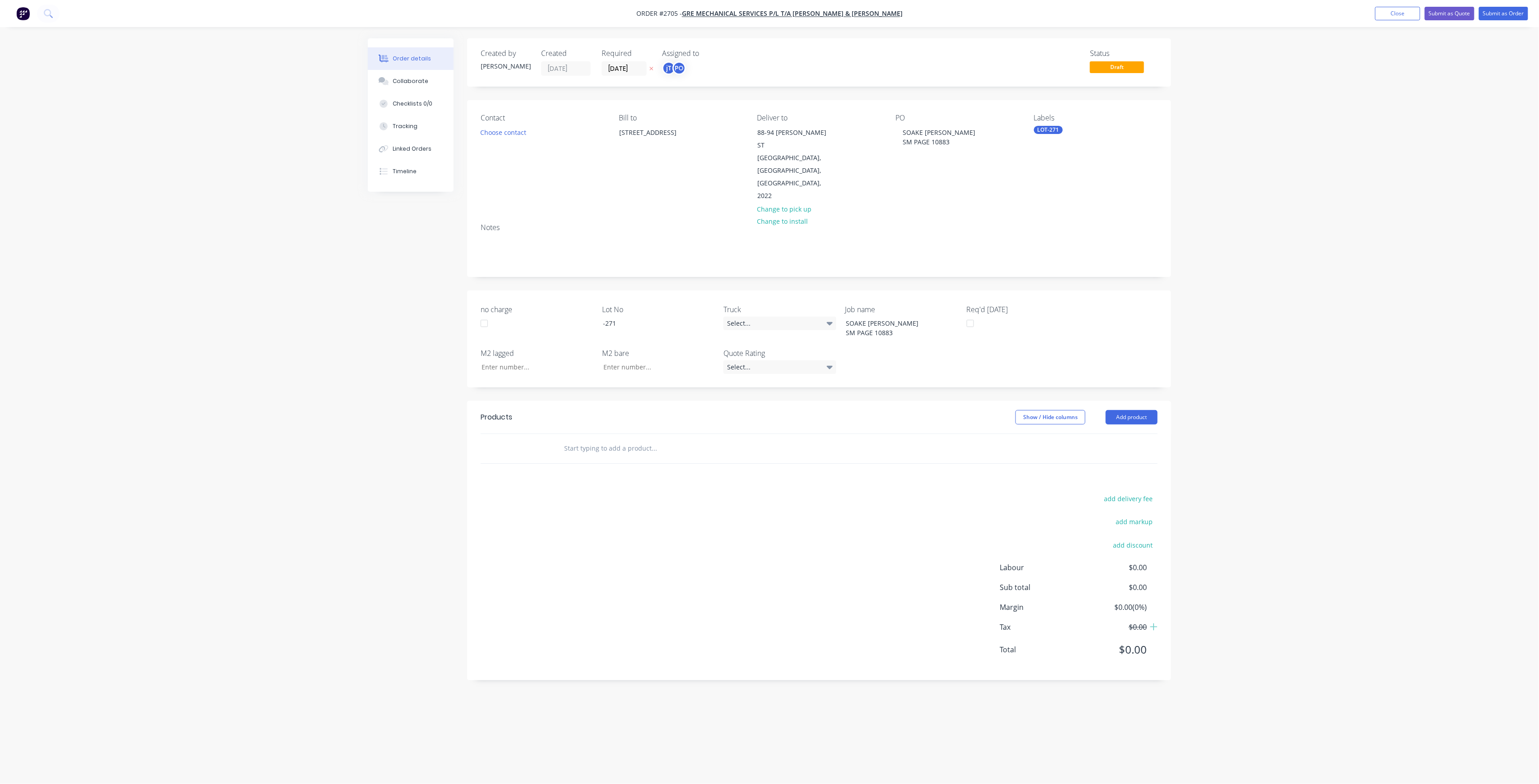
drag, startPoint x: 643, startPoint y: 444, endPoint x: 641, endPoint y: 431, distance: 13.2
click at [643, 444] on div "Products Show / Hide columns Add product add delivery fee add markup add discou…" at bounding box center [819, 541] width 704 height 279
click at [641, 439] on input "text" at bounding box center [654, 448] width 180 height 18
type input "MANU"
click at [678, 558] on div "Manu facture HVAC ductwork Product" at bounding box center [703, 576] width 271 height 38
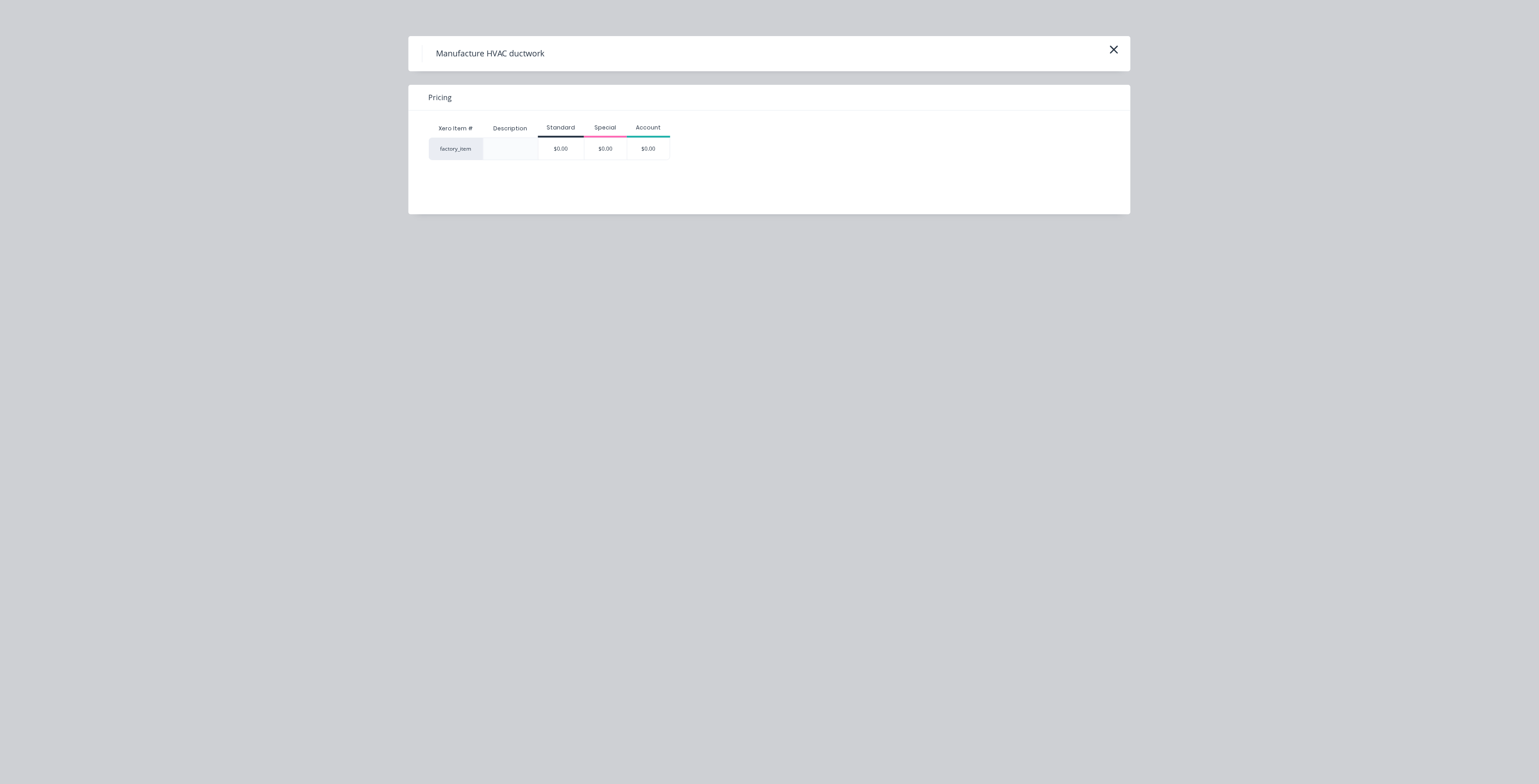
click at [562, 136] on div "Standard" at bounding box center [560, 128] width 46 height 18
click at [563, 144] on div "$0.00" at bounding box center [561, 149] width 45 height 21
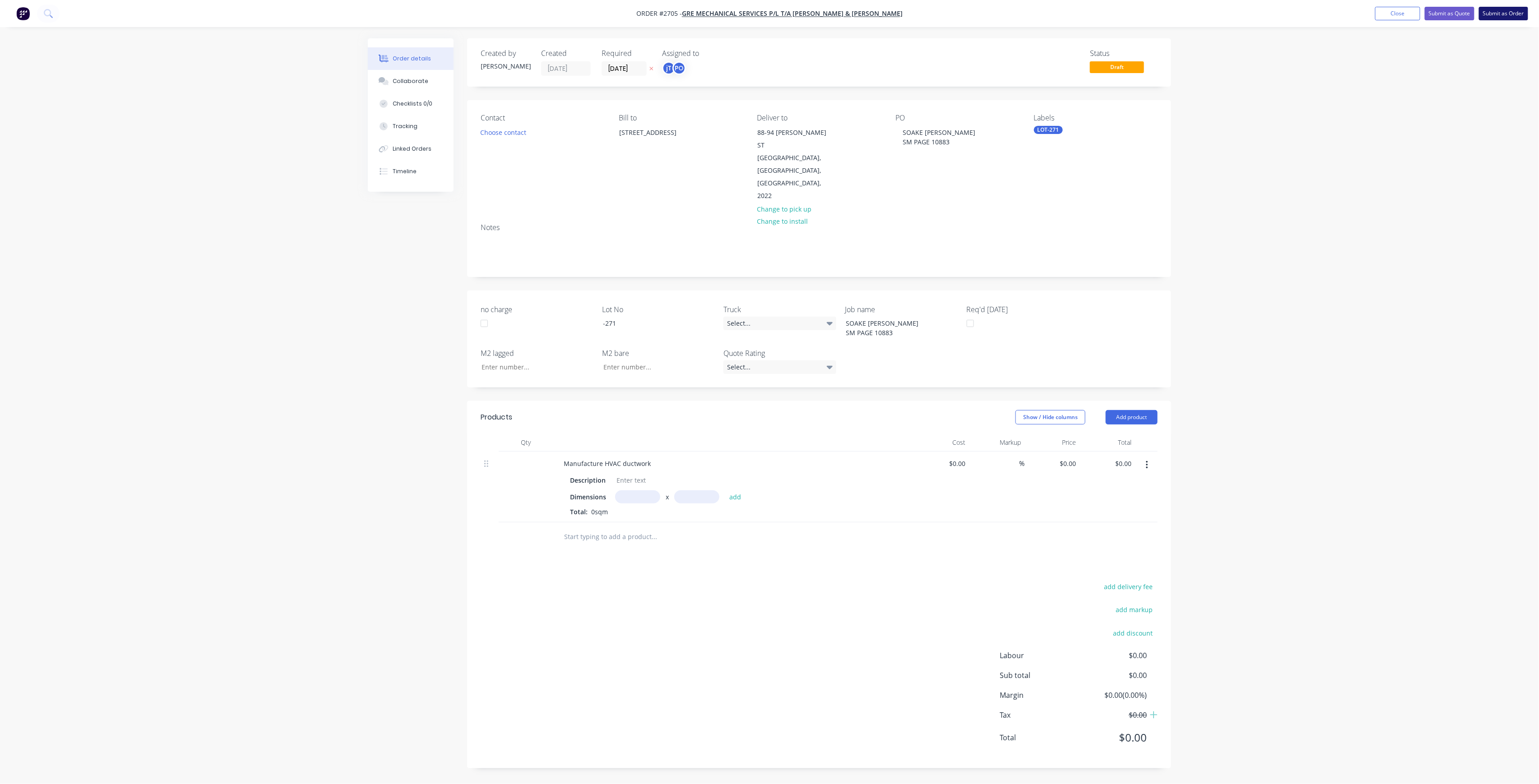
click at [1510, 11] on button "Submit as Order" at bounding box center [1504, 13] width 49 height 14
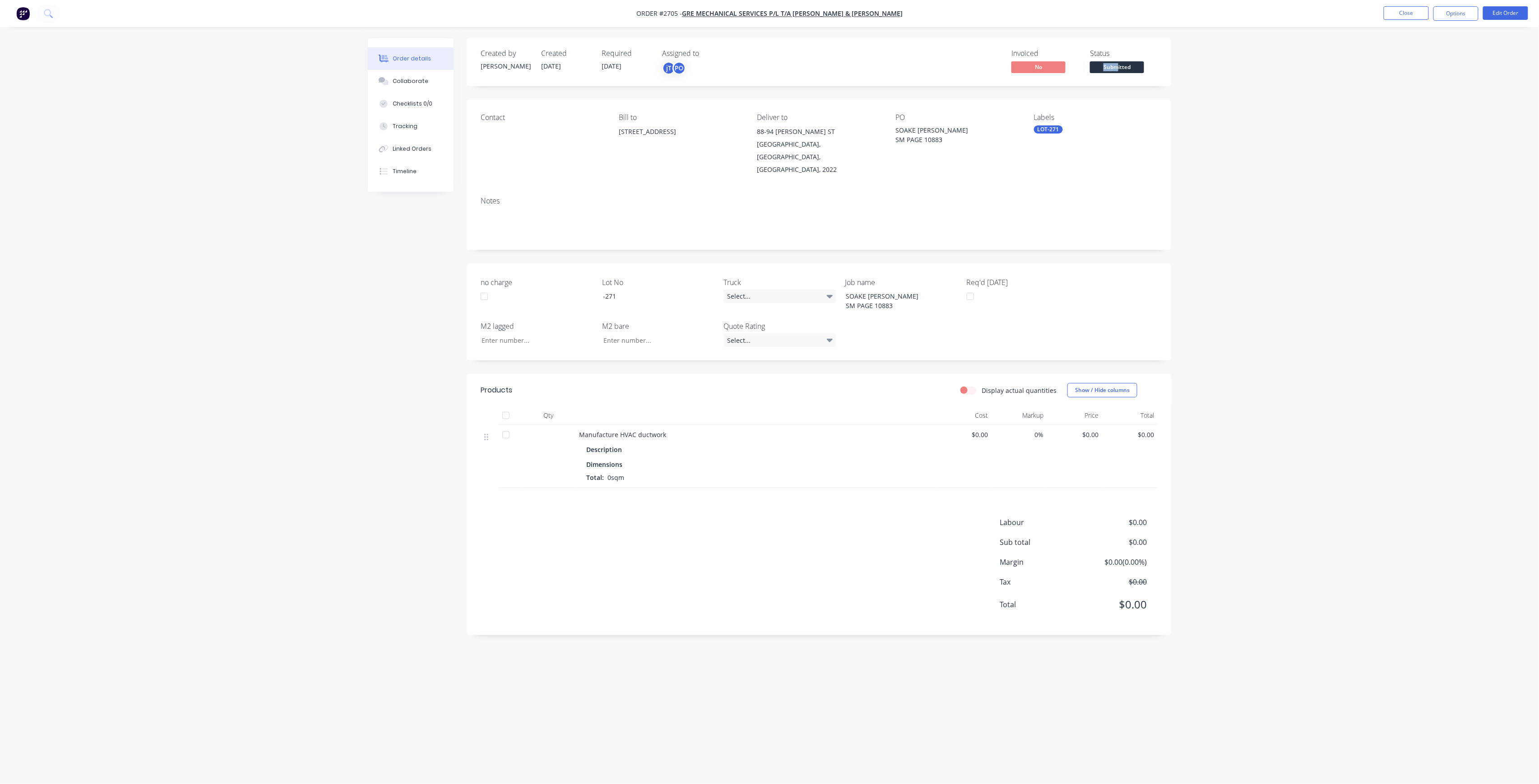
click at [1118, 70] on div "Status Submitted" at bounding box center [1123, 62] width 68 height 26
click at [1118, 70] on span "Submitted" at bounding box center [1117, 67] width 54 height 11
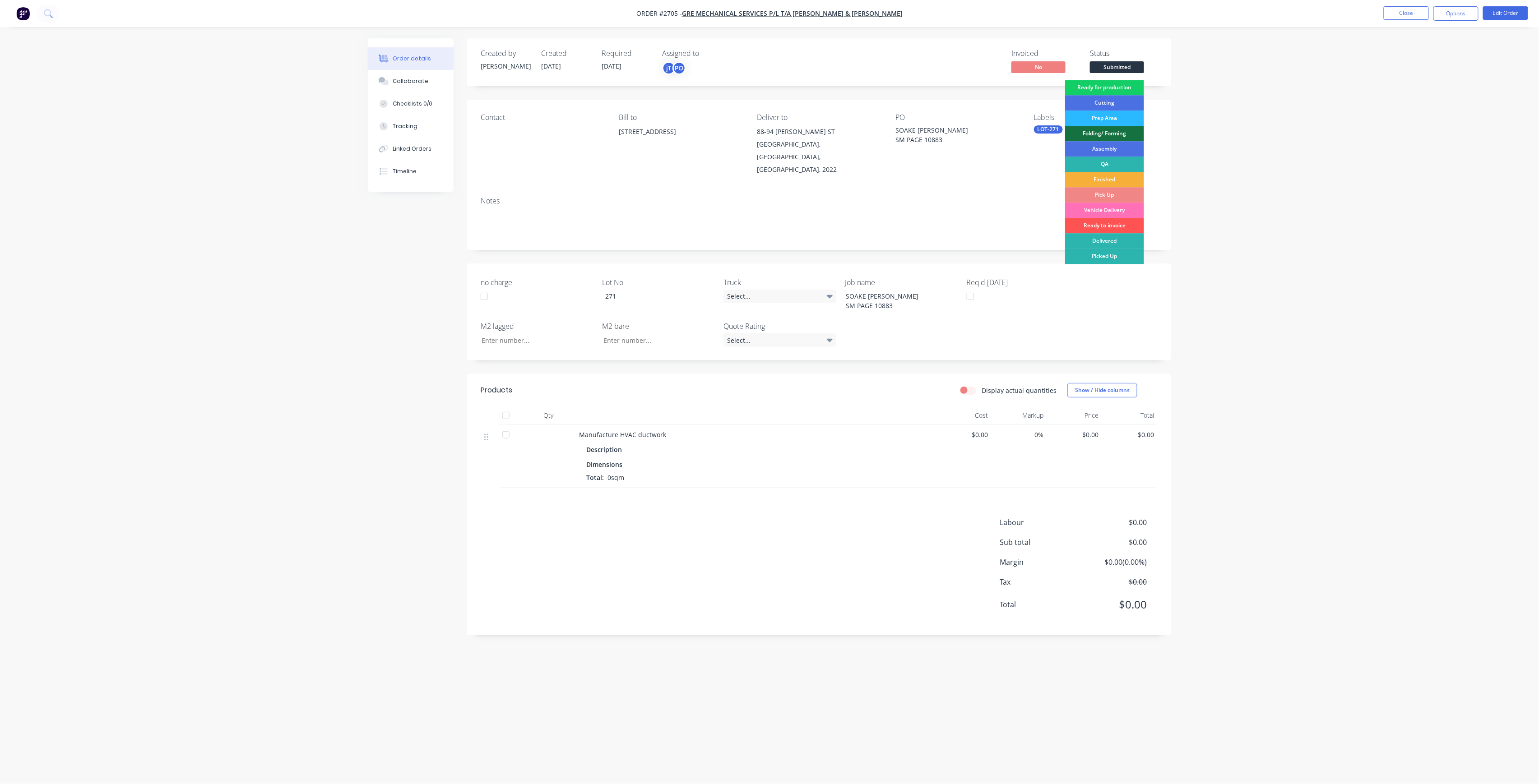
click at [1129, 88] on div "Ready for production" at bounding box center [1105, 88] width 79 height 16
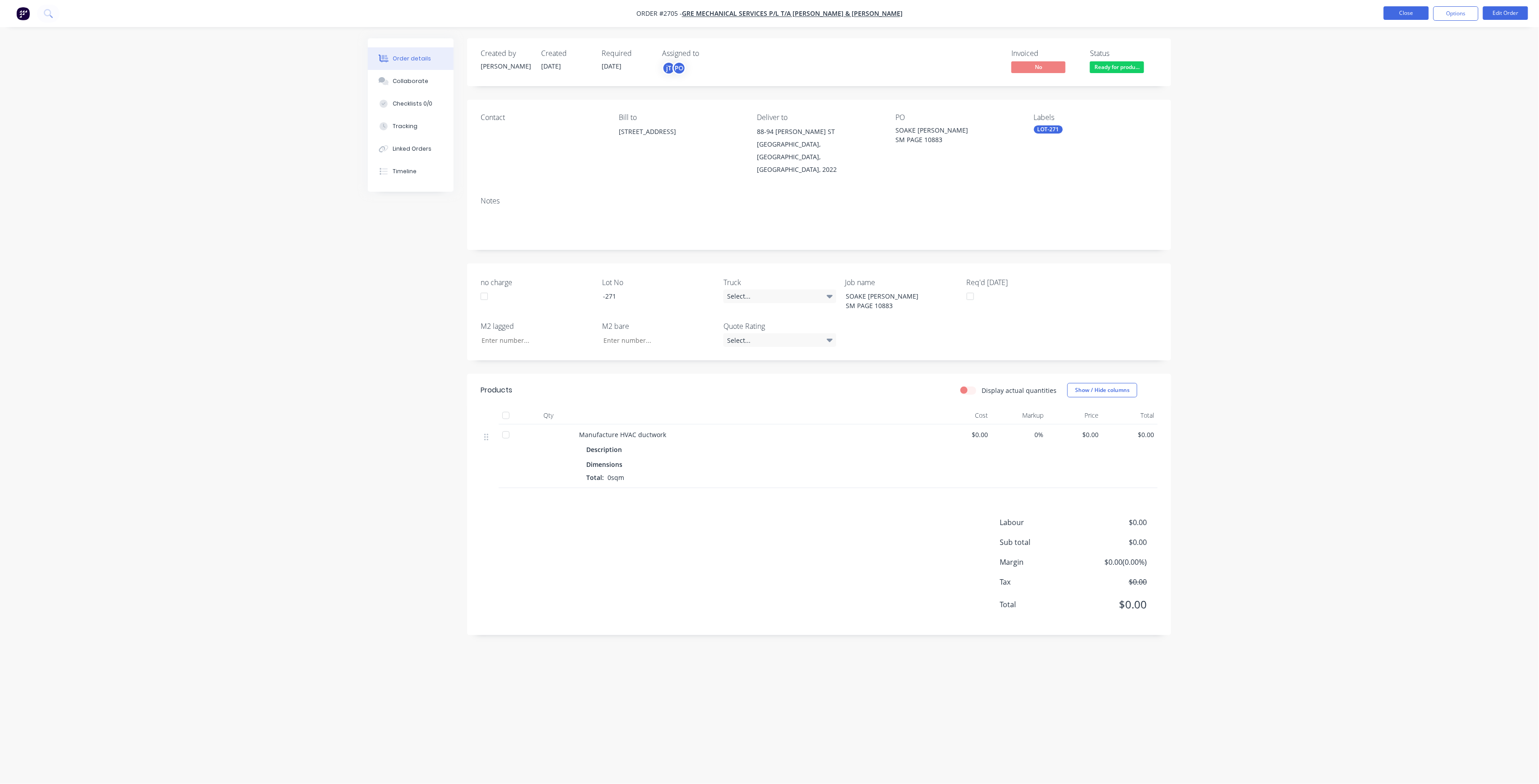
click at [1396, 12] on button "Close" at bounding box center [1406, 13] width 45 height 14
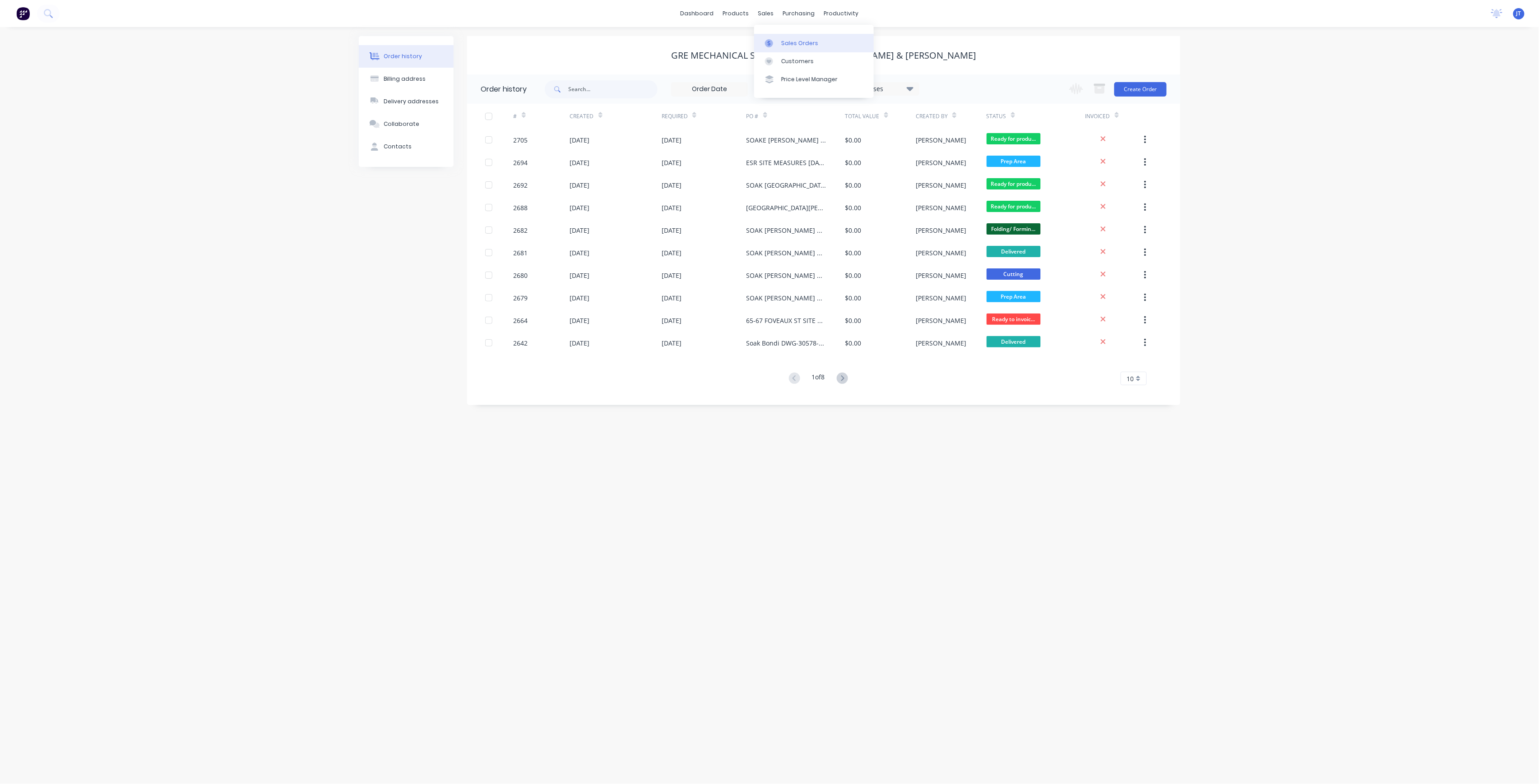
click at [783, 38] on link "Sales Orders" at bounding box center [814, 43] width 119 height 18
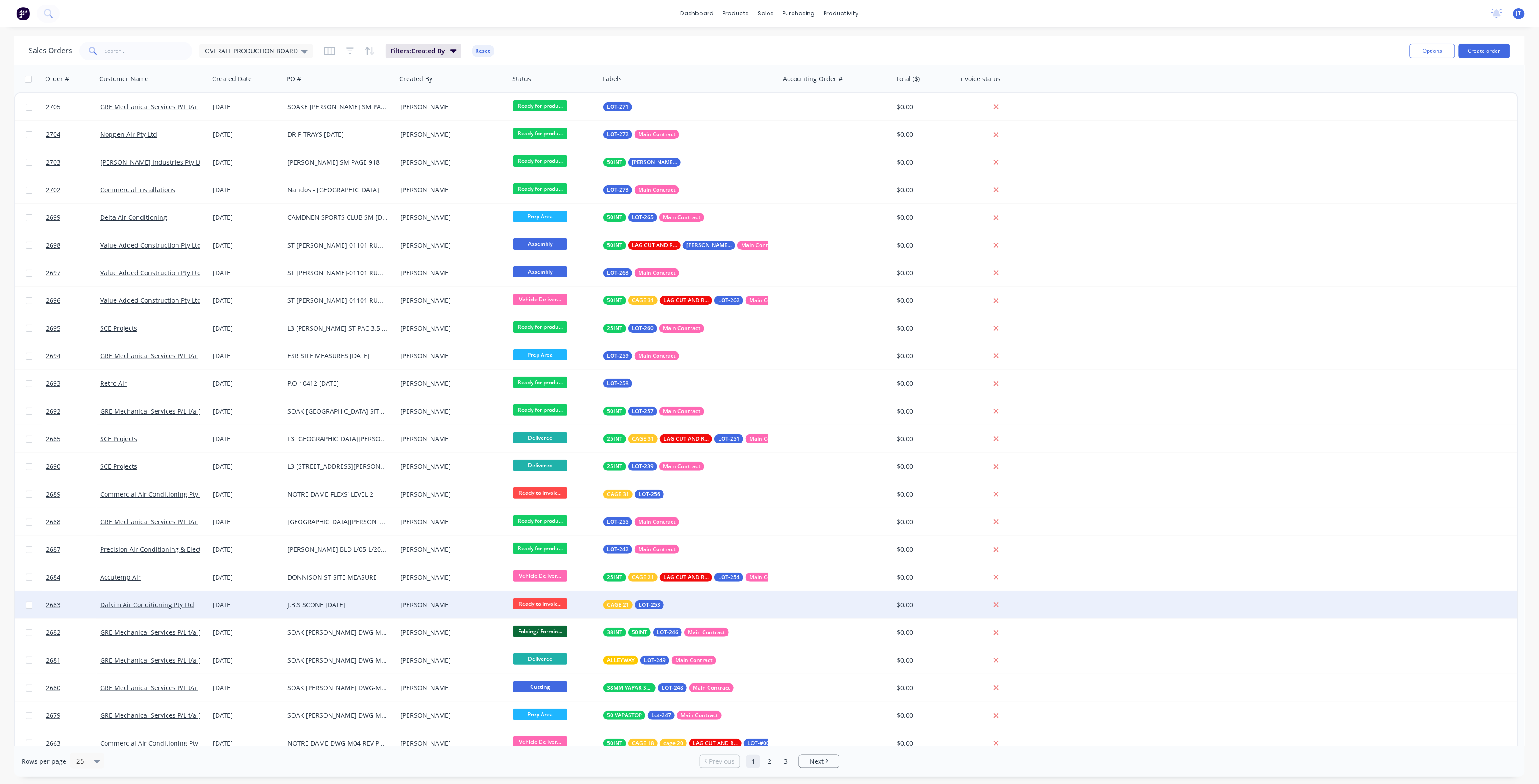
scroll to position [38, 0]
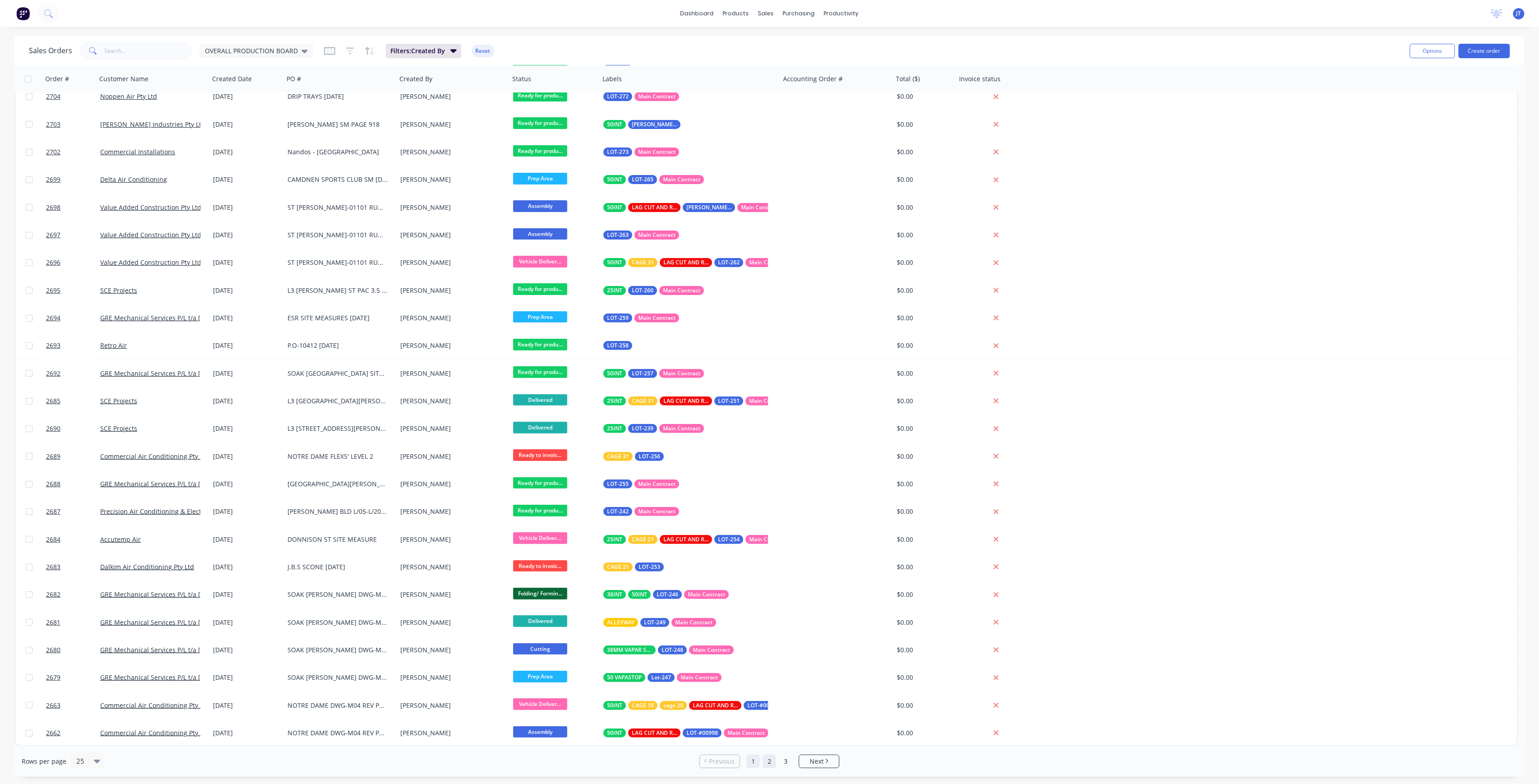
click at [770, 760] on link "2" at bounding box center [770, 761] width 14 height 14
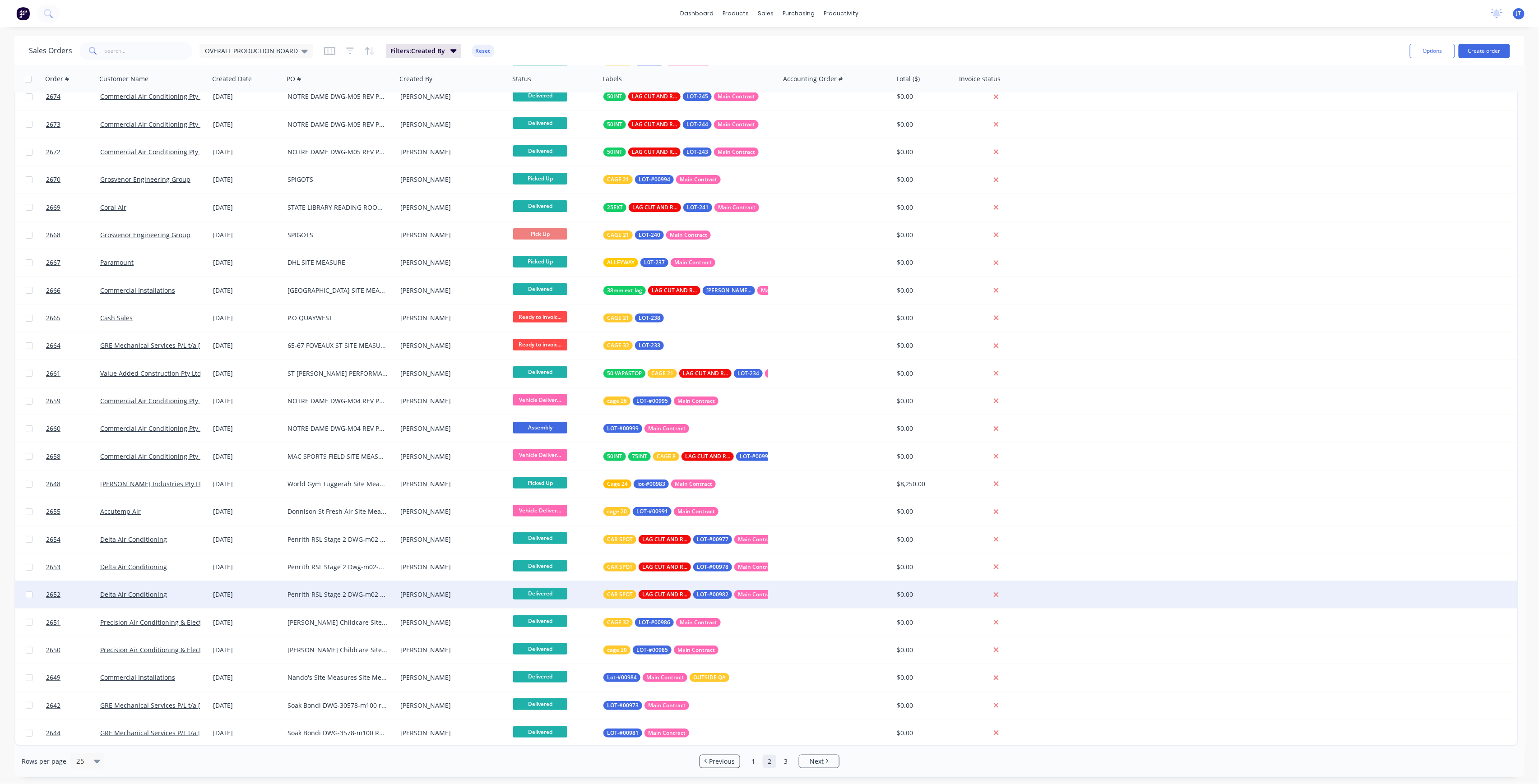
click at [266, 594] on div "[DATE]" at bounding box center [247, 594] width 68 height 9
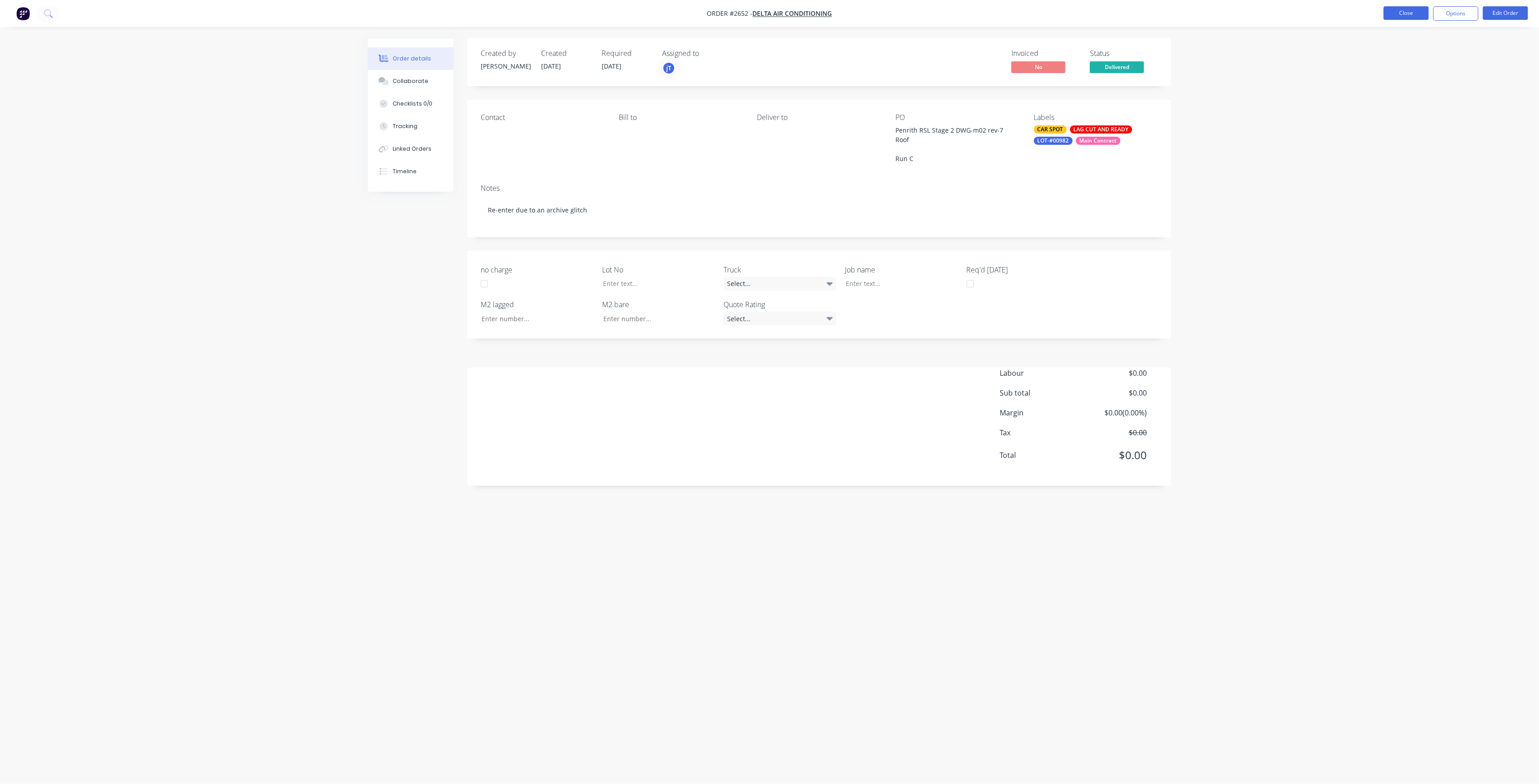
click at [1417, 16] on button "Close" at bounding box center [1406, 13] width 45 height 14
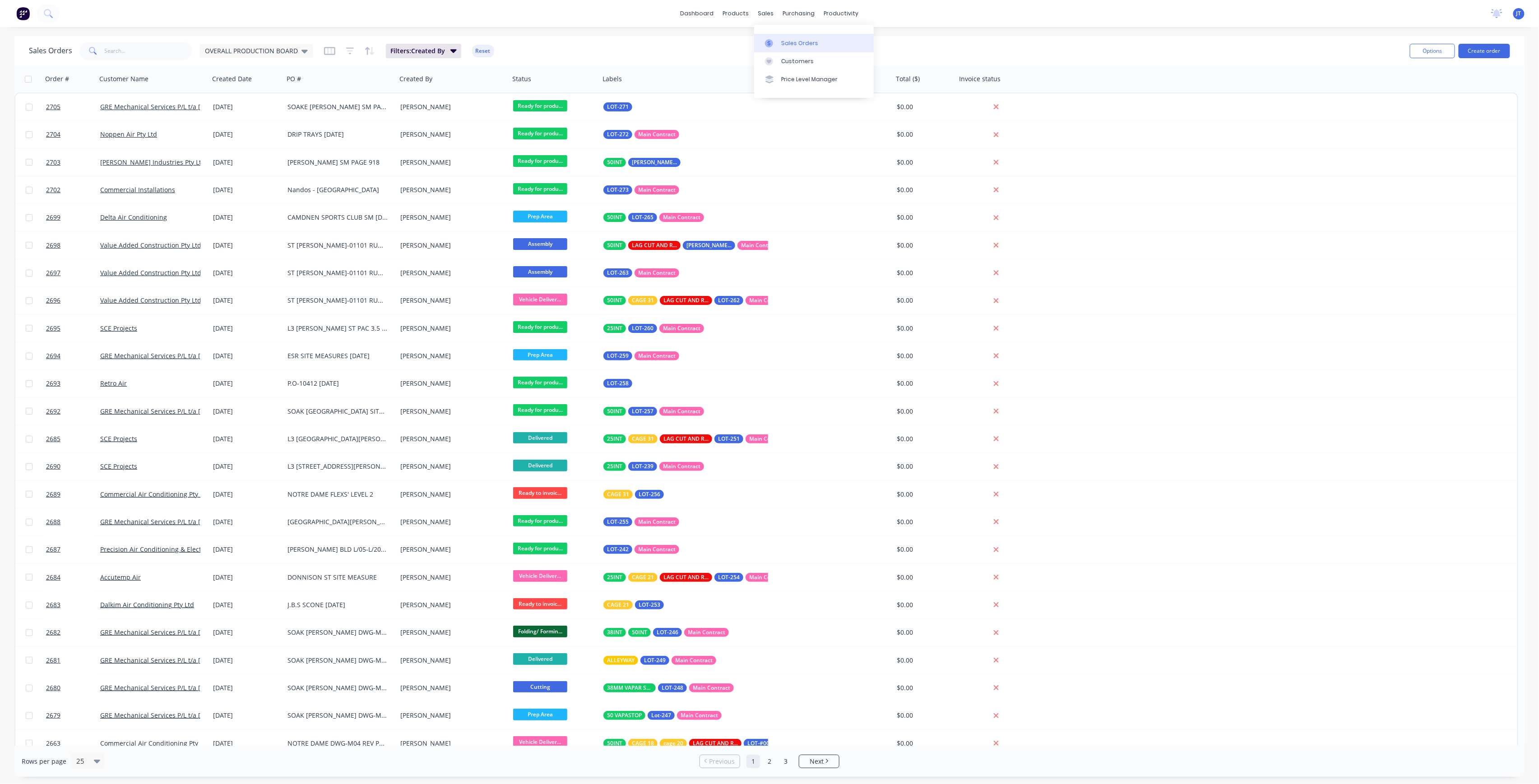
click at [768, 44] on icon at bounding box center [769, 44] width 8 height 8
click at [798, 44] on div "Sales Orders" at bounding box center [800, 44] width 37 height 8
click at [297, 53] on div "OVERALL PRODUCTION BOARD" at bounding box center [256, 51] width 103 height 8
click at [256, 120] on div "None edit" at bounding box center [262, 127] width 121 height 18
click at [254, 125] on button "None" at bounding box center [253, 127] width 103 height 10
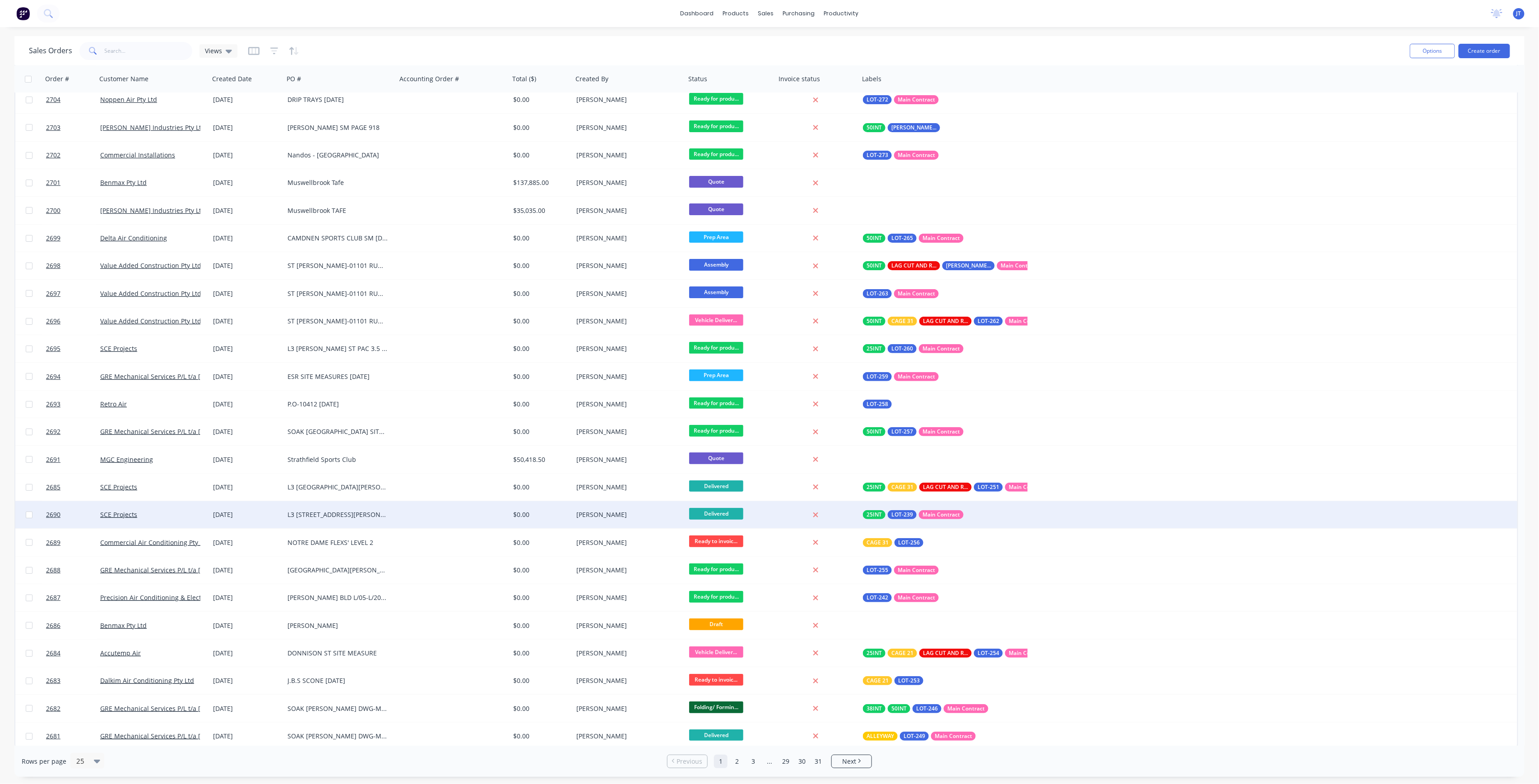
scroll to position [38, 0]
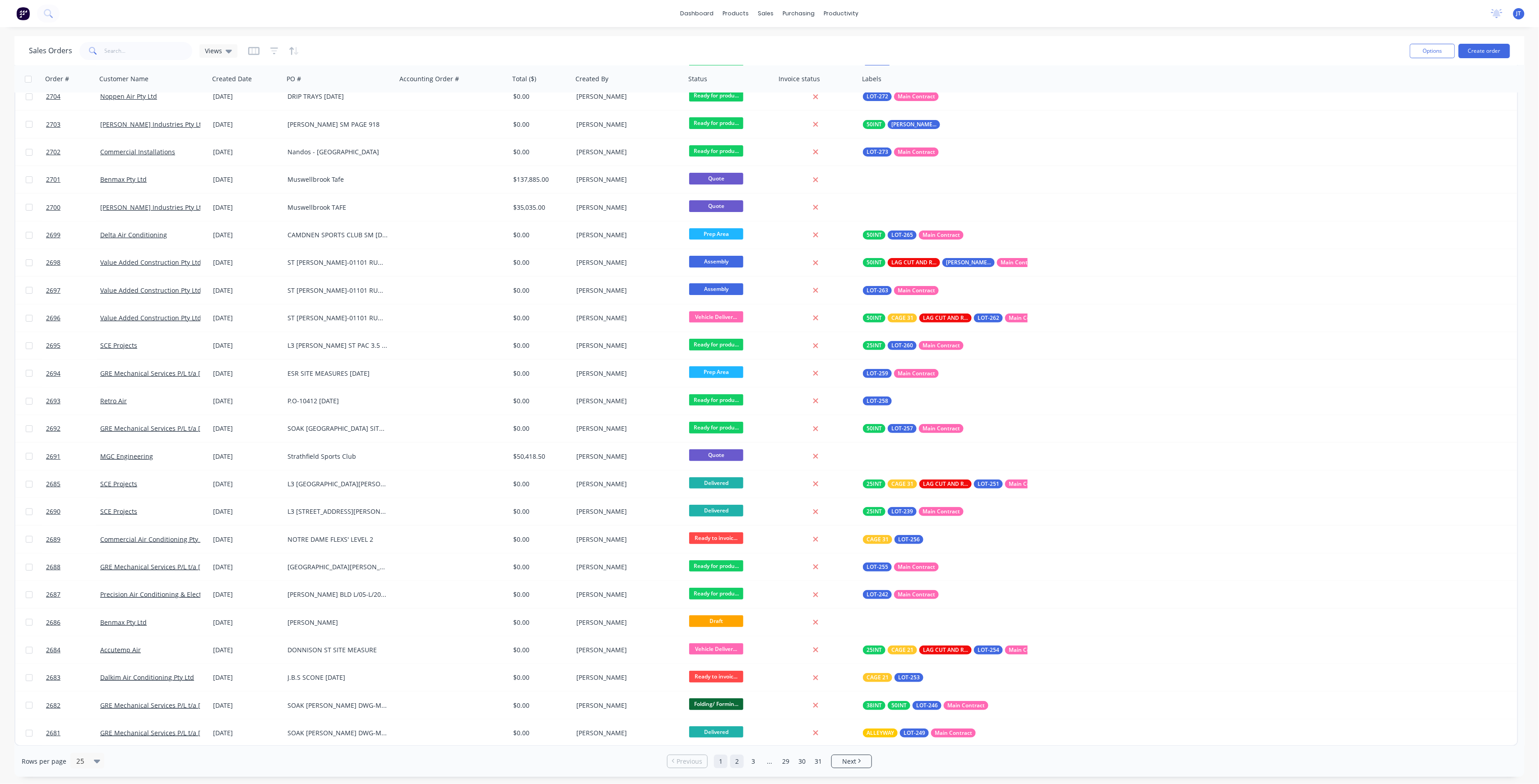
click at [741, 761] on link "2" at bounding box center [737, 761] width 14 height 14
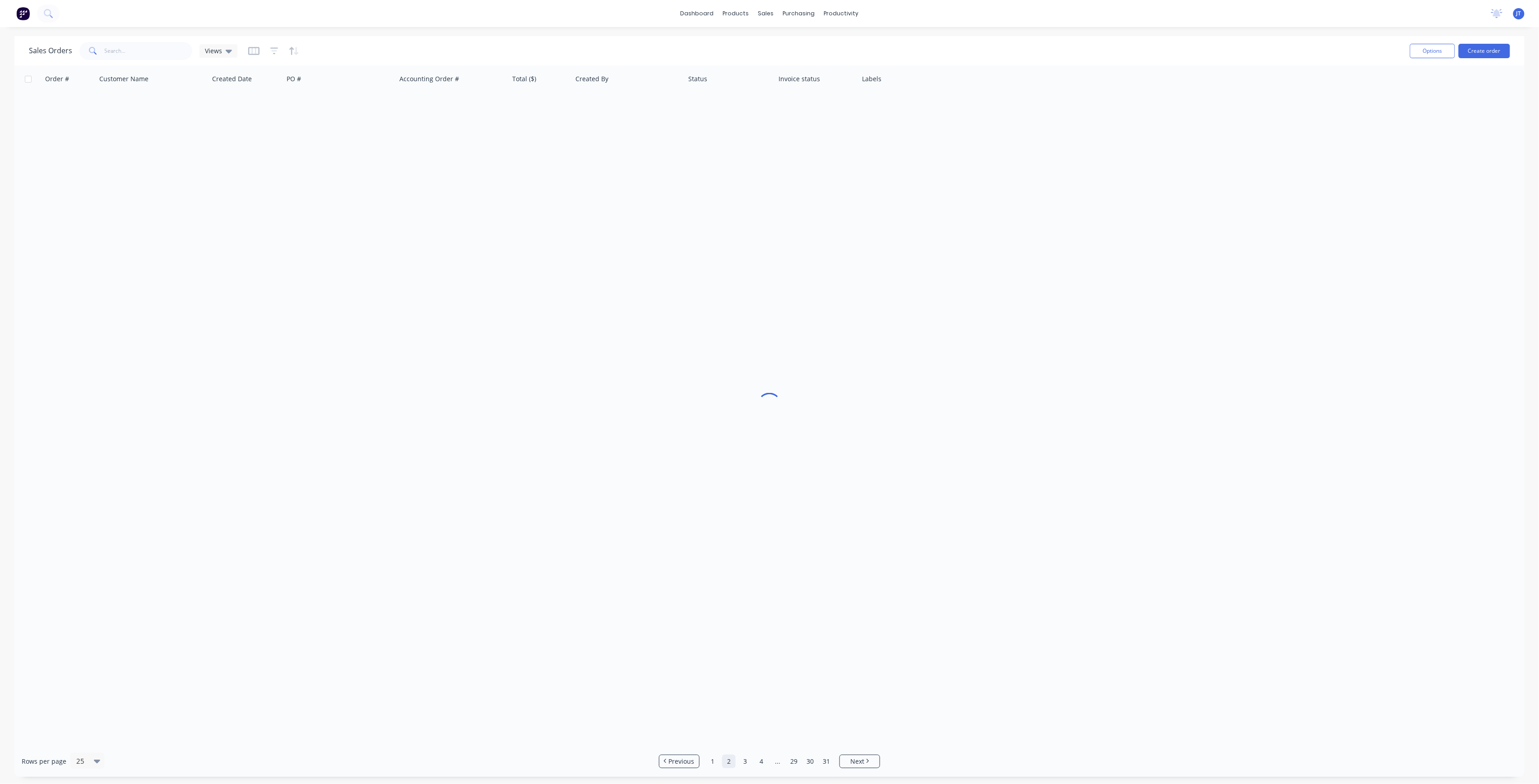
scroll to position [0, 0]
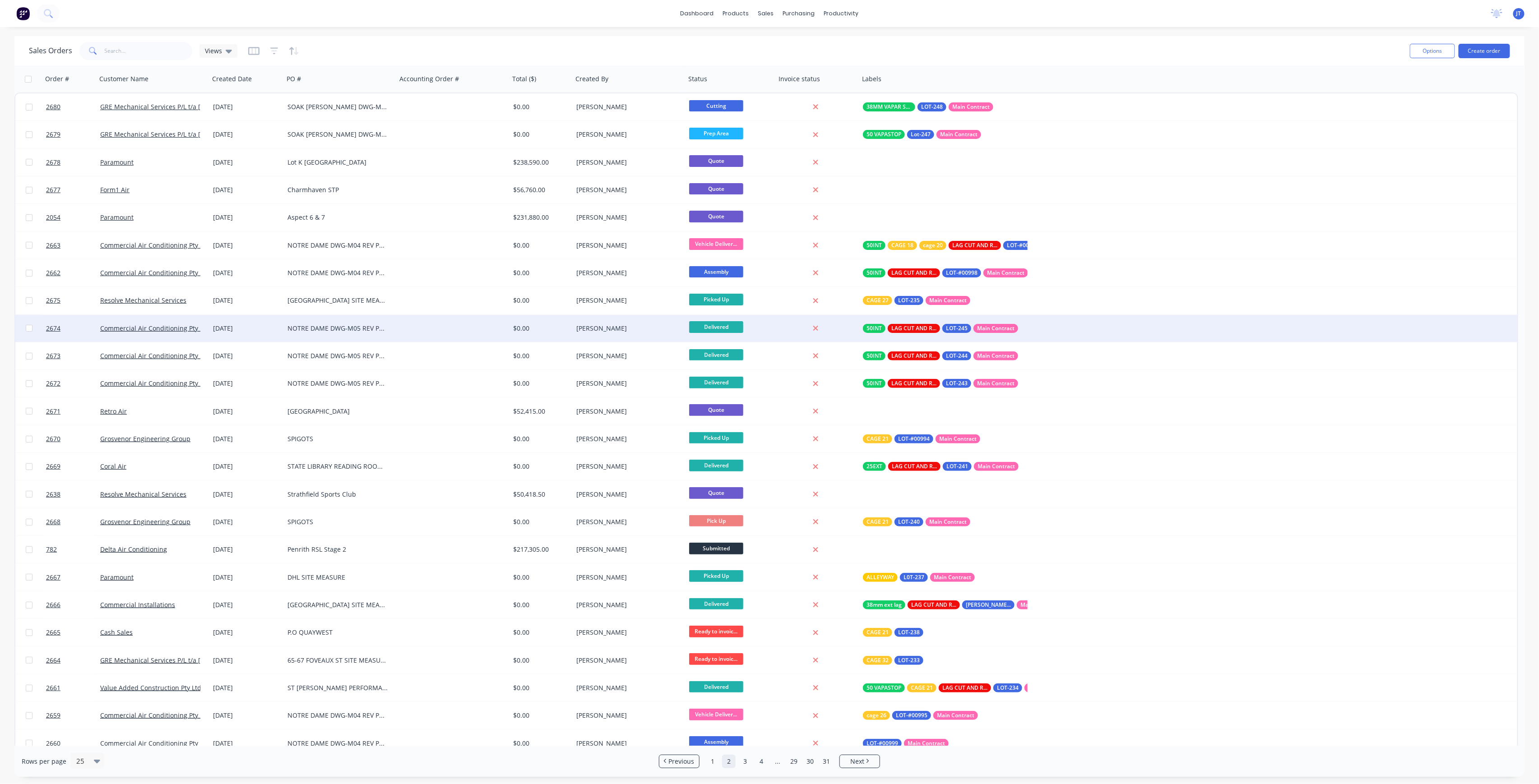
click at [349, 336] on div "NOTRE DAME DWG-M05 REV P2 LEVEL 03 UNTIS" at bounding box center [340, 328] width 113 height 27
